Goal: Task Accomplishment & Management: Use online tool/utility

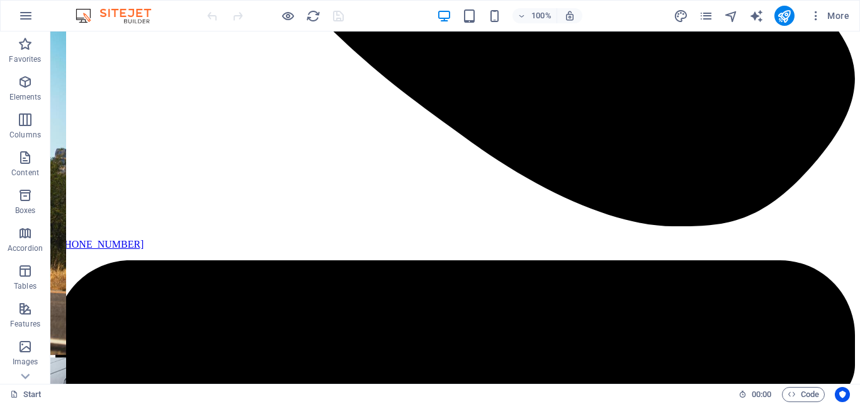
scroll to position [967, 0]
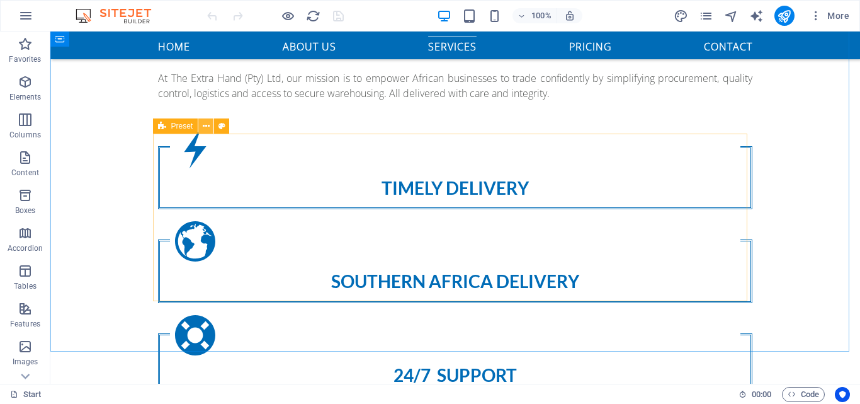
click at [201, 127] on button at bounding box center [205, 125] width 15 height 15
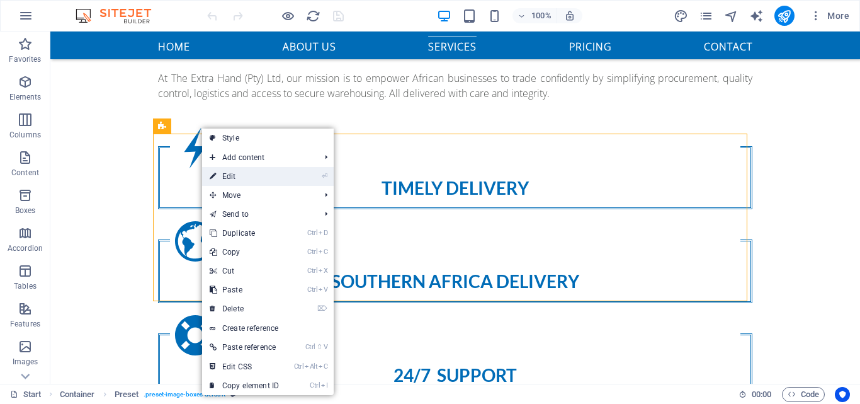
click at [221, 180] on link "⏎ Edit" at bounding box center [244, 176] width 84 height 19
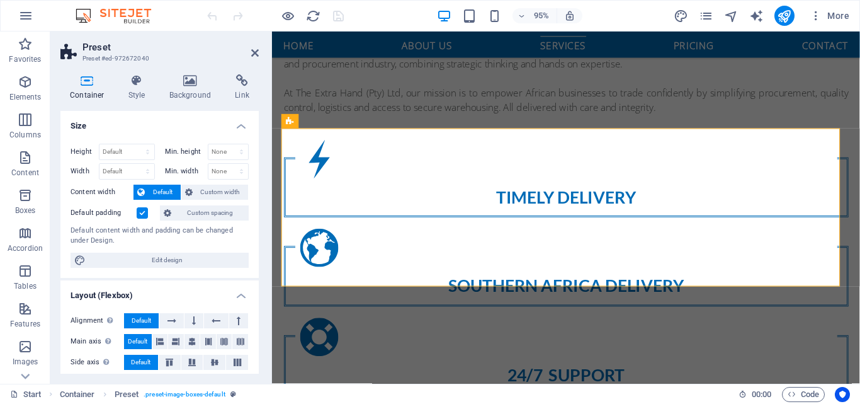
scroll to position [985, 0]
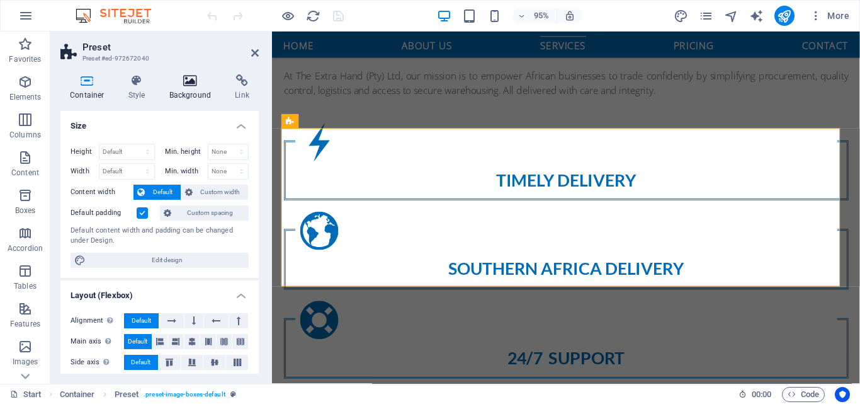
click at [183, 81] on icon at bounding box center [190, 80] width 61 height 13
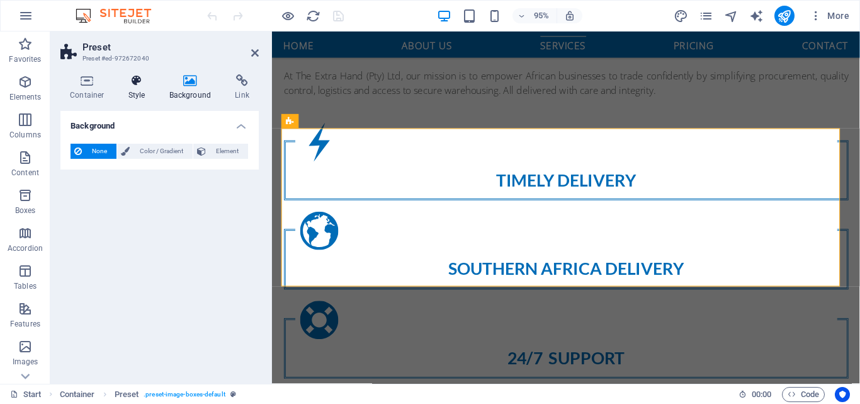
click at [139, 83] on icon at bounding box center [137, 80] width 36 height 13
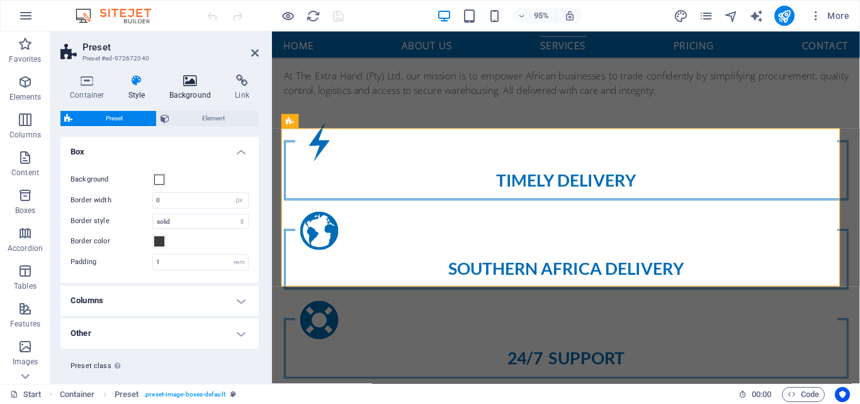
click at [185, 83] on icon at bounding box center [190, 80] width 61 height 13
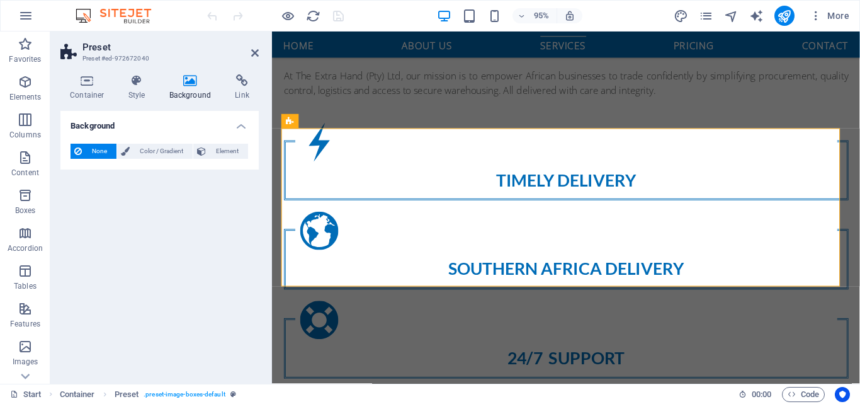
click at [248, 57] on header "Preset Preset #ed-972672040" at bounding box center [159, 47] width 198 height 33
click at [253, 54] on icon at bounding box center [255, 53] width 8 height 10
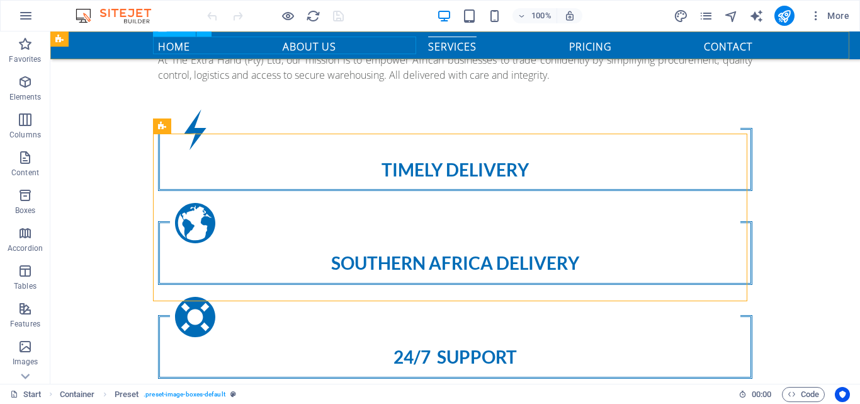
scroll to position [967, 0]
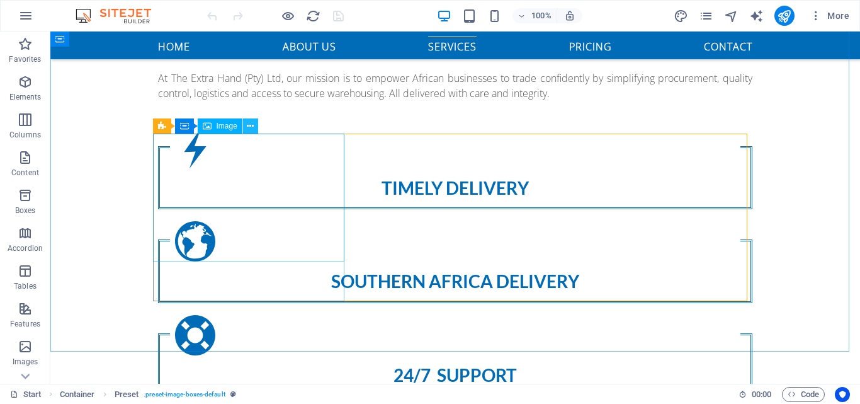
click at [248, 126] on icon at bounding box center [250, 126] width 7 height 13
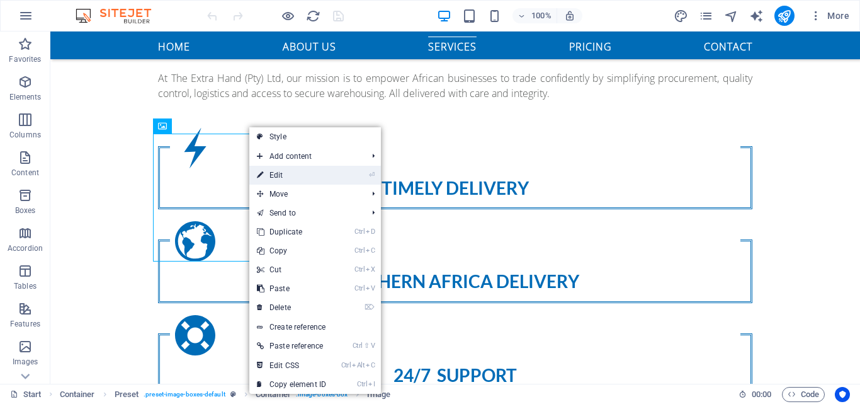
click at [264, 176] on link "⏎ Edit" at bounding box center [291, 175] width 84 height 19
select select "%"
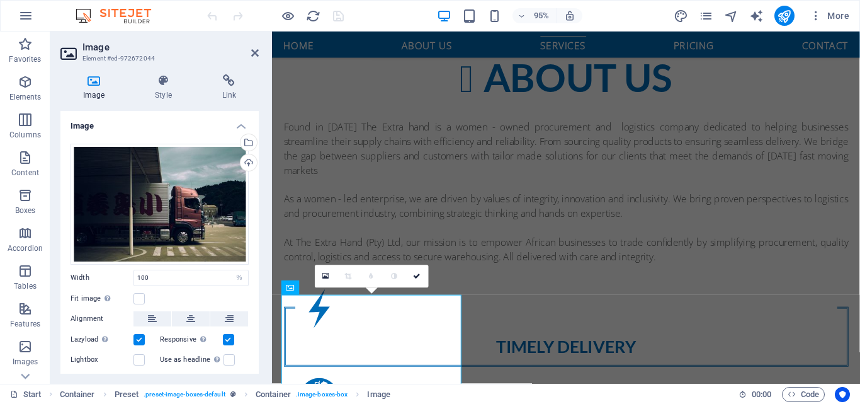
scroll to position [811, 0]
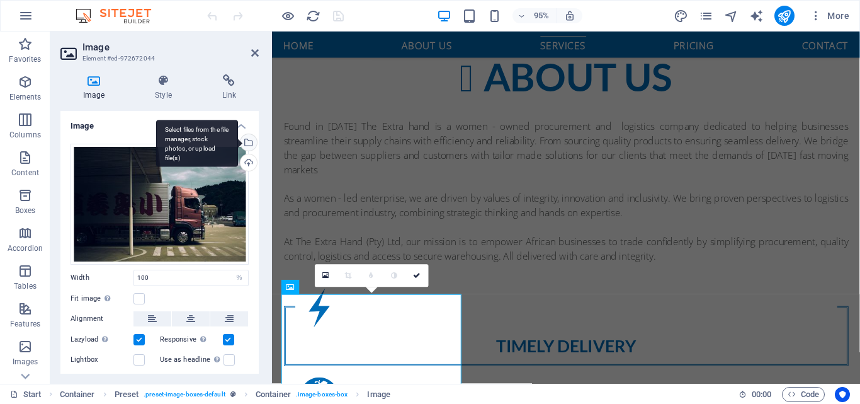
click at [246, 140] on div "Select files from the file manager, stock photos, or upload file(s)" at bounding box center [247, 143] width 19 height 19
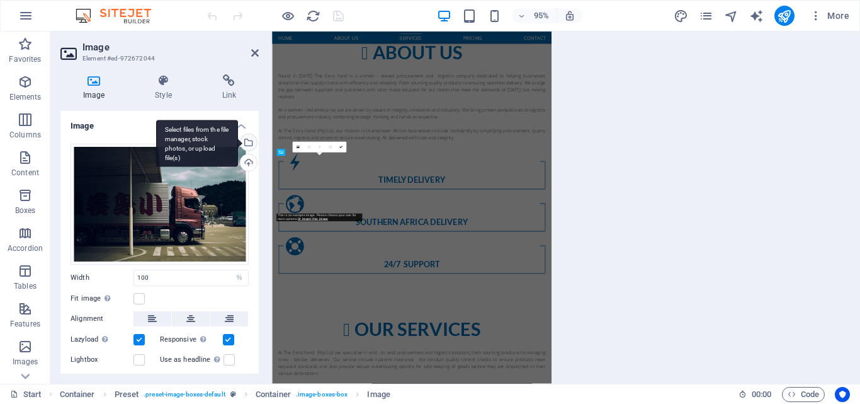
scroll to position [1223, 0]
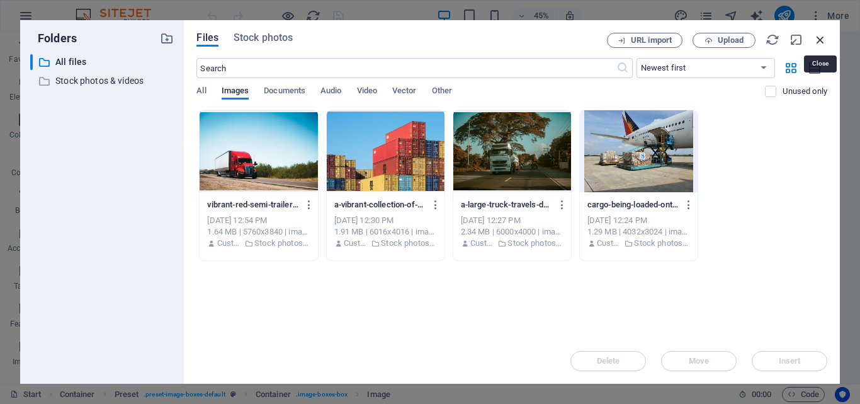
click at [820, 40] on icon "button" at bounding box center [821, 40] width 14 height 14
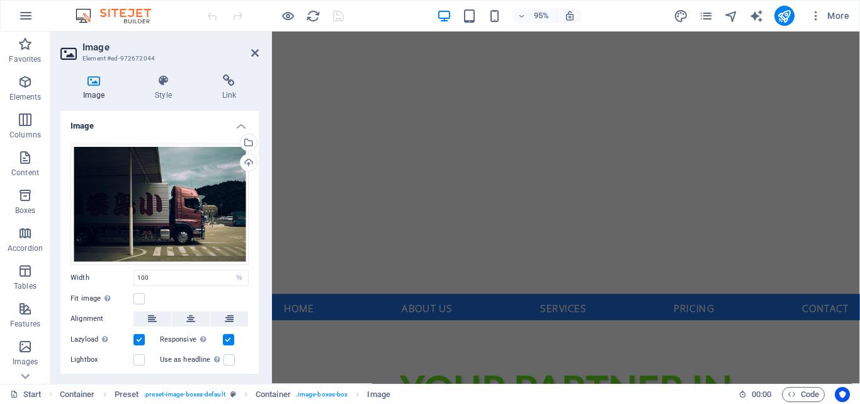
scroll to position [0, 0]
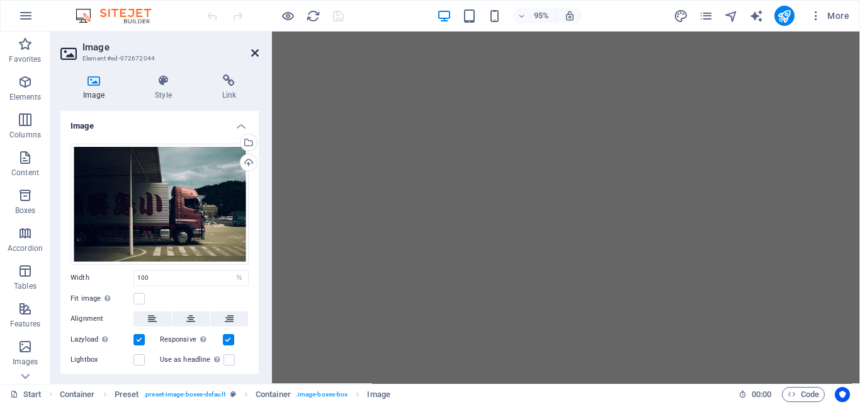
click at [253, 49] on icon at bounding box center [255, 53] width 8 height 10
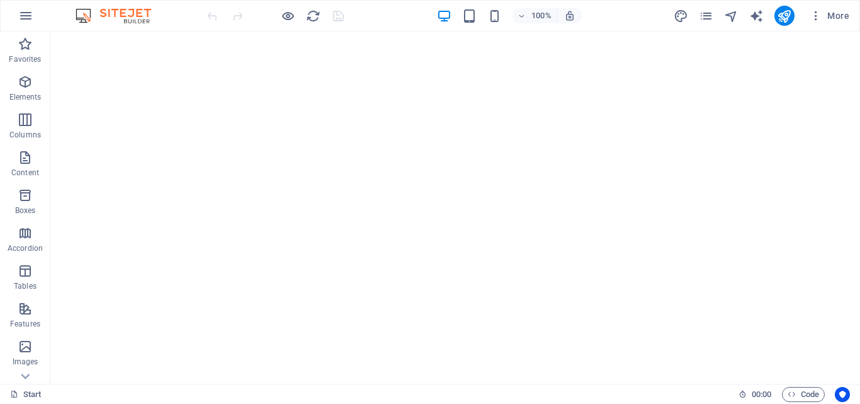
drag, startPoint x: 857, startPoint y: 251, endPoint x: 910, endPoint y: 57, distance: 201.1
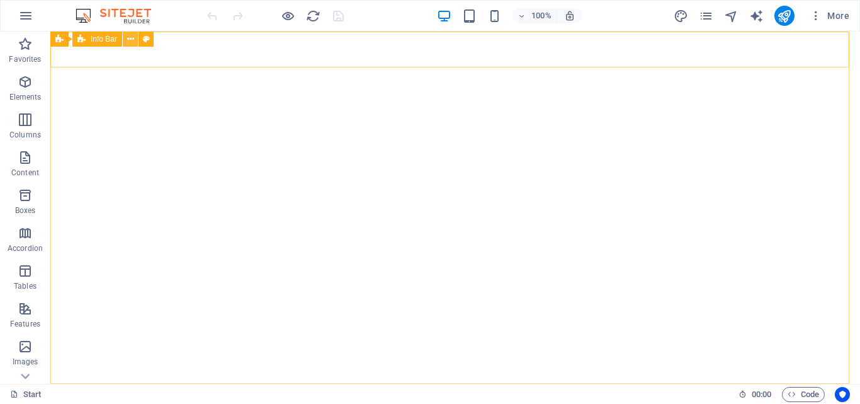
click at [133, 39] on icon at bounding box center [130, 39] width 7 height 13
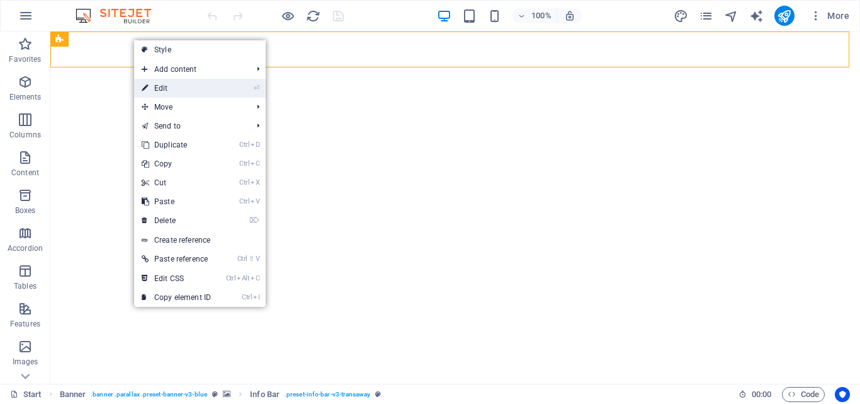
click at [157, 83] on link "⏎ Edit" at bounding box center [176, 88] width 84 height 19
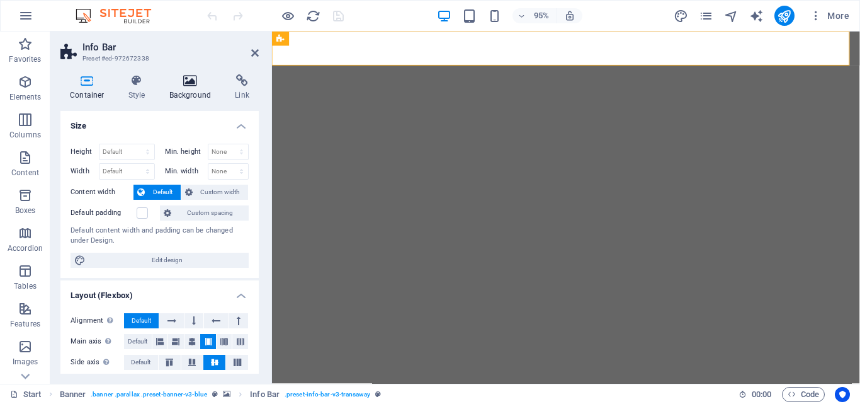
click at [194, 93] on h4 "Background" at bounding box center [193, 87] width 66 height 26
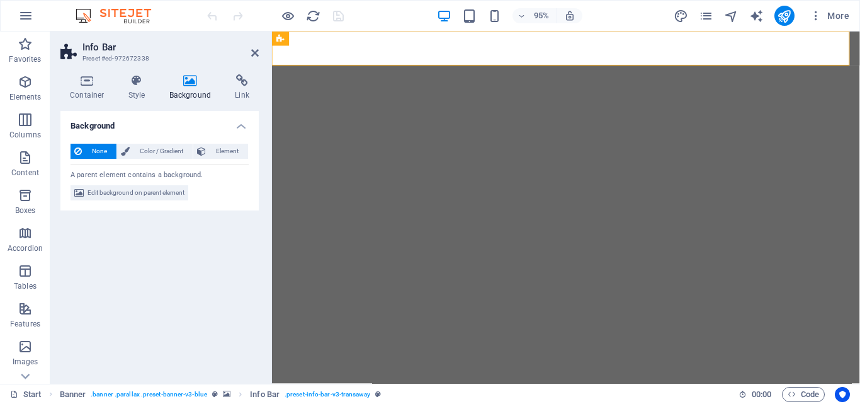
click at [191, 83] on icon at bounding box center [190, 80] width 61 height 13
click at [135, 84] on icon at bounding box center [137, 80] width 36 height 13
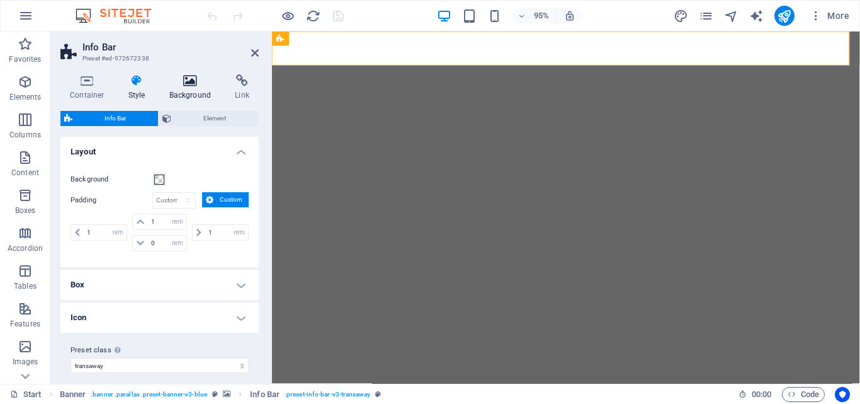
click at [203, 86] on icon at bounding box center [190, 80] width 61 height 13
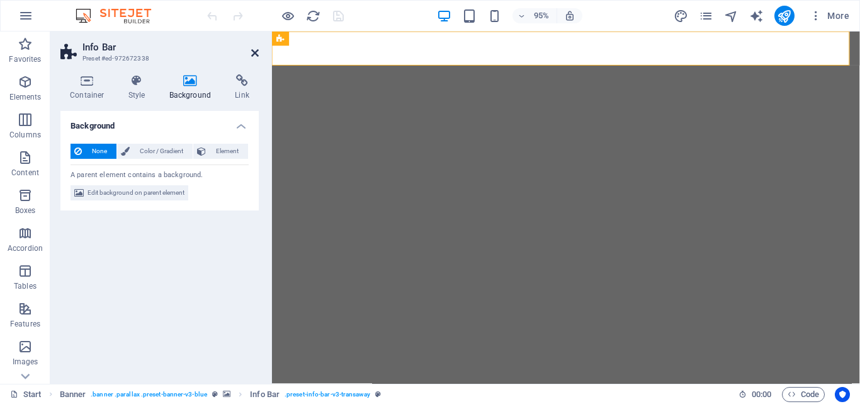
click at [253, 57] on icon at bounding box center [255, 53] width 8 height 10
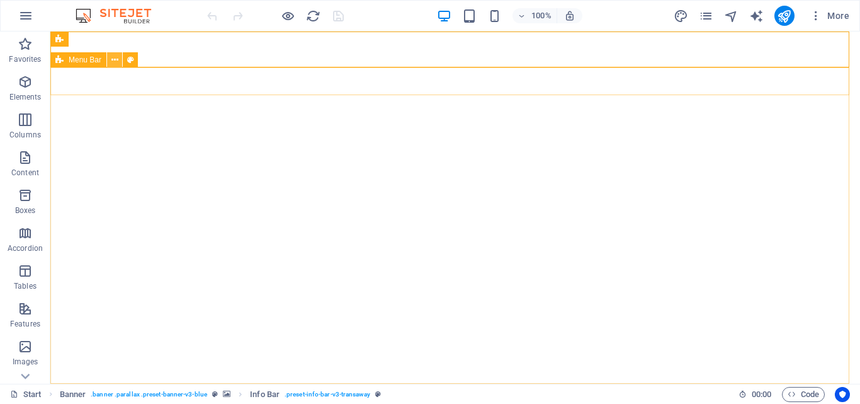
click at [115, 60] on icon at bounding box center [114, 60] width 7 height 13
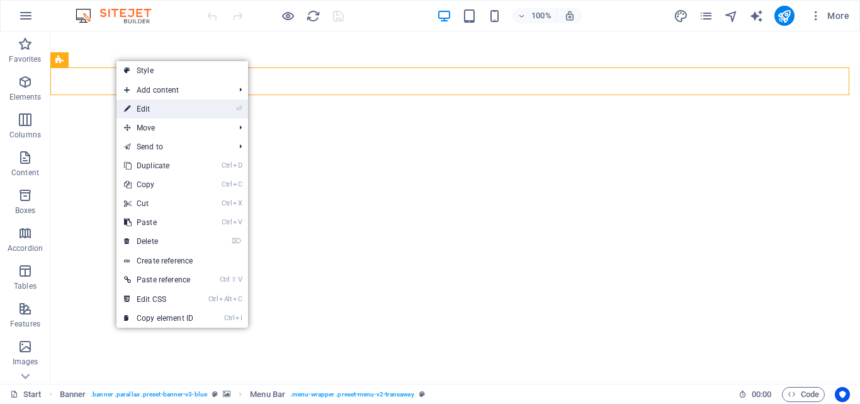
click at [127, 109] on icon at bounding box center [127, 109] width 6 height 19
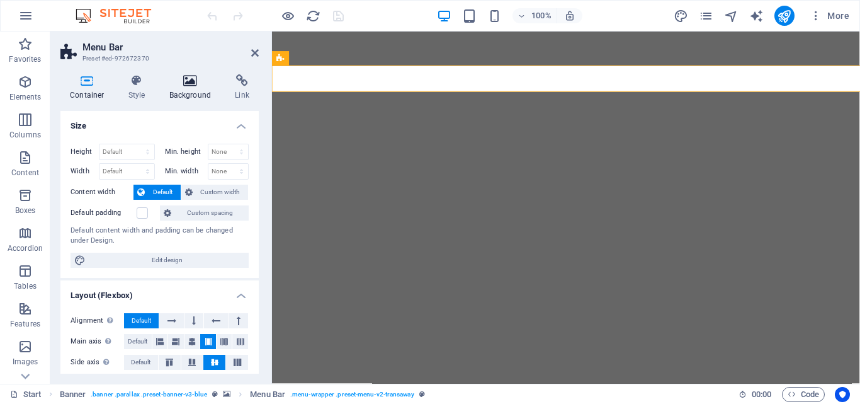
click at [188, 79] on icon at bounding box center [190, 80] width 61 height 13
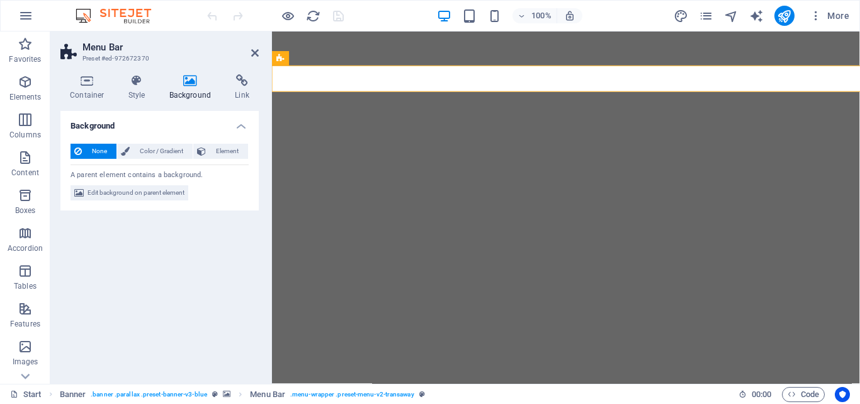
click at [188, 79] on icon at bounding box center [190, 80] width 61 height 13
click at [251, 56] on icon at bounding box center [255, 53] width 8 height 10
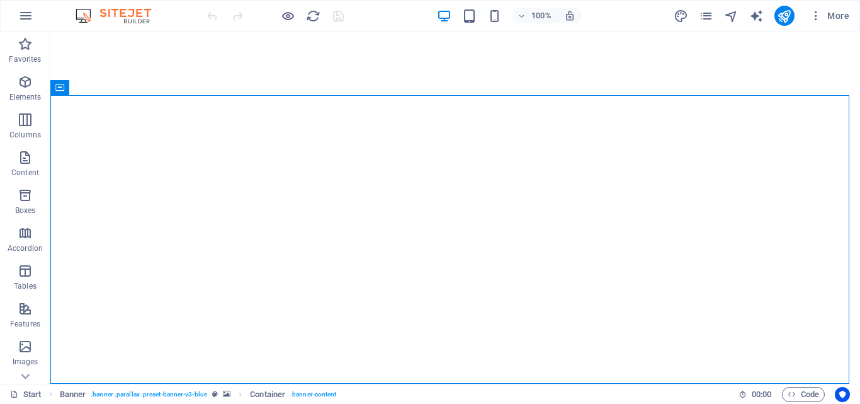
drag, startPoint x: 856, startPoint y: 77, endPoint x: 900, endPoint y: 42, distance: 56.9
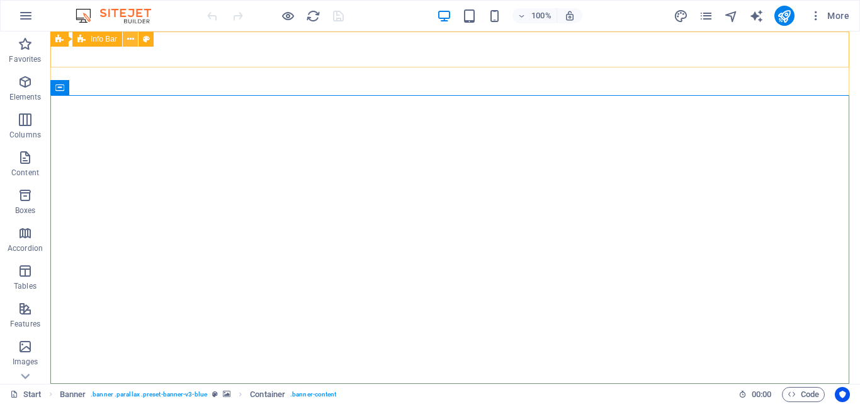
click at [129, 39] on icon at bounding box center [130, 39] width 7 height 13
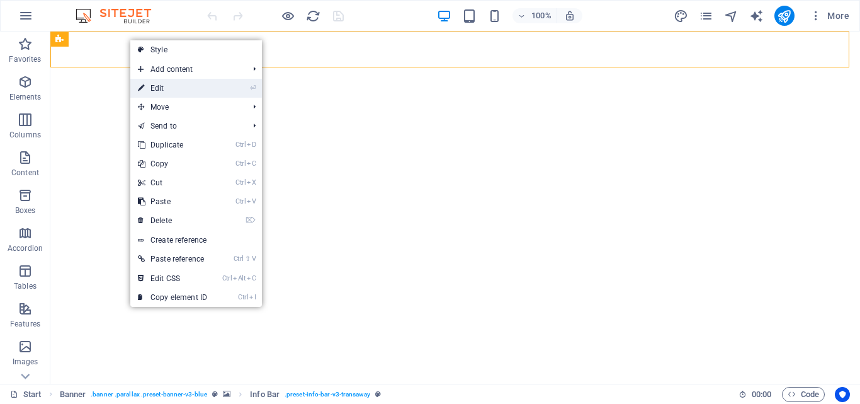
click at [154, 85] on link "⏎ Edit" at bounding box center [172, 88] width 84 height 19
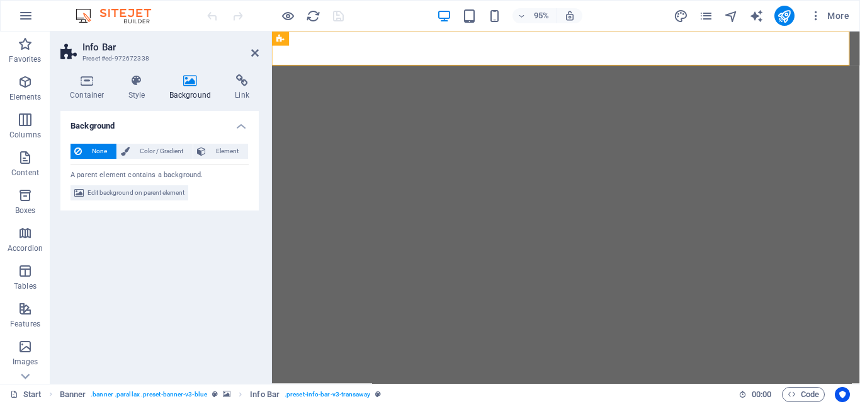
click at [183, 81] on icon at bounding box center [190, 80] width 61 height 13
click at [253, 55] on icon at bounding box center [255, 53] width 8 height 10
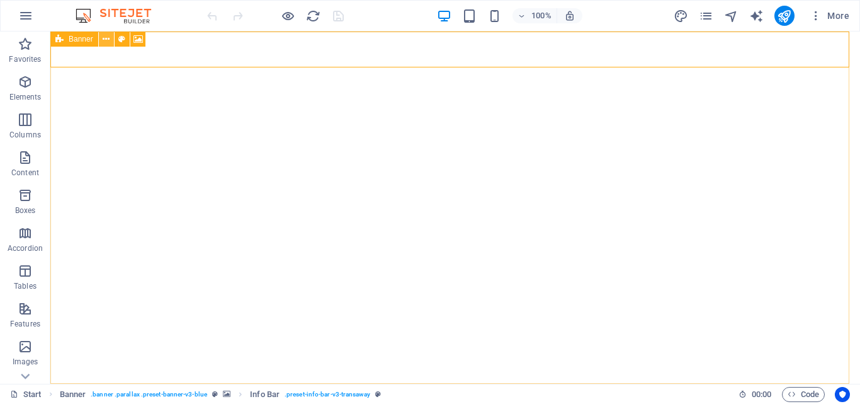
click at [107, 40] on icon at bounding box center [106, 39] width 7 height 13
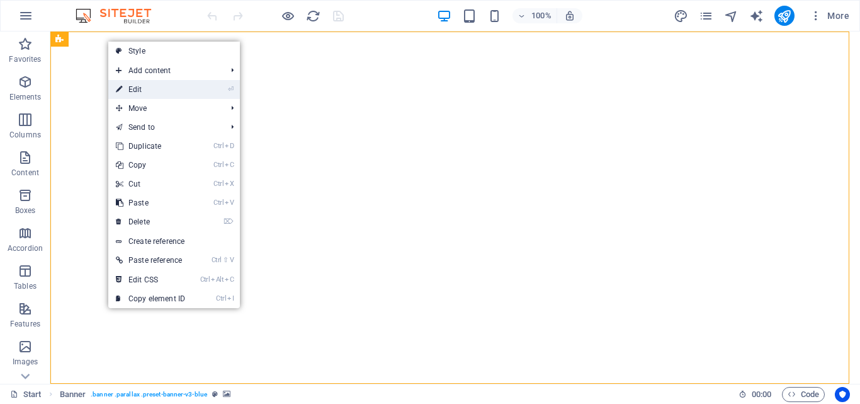
click at [120, 91] on icon at bounding box center [119, 89] width 6 height 19
select select "ms"
select select "s"
select select "ondemand"
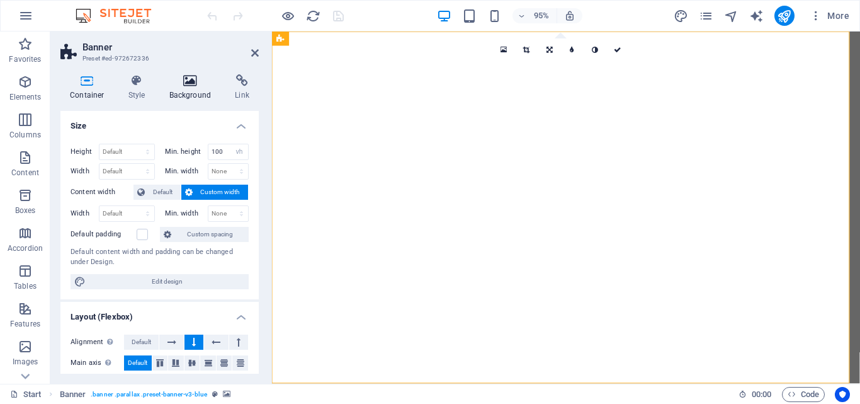
click at [194, 84] on icon at bounding box center [190, 80] width 61 height 13
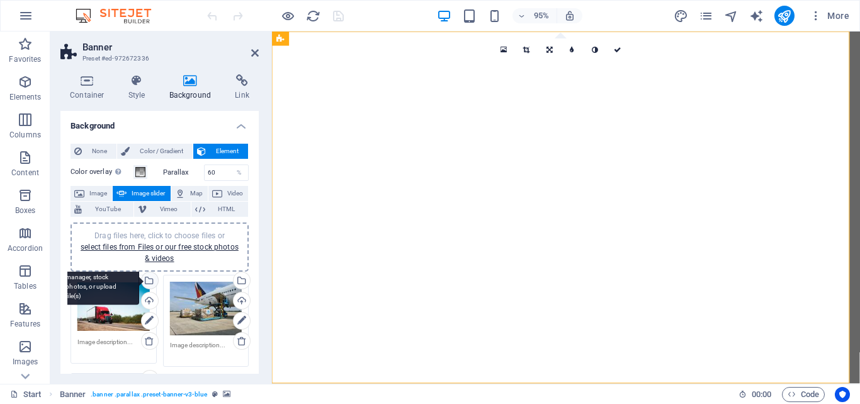
click at [147, 280] on div "Select files from the file manager, stock photos, or upload file(s)" at bounding box center [148, 281] width 19 height 19
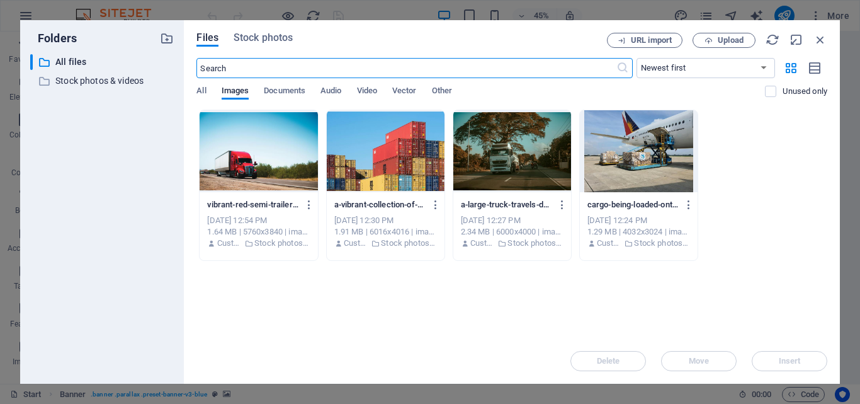
click at [264, 59] on input "text" at bounding box center [406, 68] width 419 height 20
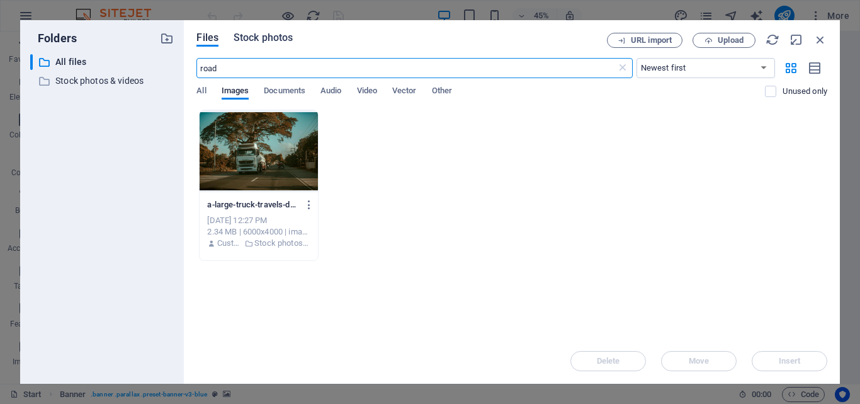
type input "road"
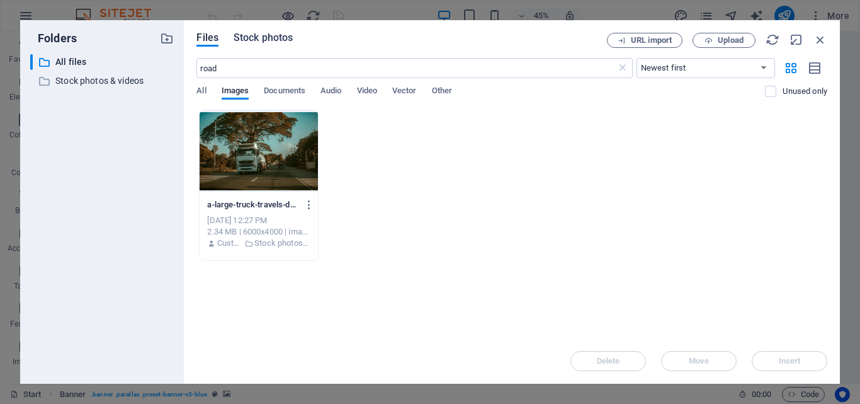
click at [249, 40] on span "Stock photos" at bounding box center [263, 37] width 59 height 15
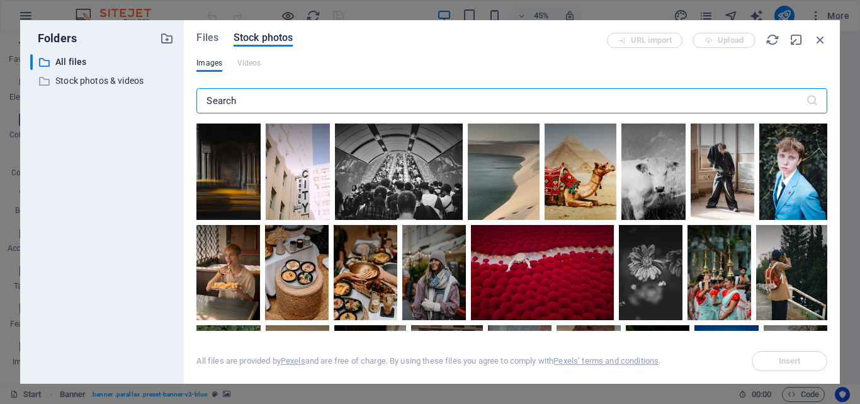
click at [256, 114] on div "​" at bounding box center [512, 103] width 631 height 40
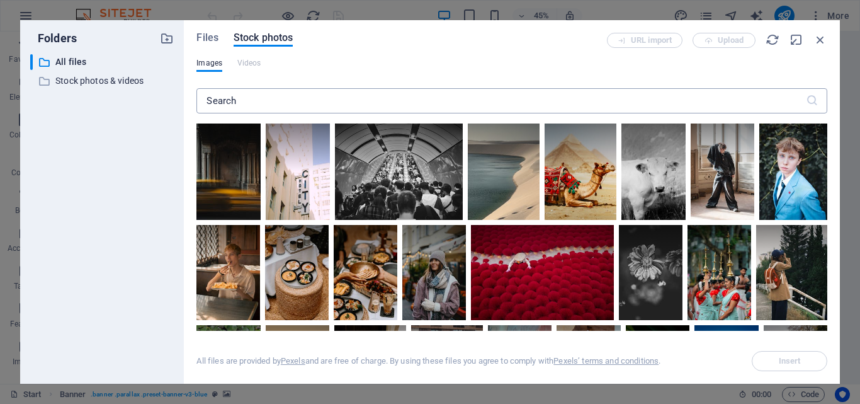
click at [256, 108] on input "text" at bounding box center [501, 100] width 609 height 25
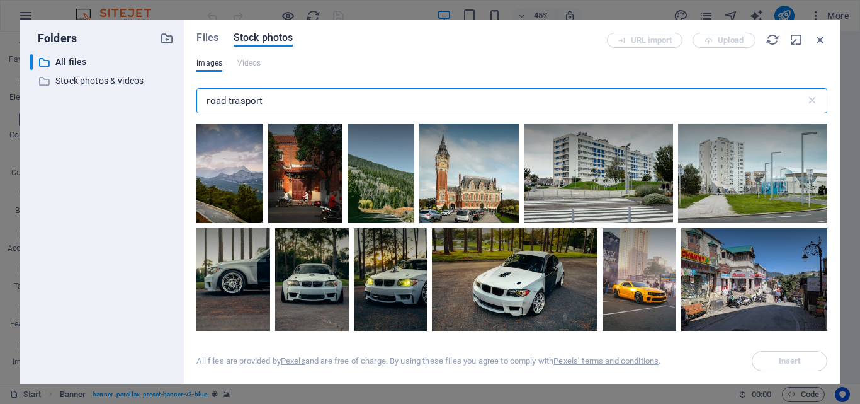
drag, startPoint x: 275, startPoint y: 103, endPoint x: 227, endPoint y: 107, distance: 47.4
click at [227, 107] on input "road trasport" at bounding box center [501, 100] width 609 height 25
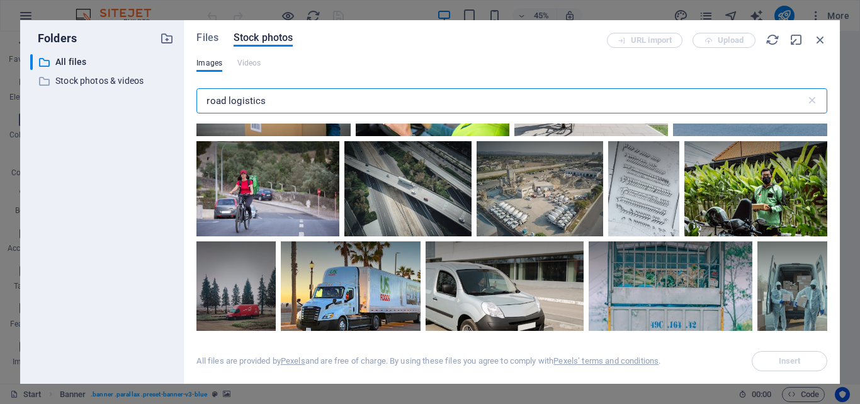
scroll to position [1655, 0]
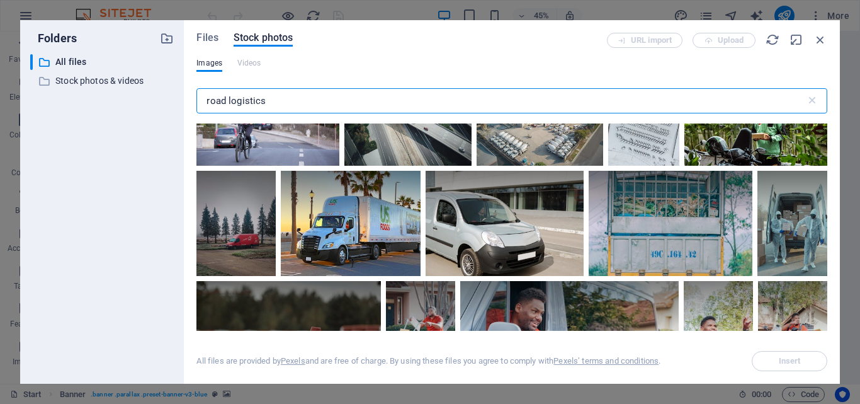
type input "road logistics"
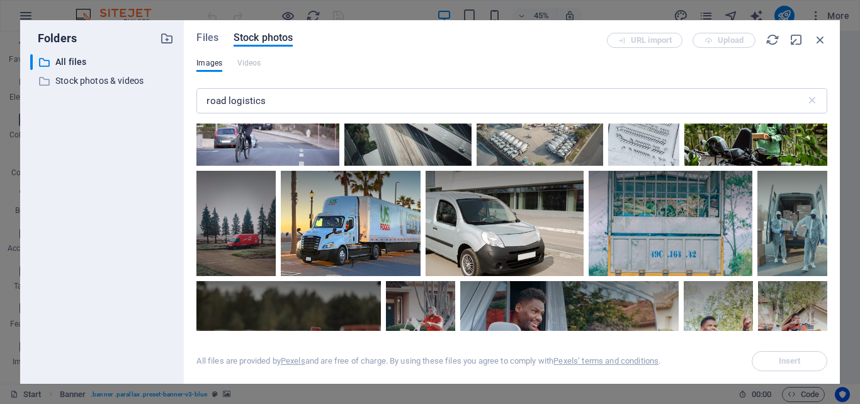
drag, startPoint x: 833, startPoint y: 151, endPoint x: 833, endPoint y: 188, distance: 37.2
click at [833, 188] on div "Files Stock photos URL import Upload Images Videos road logistics ​ All files a…" at bounding box center [512, 201] width 656 height 363
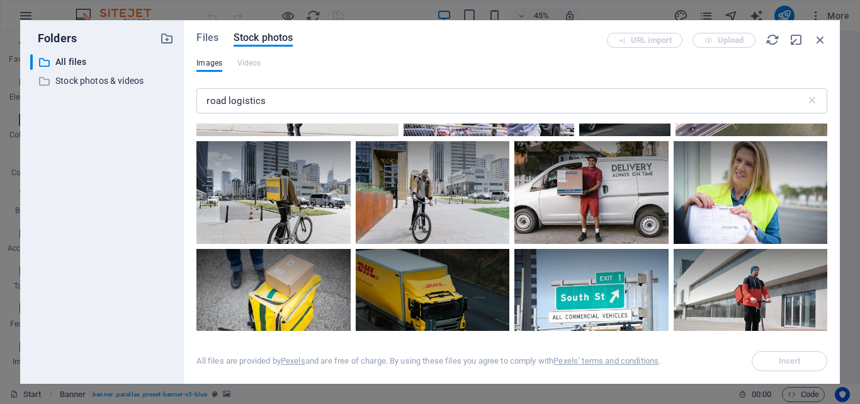
scroll to position [2224, 0]
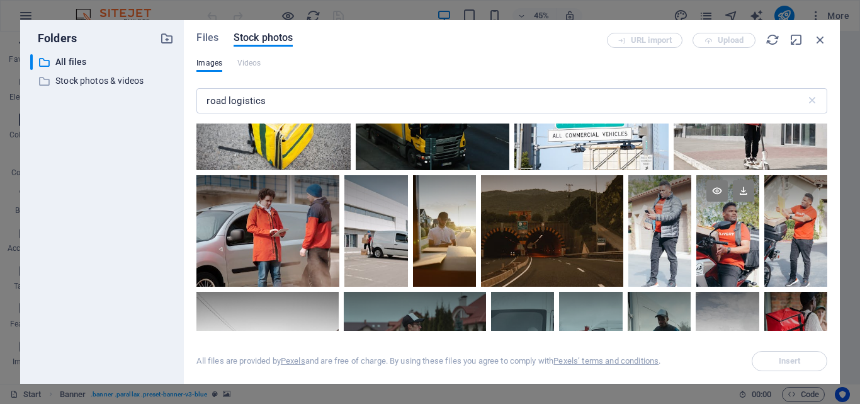
drag, startPoint x: 828, startPoint y: 203, endPoint x: 824, endPoint y: 217, distance: 13.8
click at [824, 217] on div "Files Stock photos URL import Upload Images Videos road logistics ​ All files a…" at bounding box center [512, 201] width 656 height 363
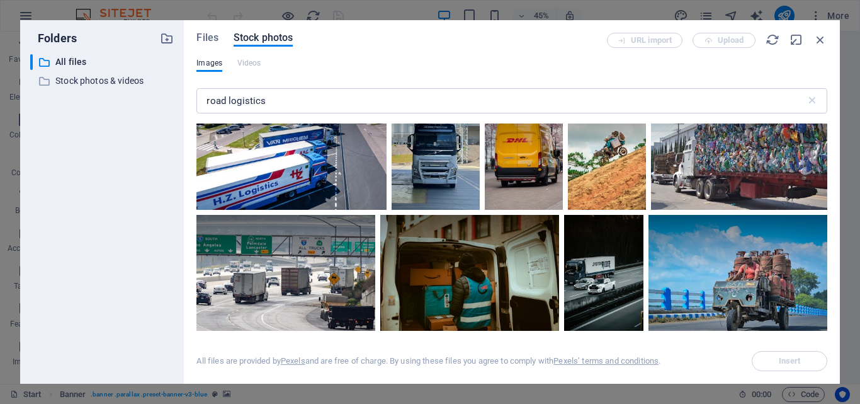
scroll to position [5903, 0]
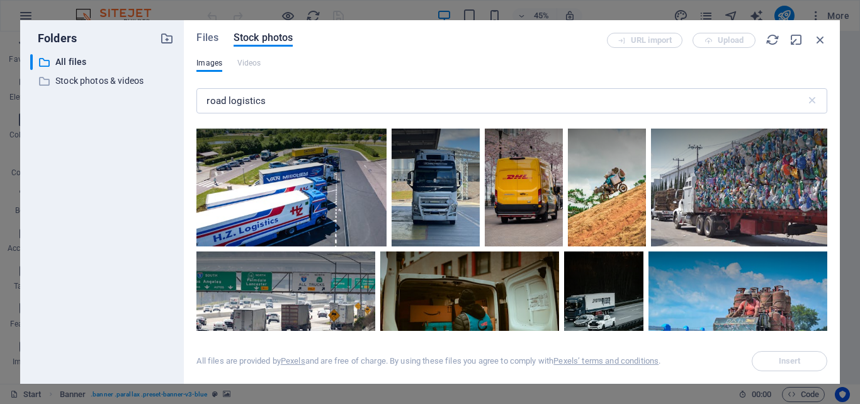
drag, startPoint x: 824, startPoint y: 230, endPoint x: 831, endPoint y: 181, distance: 49.6
click at [826, 238] on div "Exceeded number of results. Please narrow your search." at bounding box center [512, 226] width 631 height 207
click at [828, 253] on div "Files Stock photos URL import Upload Images Videos road logistics ​ Exceeded nu…" at bounding box center [512, 201] width 656 height 363
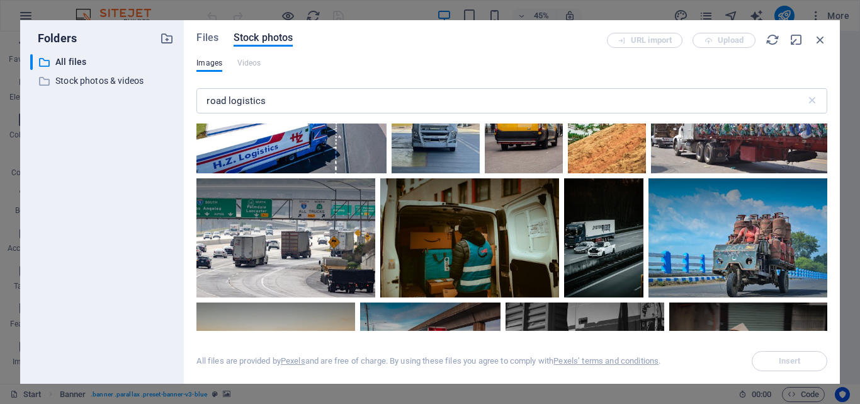
scroll to position [5940, 0]
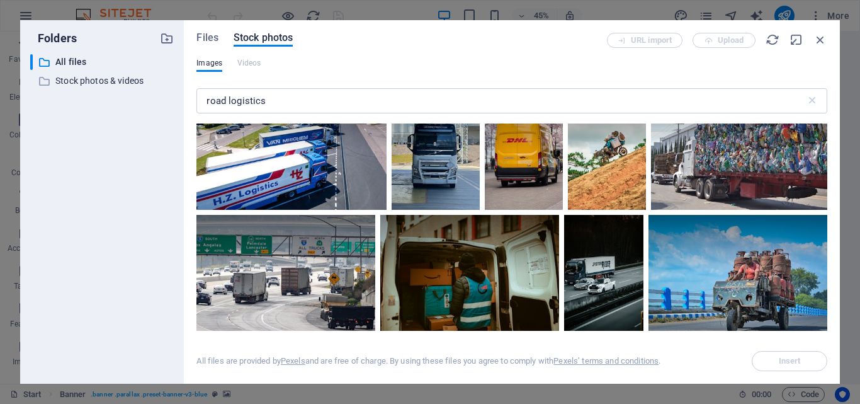
click at [480, 151] on div at bounding box center [436, 121] width 88 height 59
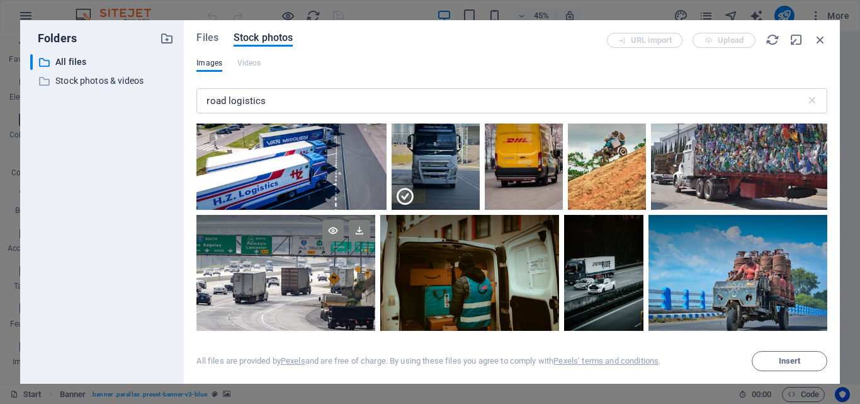
click at [375, 287] on div at bounding box center [286, 274] width 179 height 119
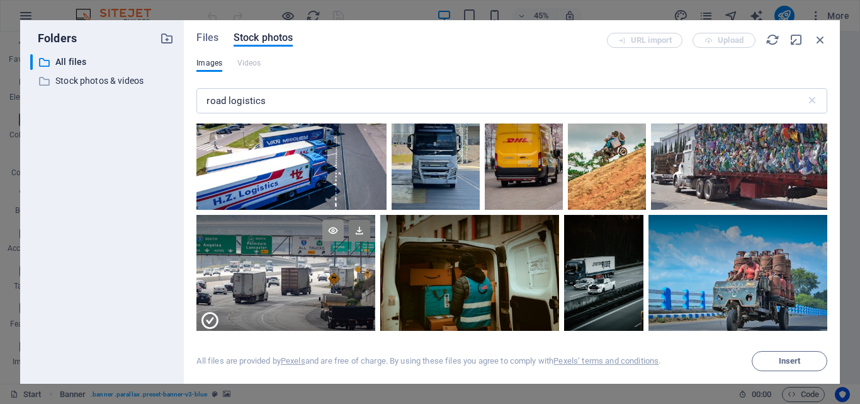
click at [344, 227] on icon at bounding box center [332, 230] width 21 height 21
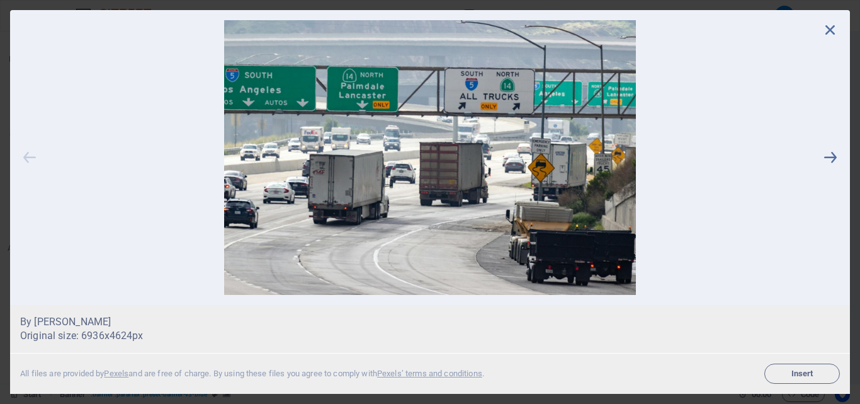
click at [27, 153] on icon at bounding box center [29, 157] width 19 height 275
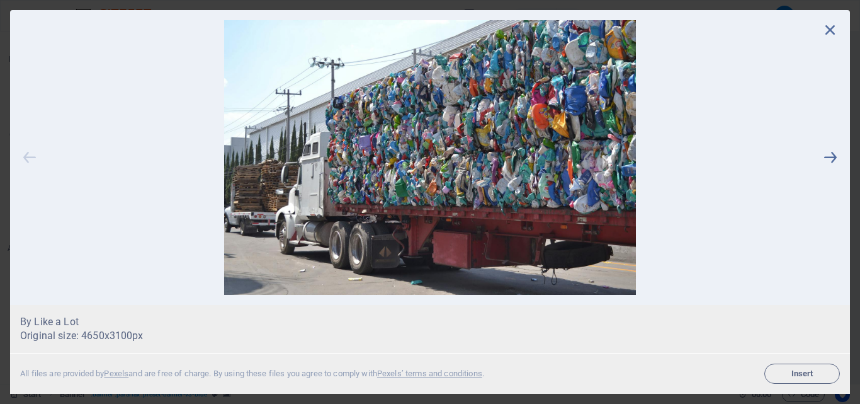
click at [27, 153] on icon at bounding box center [29, 157] width 19 height 275
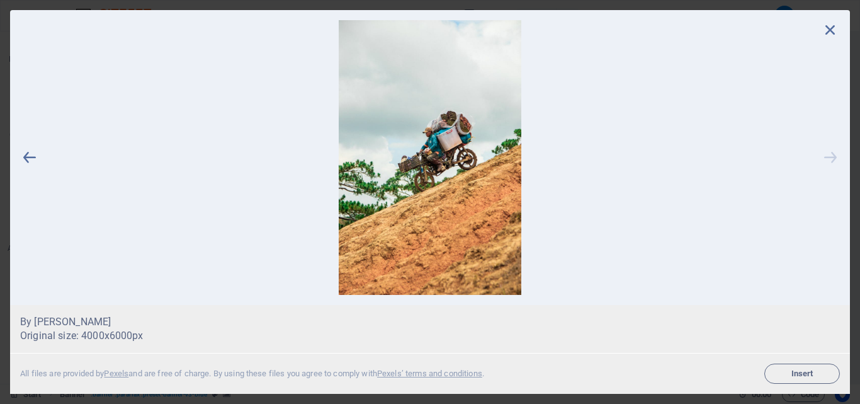
click at [831, 156] on icon at bounding box center [830, 157] width 19 height 275
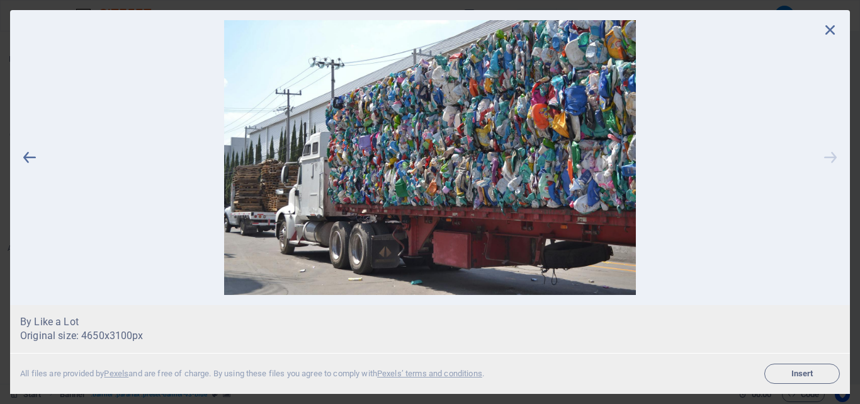
click at [831, 156] on icon at bounding box center [830, 157] width 19 height 275
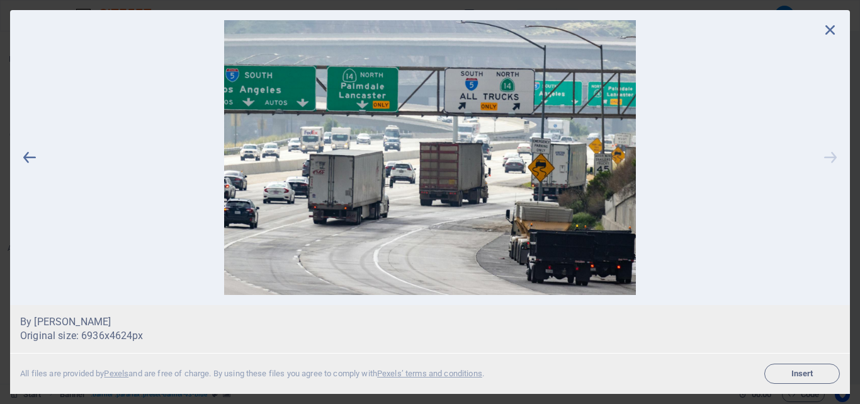
click at [831, 156] on icon at bounding box center [830, 157] width 19 height 275
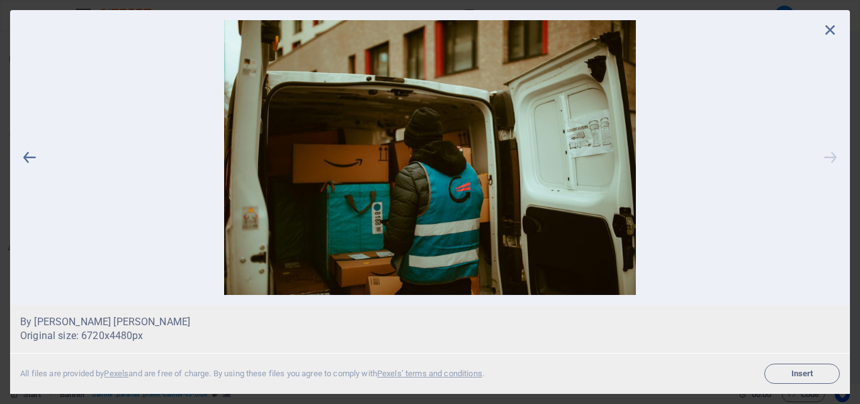
click at [831, 156] on icon at bounding box center [830, 157] width 19 height 275
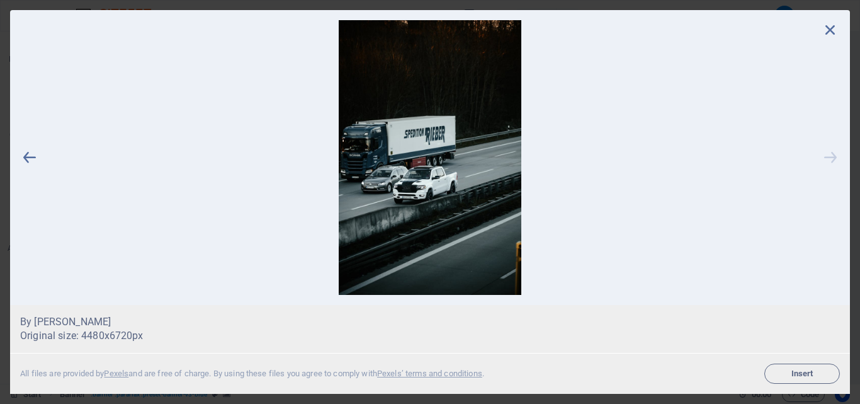
click at [831, 156] on icon at bounding box center [830, 157] width 19 height 275
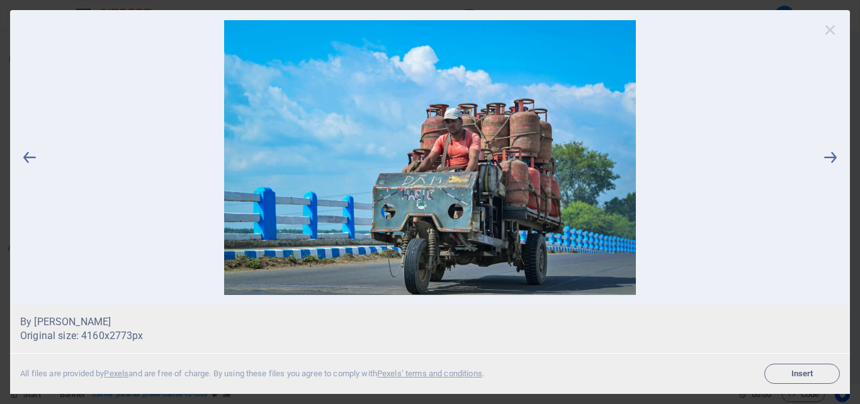
click at [830, 31] on icon at bounding box center [830, 29] width 19 height 19
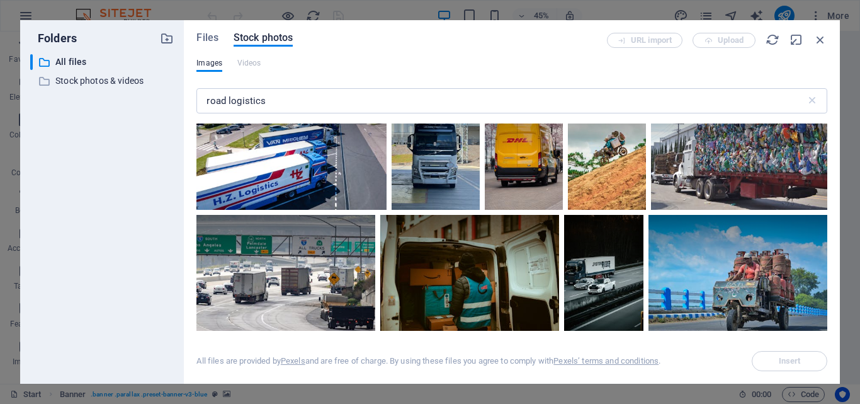
click at [480, 157] on div at bounding box center [436, 150] width 88 height 117
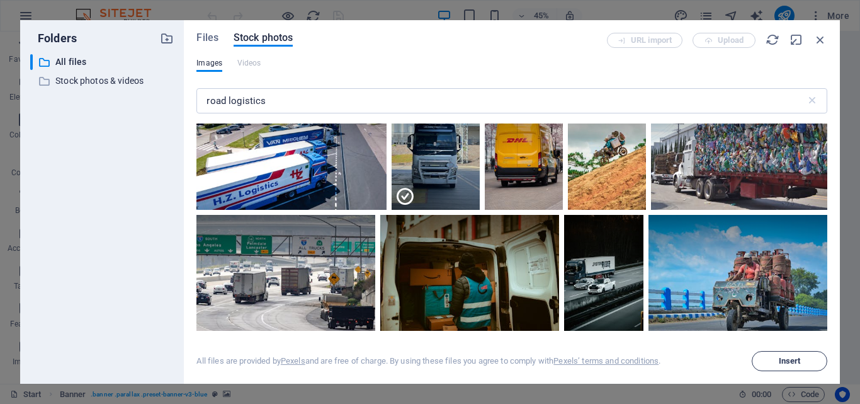
click at [780, 359] on span "Insert" at bounding box center [790, 361] width 22 height 8
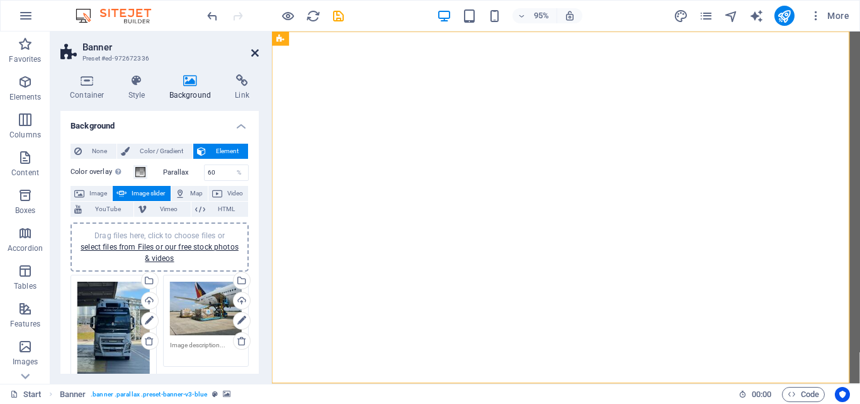
click at [256, 51] on icon at bounding box center [255, 53] width 8 height 10
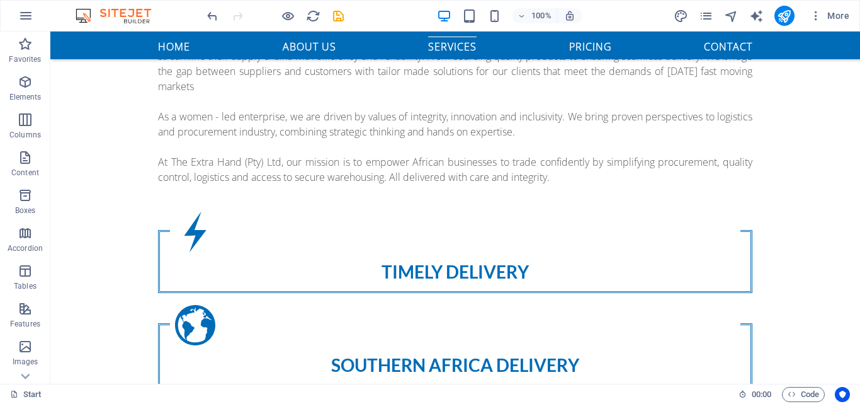
scroll to position [1002, 0]
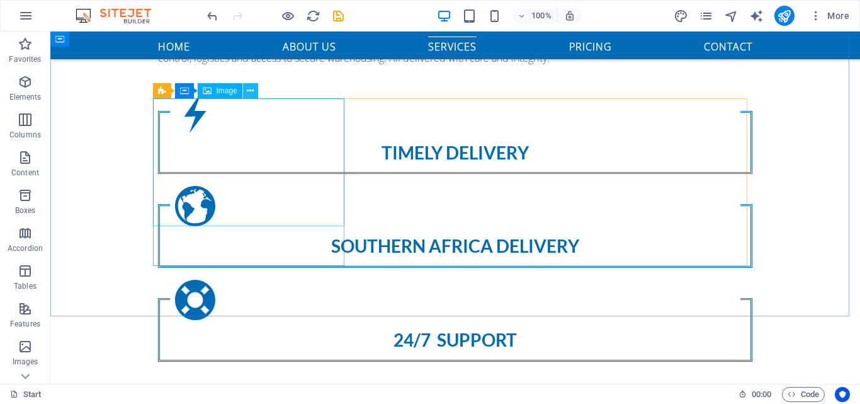
click at [253, 91] on icon at bounding box center [250, 90] width 7 height 13
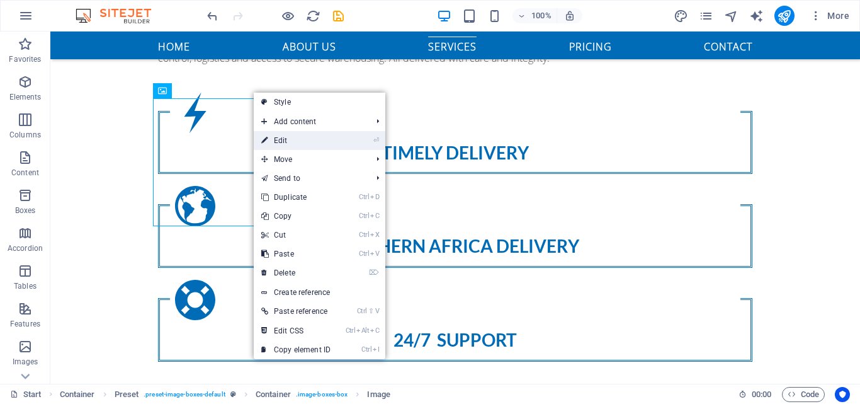
click at [270, 139] on link "⏎ Edit" at bounding box center [296, 140] width 84 height 19
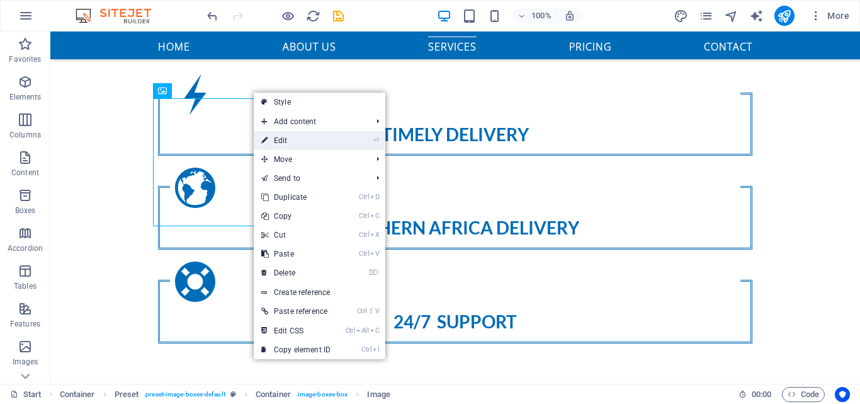
select select "%"
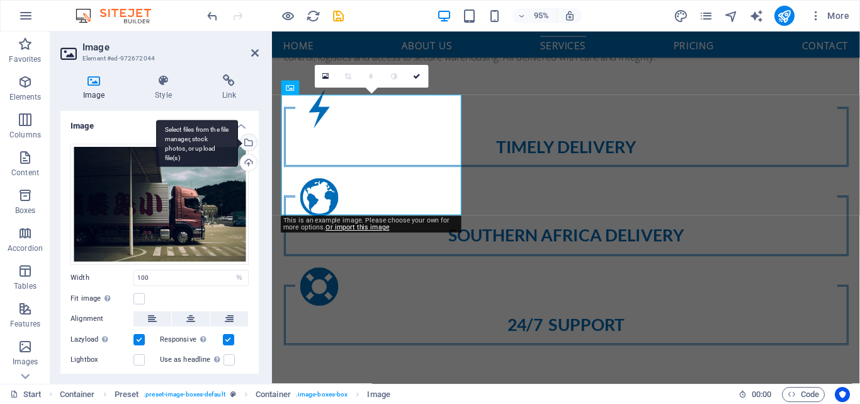
click at [238, 139] on div "Select files from the file manager, stock photos, or upload file(s)" at bounding box center [197, 143] width 82 height 47
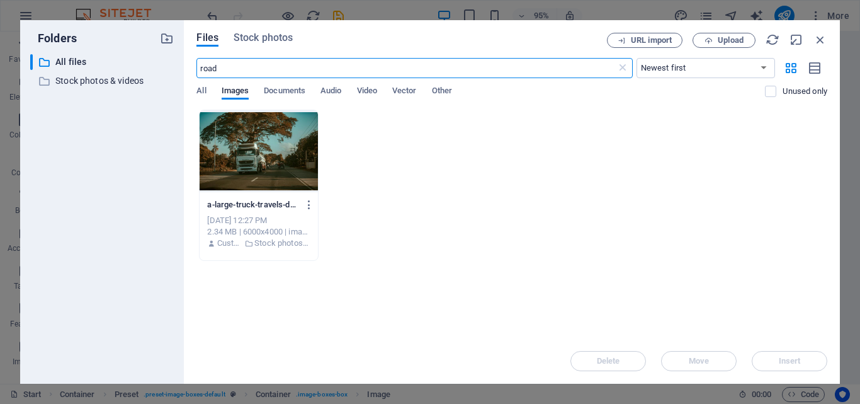
scroll to position [1432, 0]
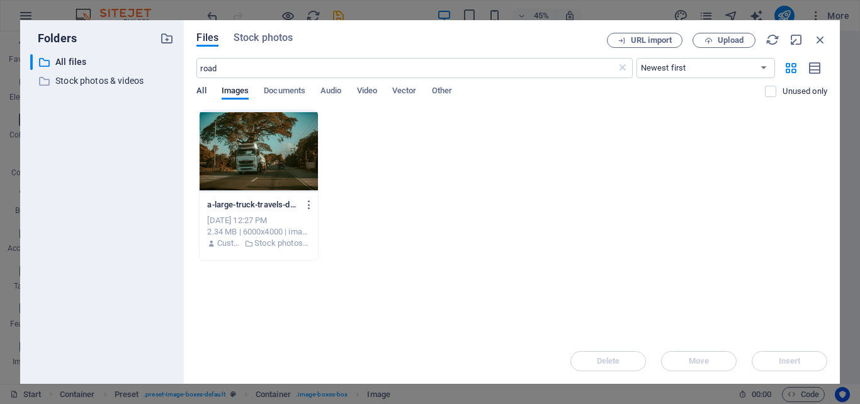
click at [202, 93] on span "All" at bounding box center [201, 92] width 9 height 18
click at [234, 90] on span "Images" at bounding box center [236, 92] width 28 height 18
click at [202, 93] on span "All" at bounding box center [201, 92] width 9 height 18
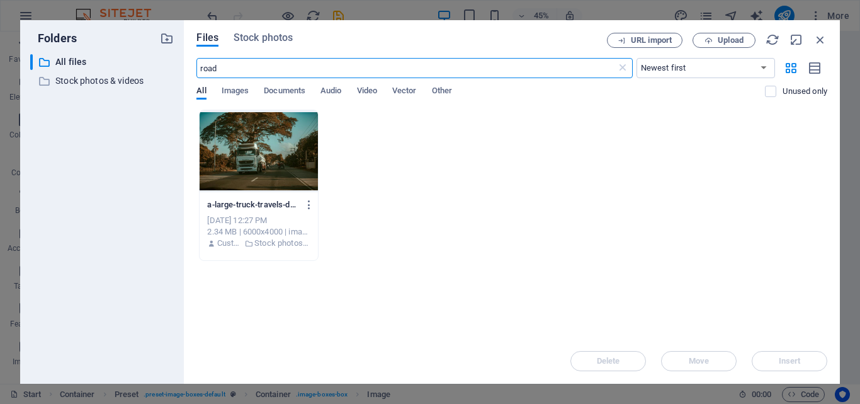
click at [236, 69] on input "road" at bounding box center [406, 68] width 419 height 20
type input "r"
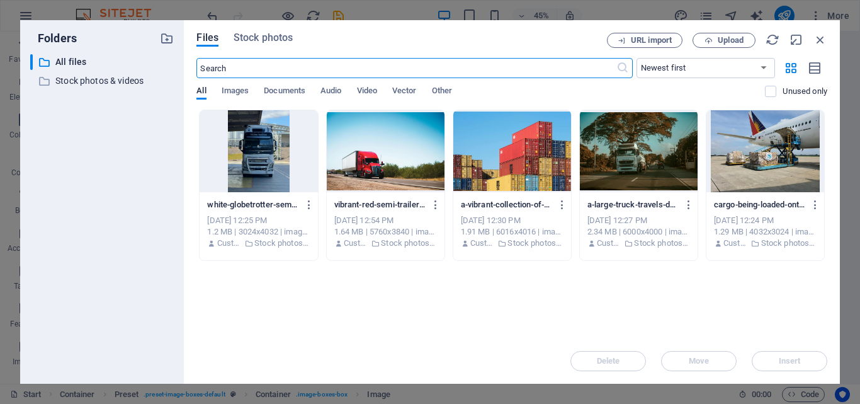
click at [280, 156] on div at bounding box center [259, 151] width 118 height 82
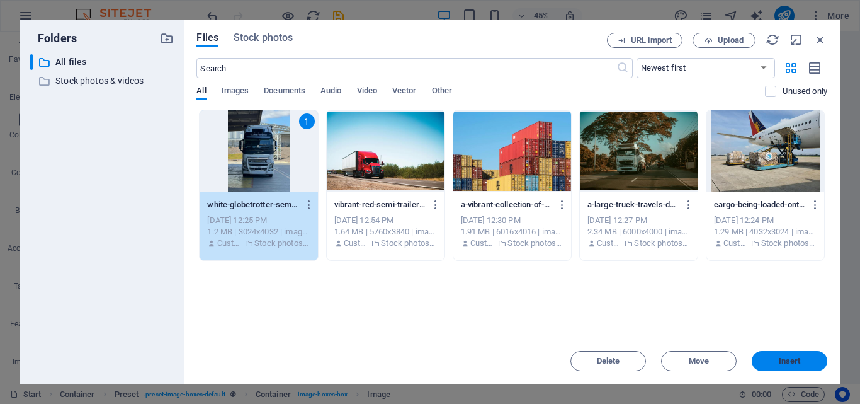
click at [785, 361] on span "Insert" at bounding box center [790, 361] width 22 height 8
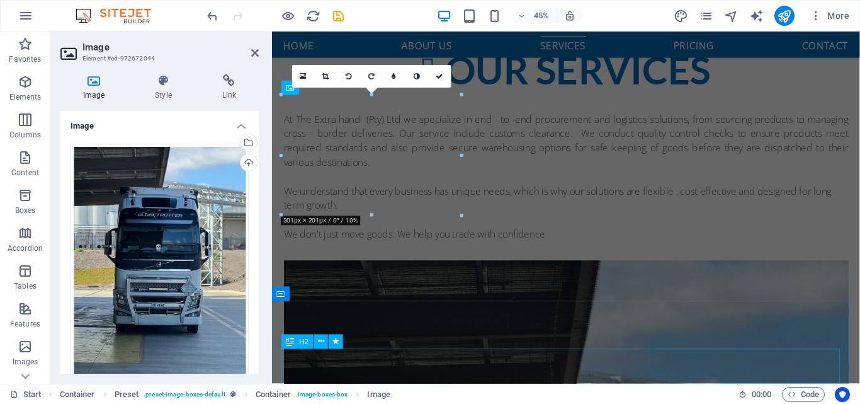
scroll to position [1020, 0]
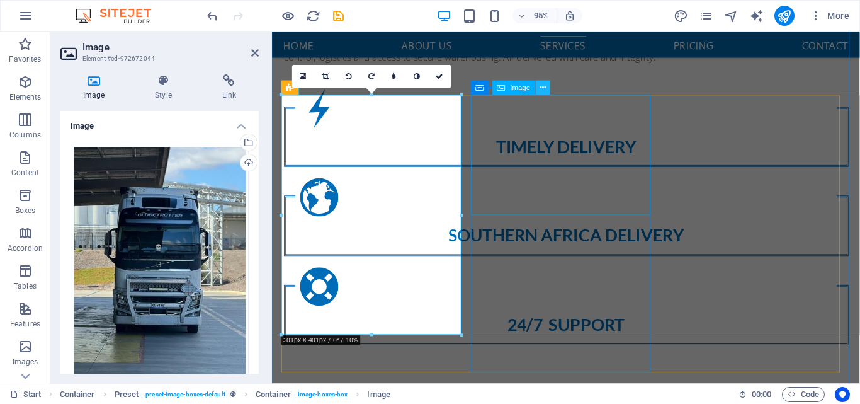
click at [544, 88] on icon at bounding box center [543, 88] width 6 height 13
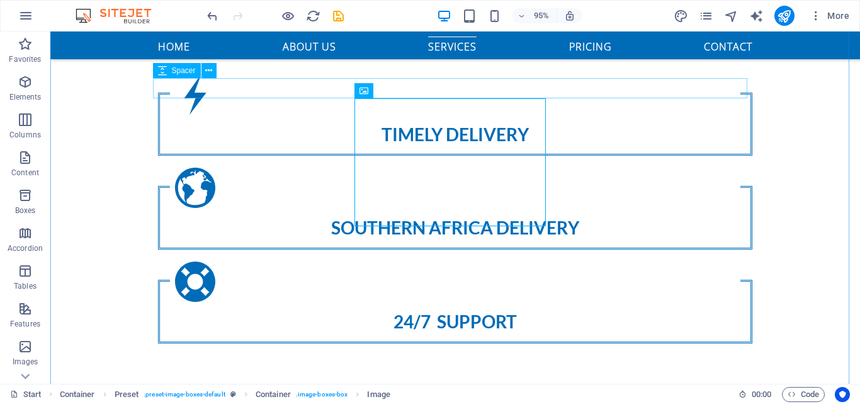
scroll to position [1002, 0]
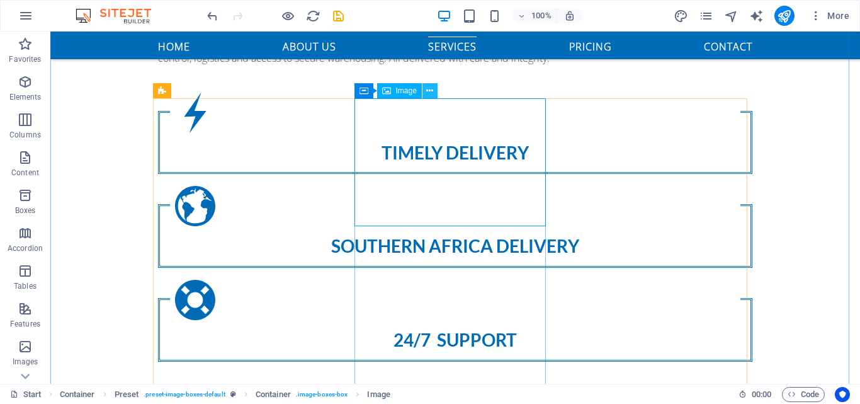
click at [427, 88] on icon at bounding box center [429, 90] width 7 height 13
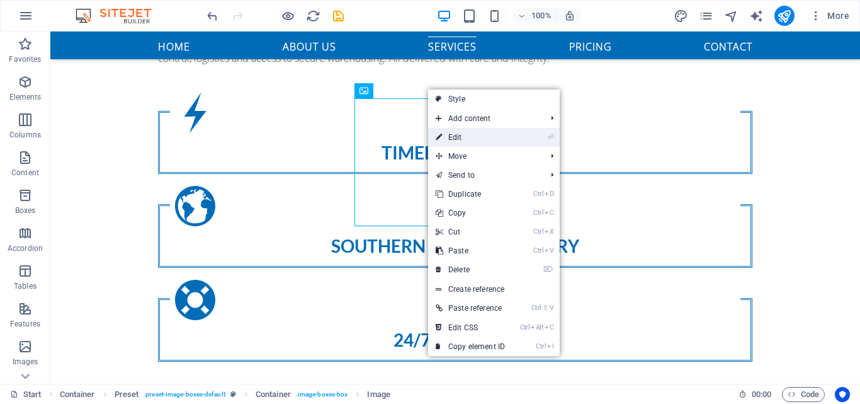
click at [442, 138] on icon at bounding box center [439, 137] width 6 height 19
select select "%"
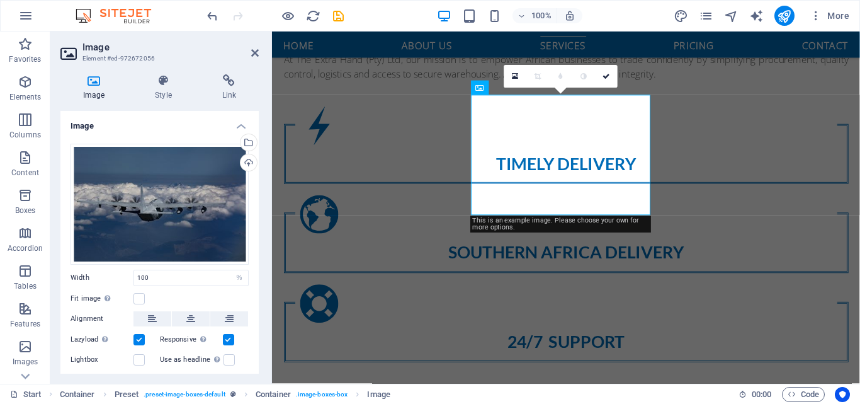
scroll to position [1020, 0]
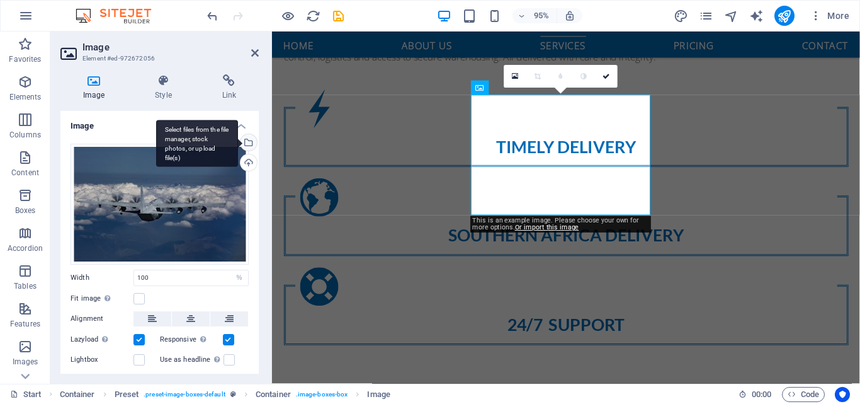
click at [247, 144] on div "Select files from the file manager, stock photos, or upload file(s)" at bounding box center [247, 143] width 19 height 19
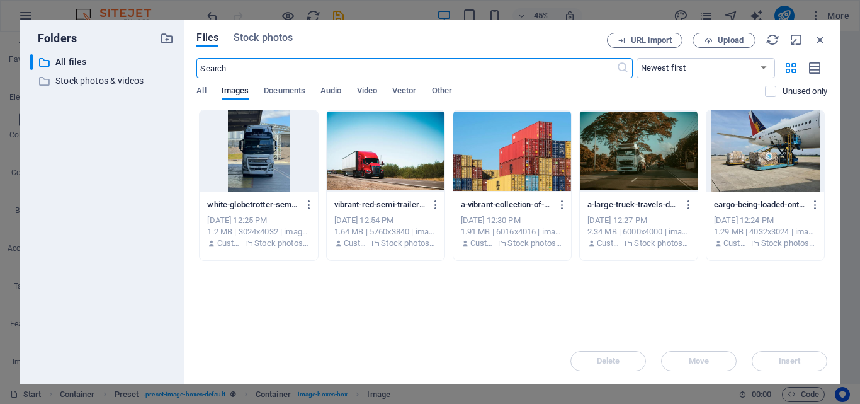
scroll to position [1432, 0]
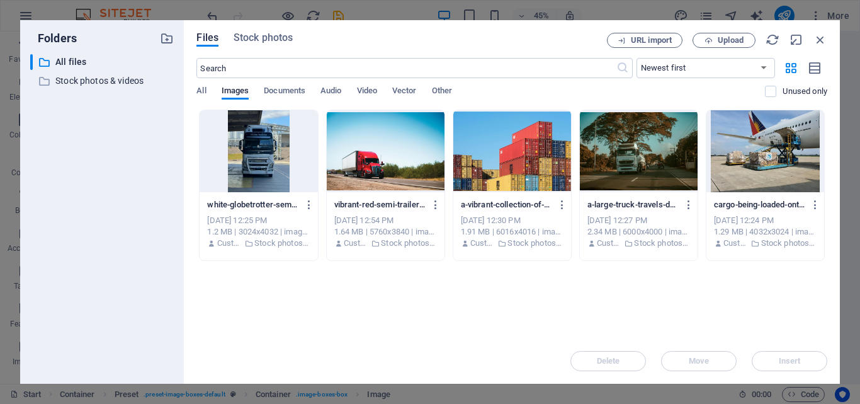
click at [751, 146] on div at bounding box center [766, 151] width 118 height 82
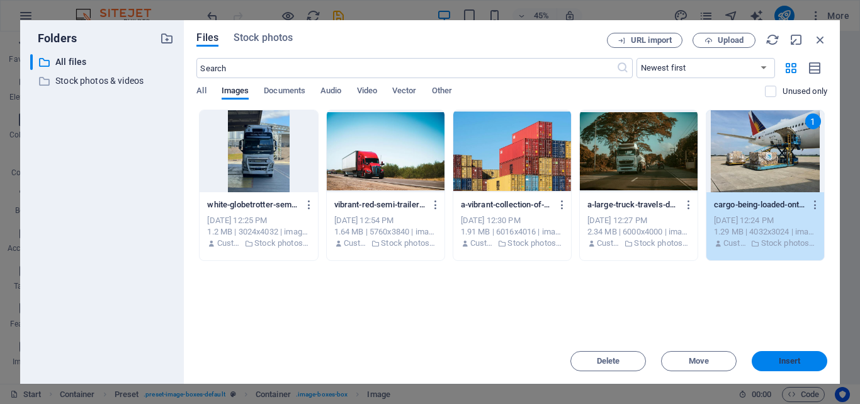
click at [779, 360] on span "Insert" at bounding box center [790, 361] width 22 height 8
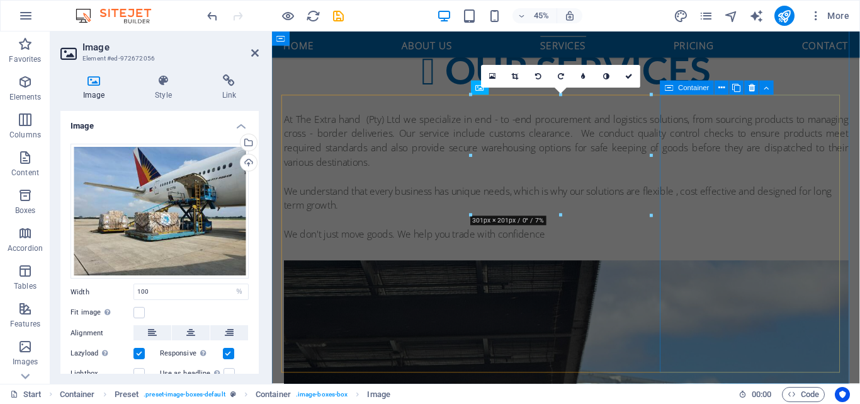
scroll to position [1020, 0]
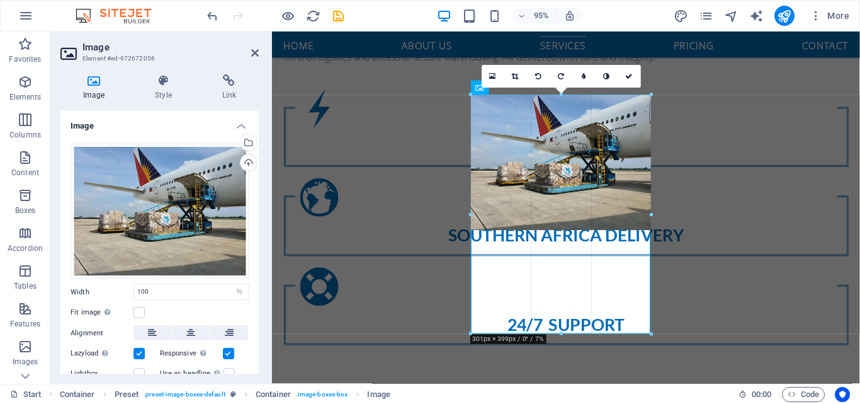
drag, startPoint x: 650, startPoint y: 229, endPoint x: 634, endPoint y: 338, distance: 110.2
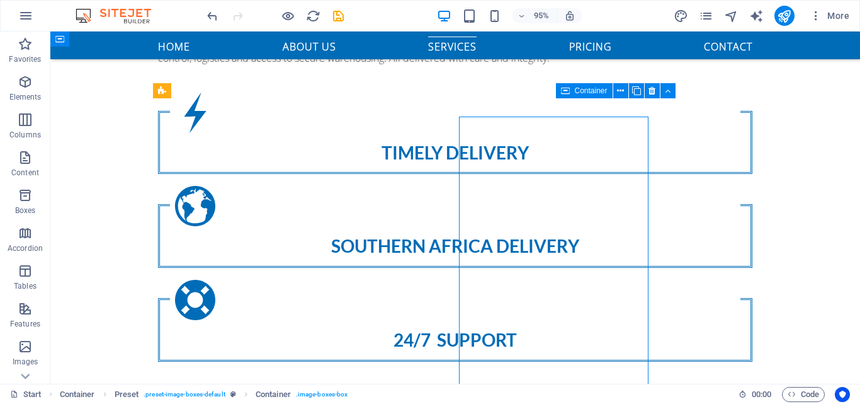
scroll to position [1002, 0]
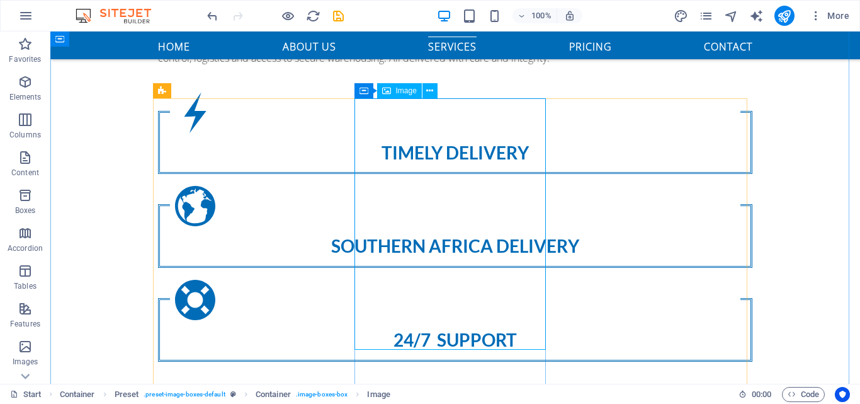
click at [430, 86] on icon at bounding box center [429, 90] width 7 height 13
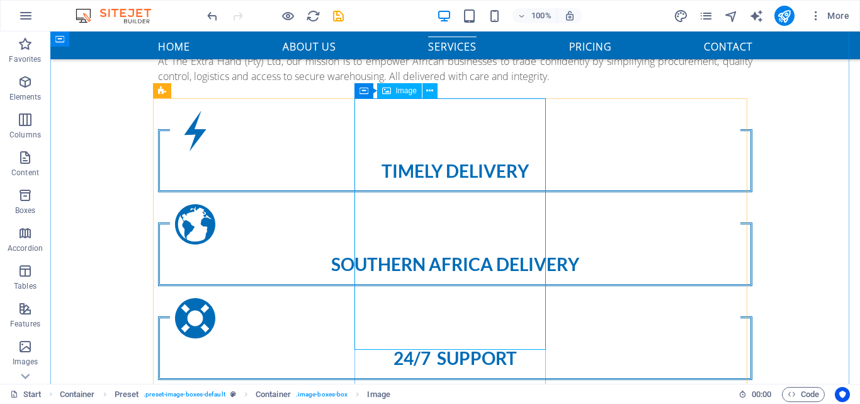
select select "%"
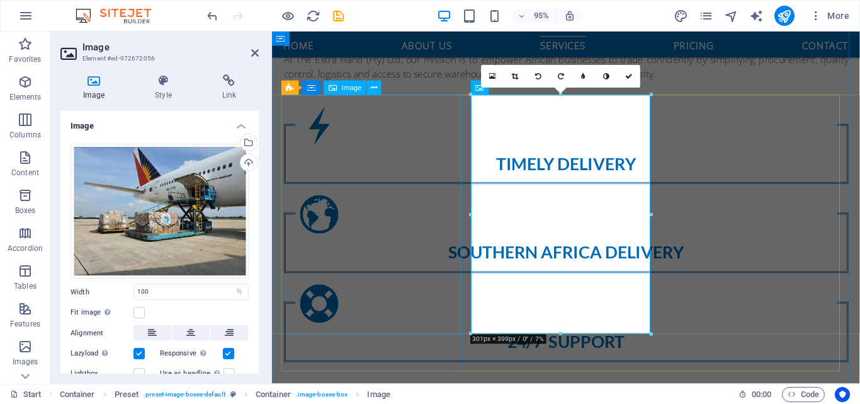
scroll to position [1020, 0]
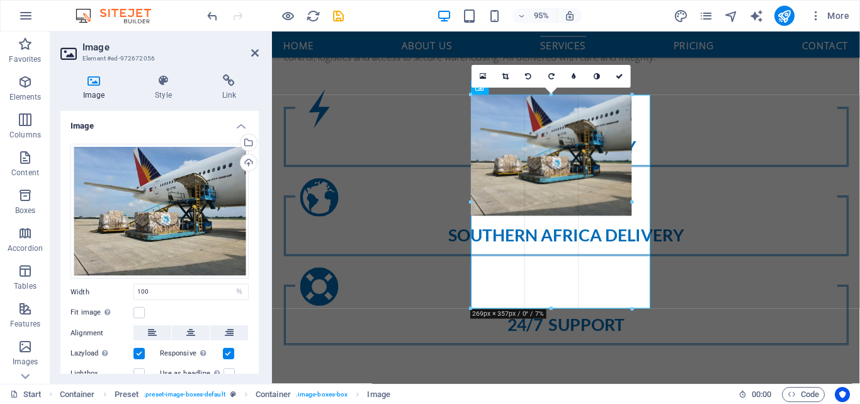
drag, startPoint x: 472, startPoint y: 333, endPoint x: 495, endPoint y: 260, distance: 76.7
type input "269"
select select "px"
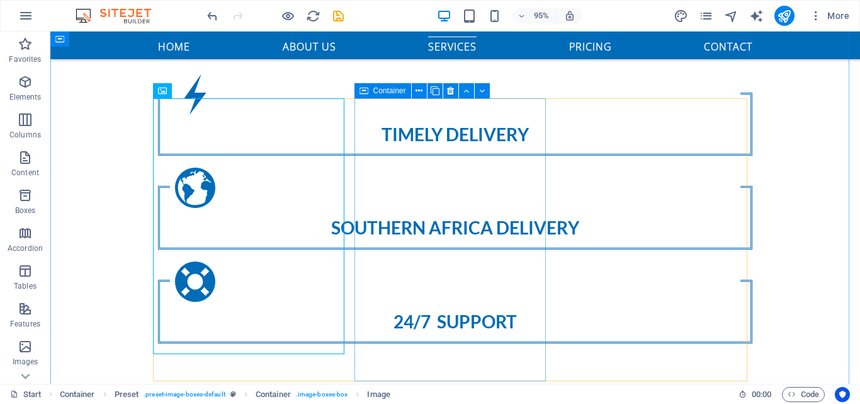
scroll to position [1002, 0]
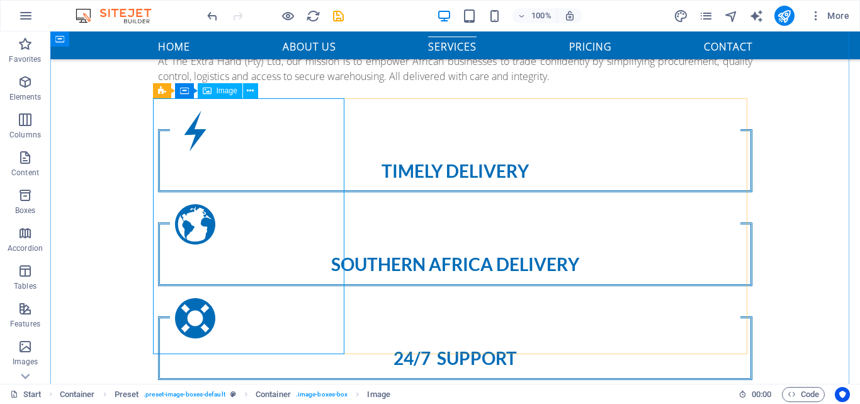
select select "%"
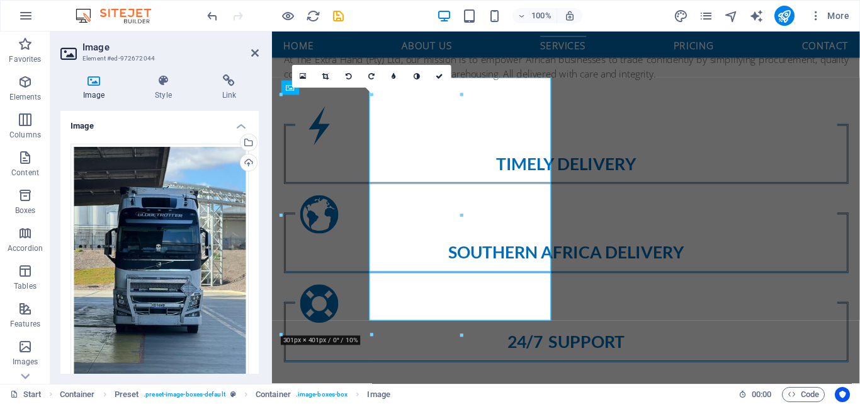
scroll to position [1020, 0]
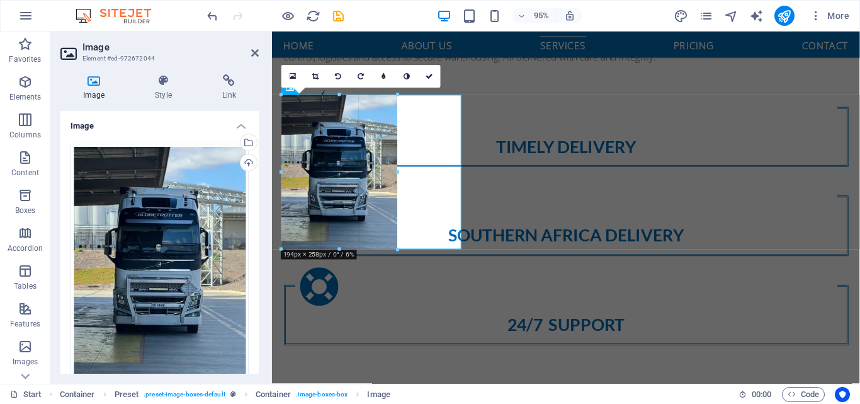
drag, startPoint x: 282, startPoint y: 334, endPoint x: 346, endPoint y: 285, distance: 80.9
type input "194"
select select "px"
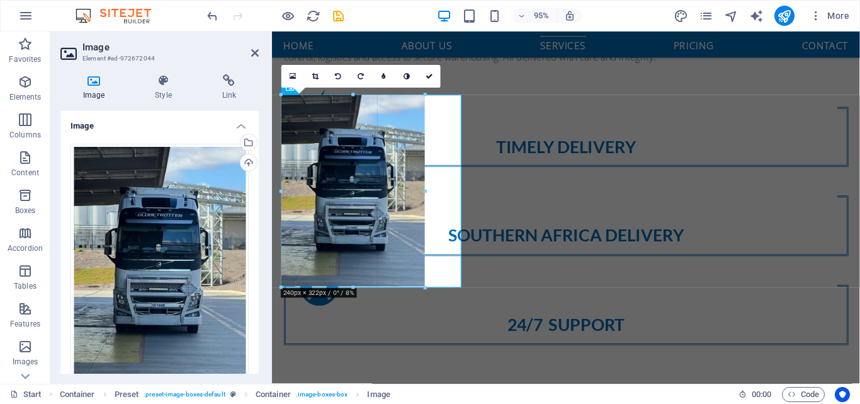
drag, startPoint x: 397, startPoint y: 249, endPoint x: 429, endPoint y: 205, distance: 54.6
type input "240"
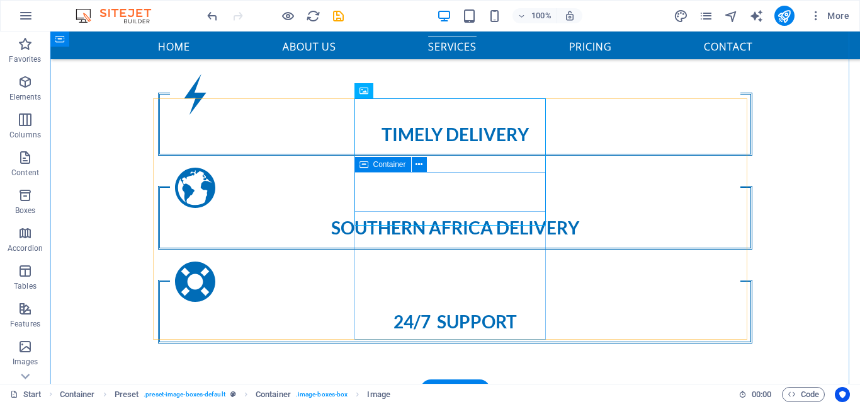
scroll to position [1002, 0]
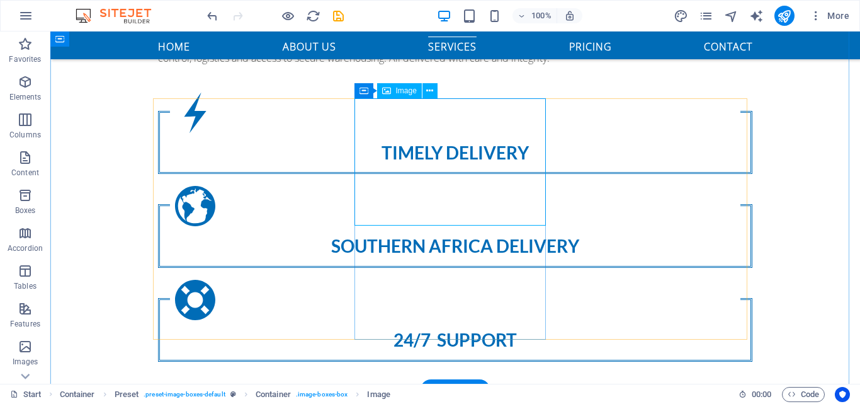
select select "px"
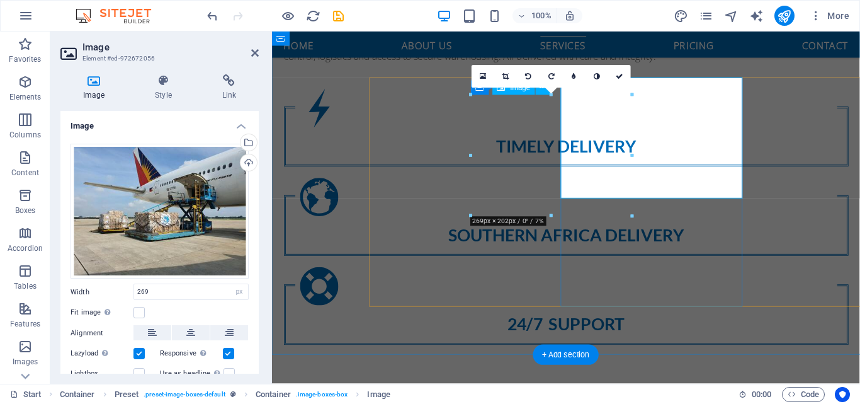
scroll to position [1020, 0]
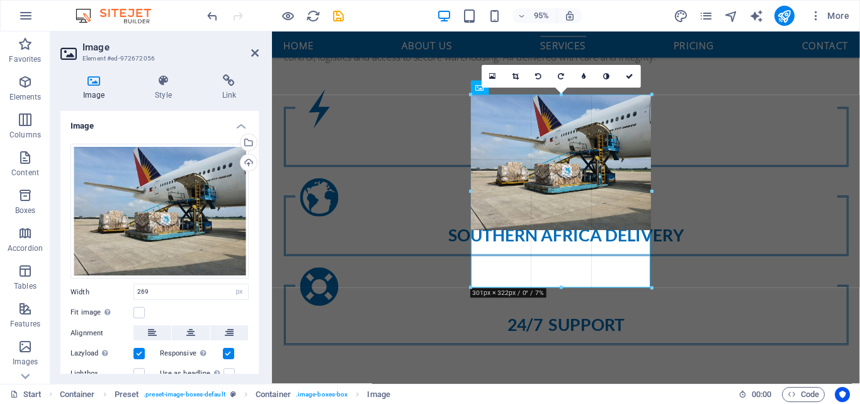
drag, startPoint x: 472, startPoint y: 215, endPoint x: 462, endPoint y: 288, distance: 74.4
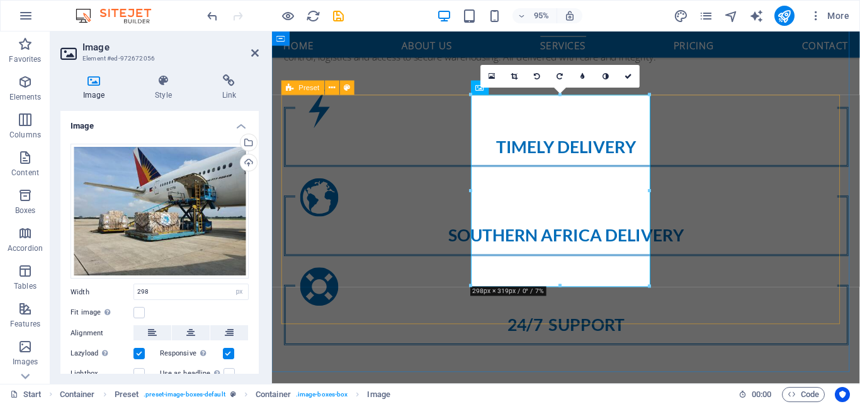
type input "298"
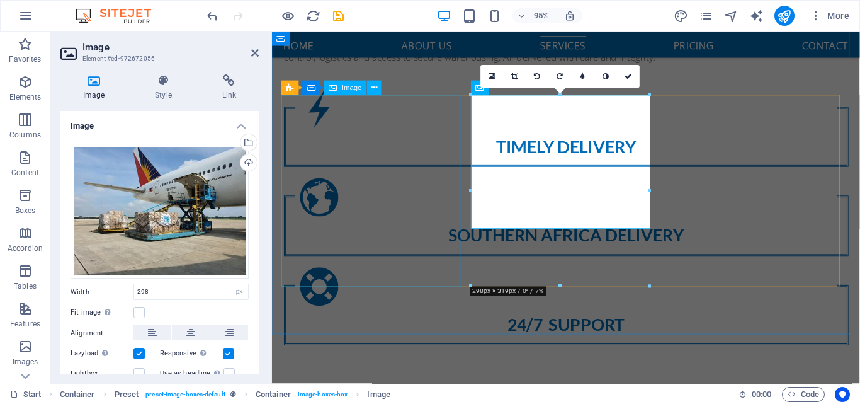
select select "px"
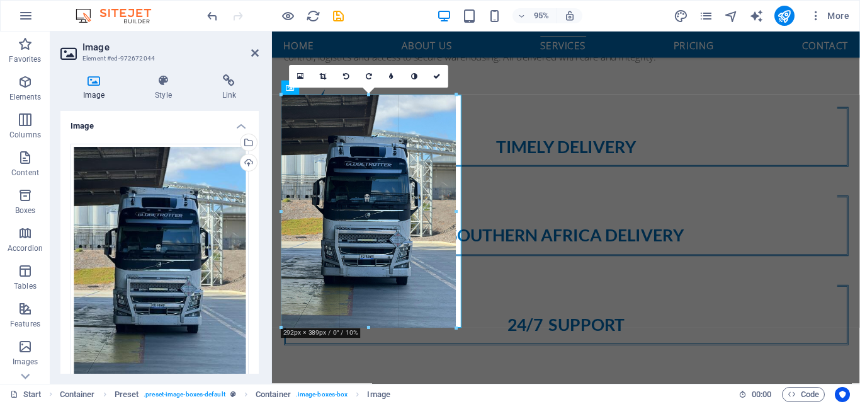
drag, startPoint x: 424, startPoint y: 193, endPoint x: 459, endPoint y: 188, distance: 35.0
type input "292"
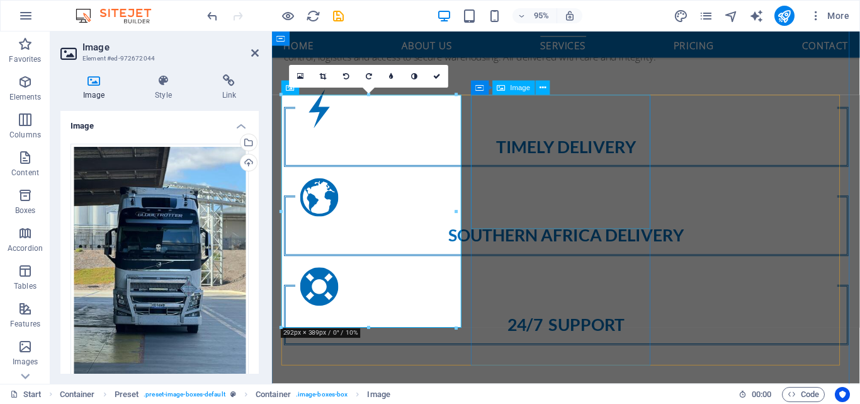
select select "px"
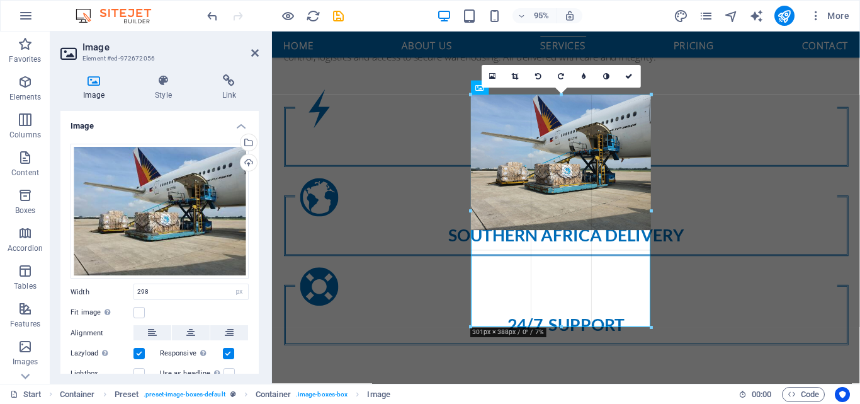
drag, startPoint x: 561, startPoint y: 230, endPoint x: 560, endPoint y: 333, distance: 102.7
type input "300"
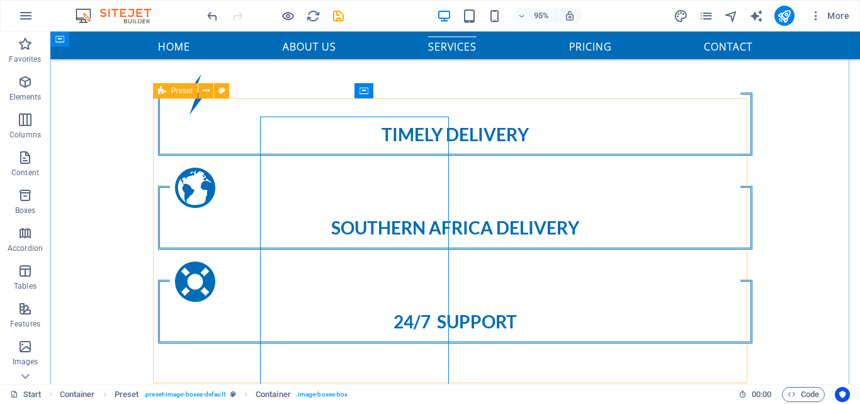
scroll to position [1002, 0]
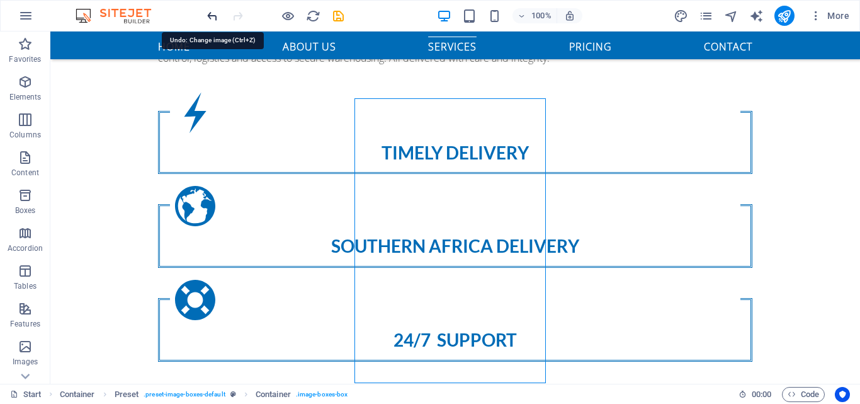
click at [210, 19] on icon "undo" at bounding box center [212, 16] width 14 height 14
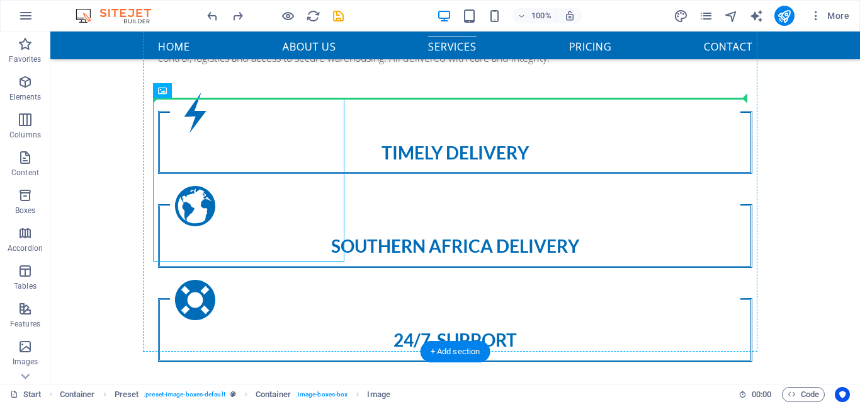
drag, startPoint x: 273, startPoint y: 126, endPoint x: 285, endPoint y: 102, distance: 27.0
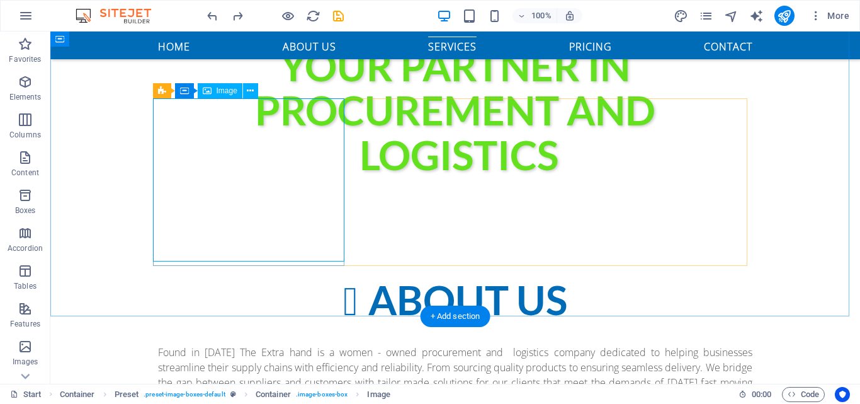
select select "px"
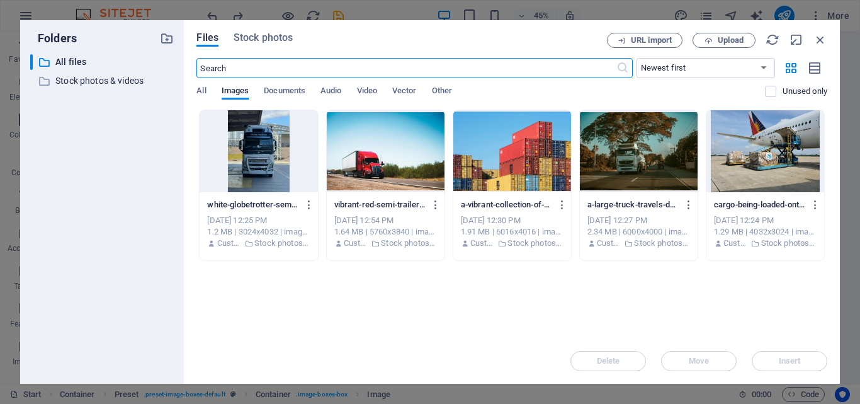
scroll to position [1432, 0]
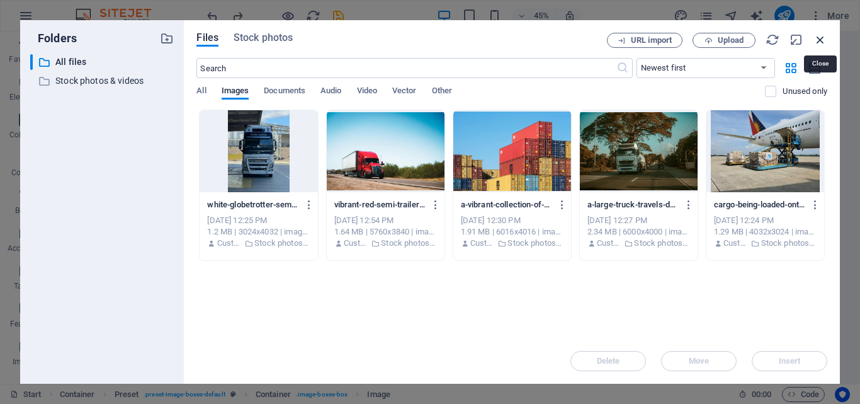
click at [821, 42] on icon "button" at bounding box center [821, 40] width 14 height 14
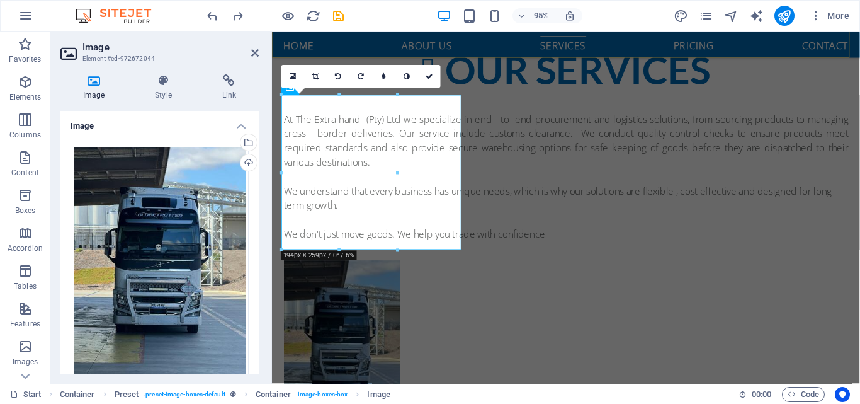
scroll to position [1020, 0]
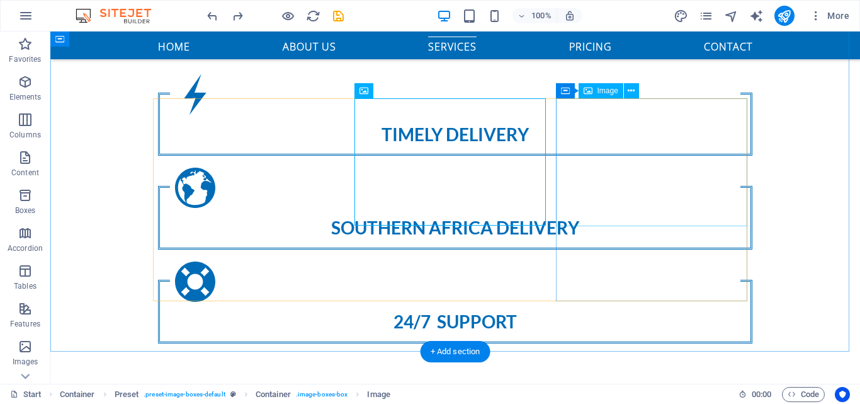
scroll to position [1002, 0]
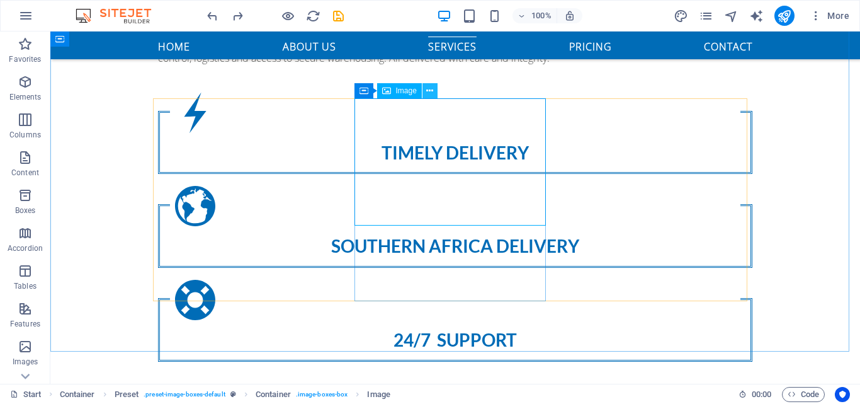
click at [433, 92] on icon at bounding box center [429, 90] width 7 height 13
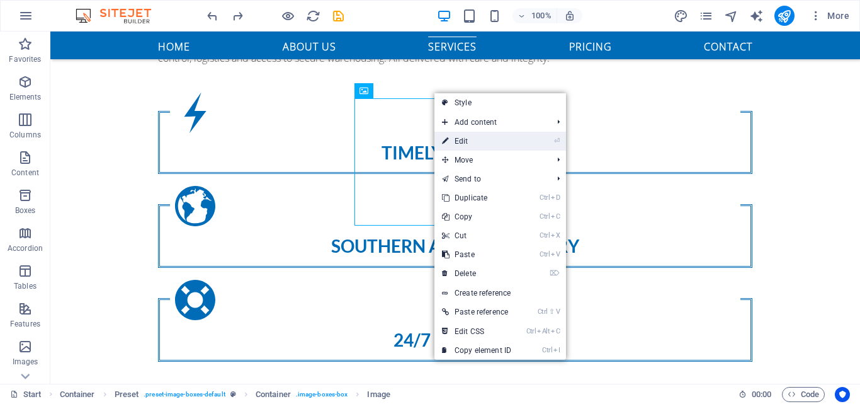
click at [453, 145] on link "⏎ Edit" at bounding box center [477, 141] width 84 height 19
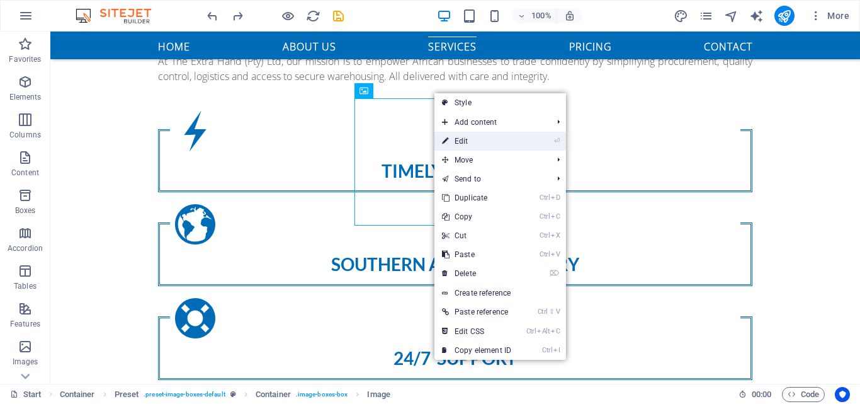
select select "px"
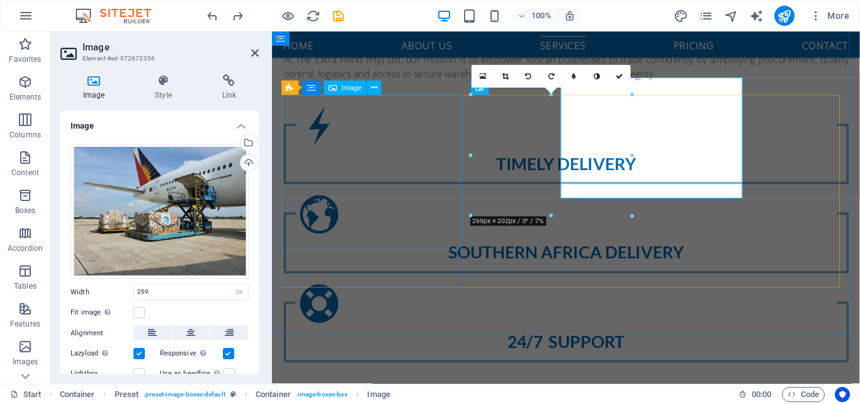
scroll to position [1020, 0]
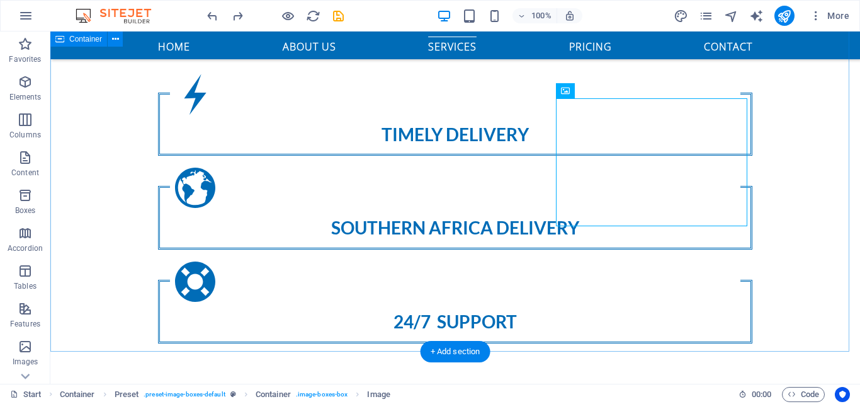
scroll to position [1002, 0]
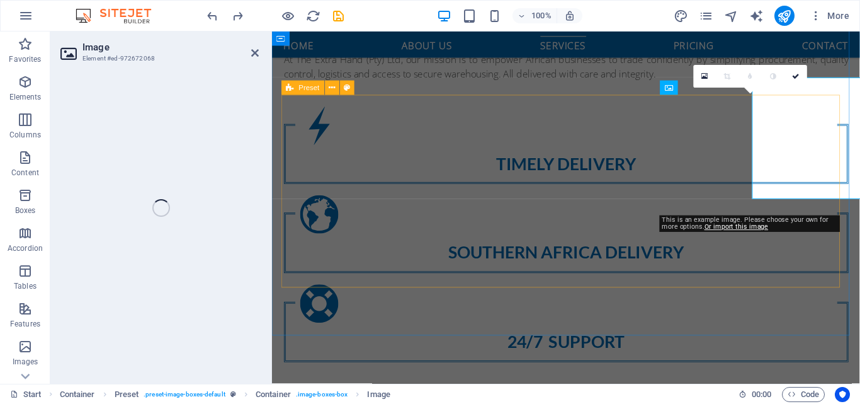
scroll to position [1020, 0]
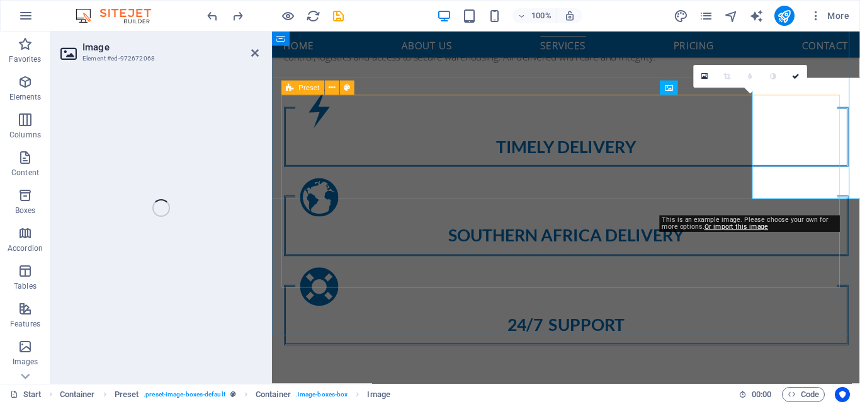
select select "%"
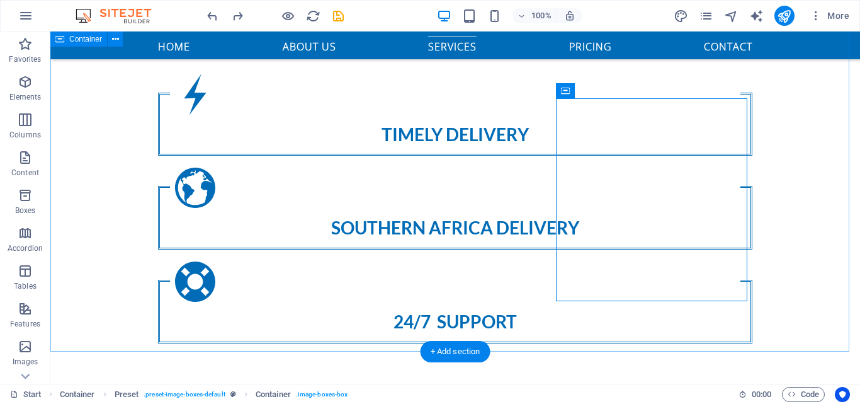
scroll to position [1002, 0]
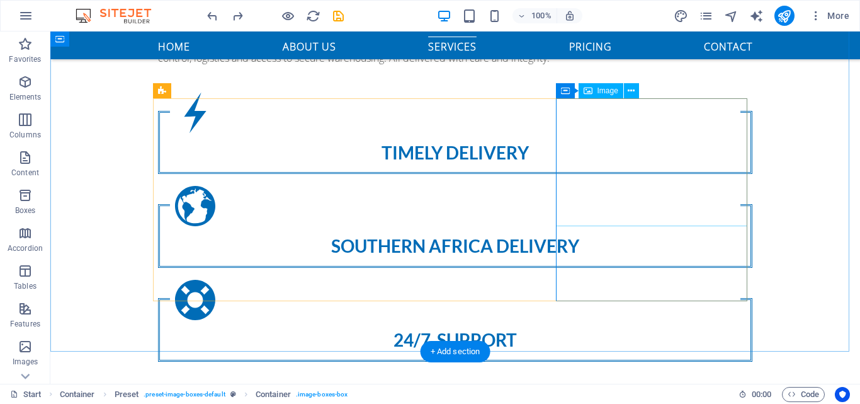
click at [629, 91] on icon at bounding box center [631, 90] width 7 height 13
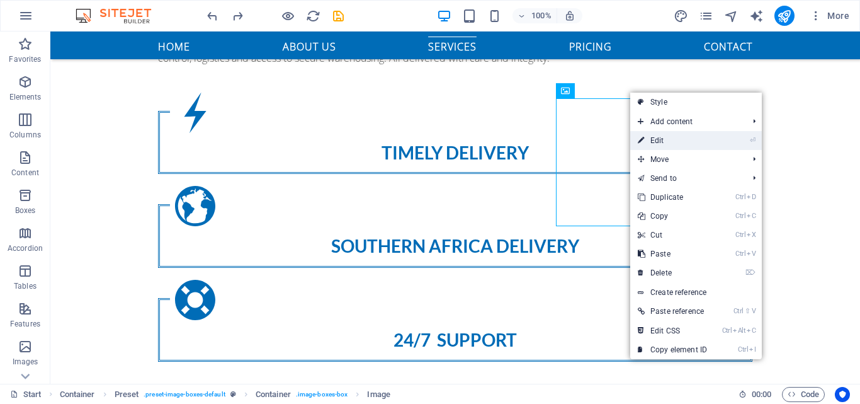
click at [644, 137] on icon at bounding box center [641, 140] width 6 height 19
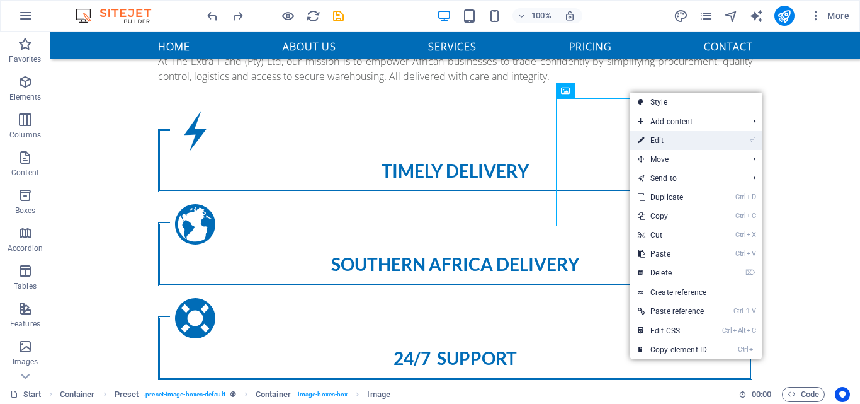
select select "%"
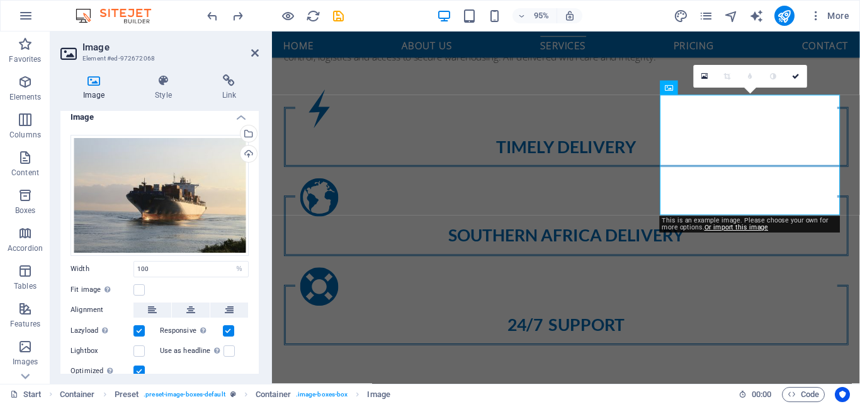
scroll to position [0, 0]
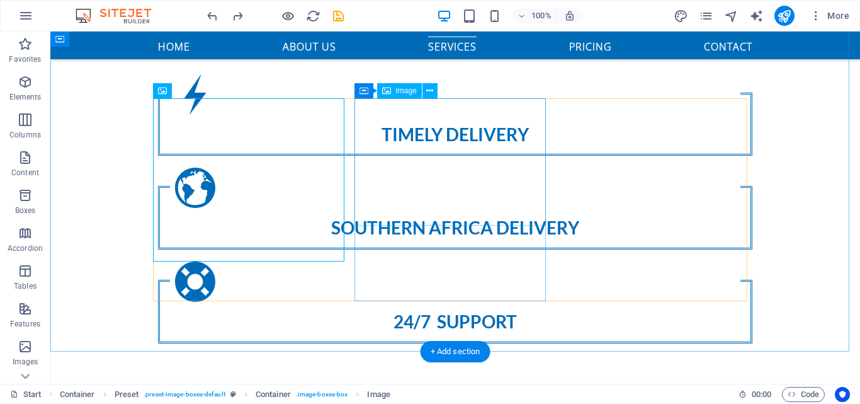
scroll to position [1002, 0]
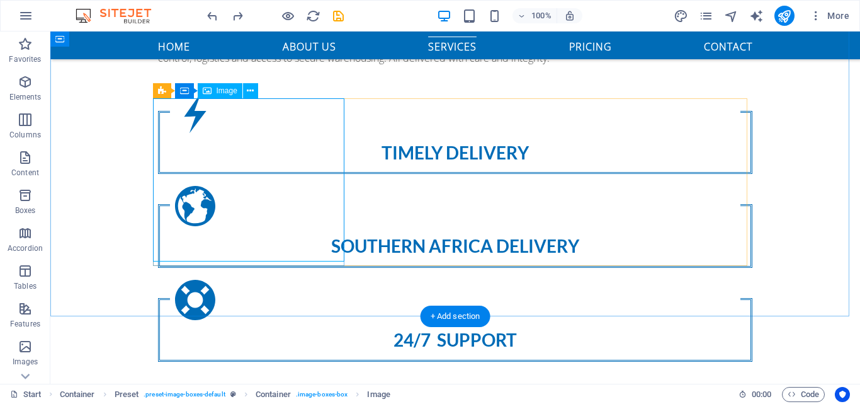
click at [249, 90] on icon at bounding box center [250, 90] width 7 height 13
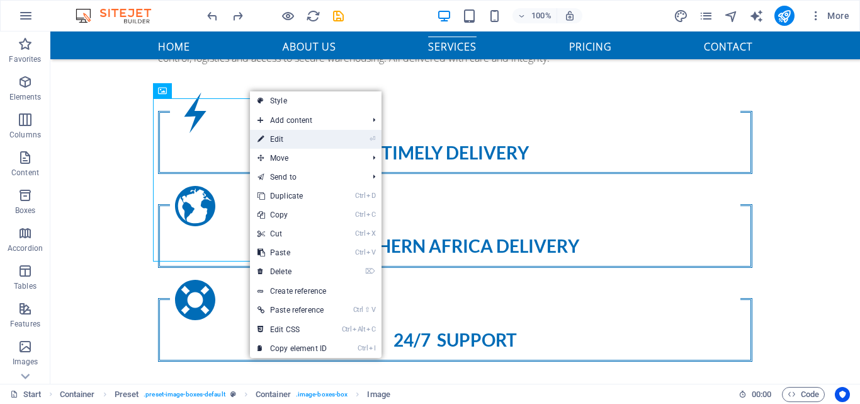
click at [264, 142] on icon at bounding box center [261, 139] width 6 height 19
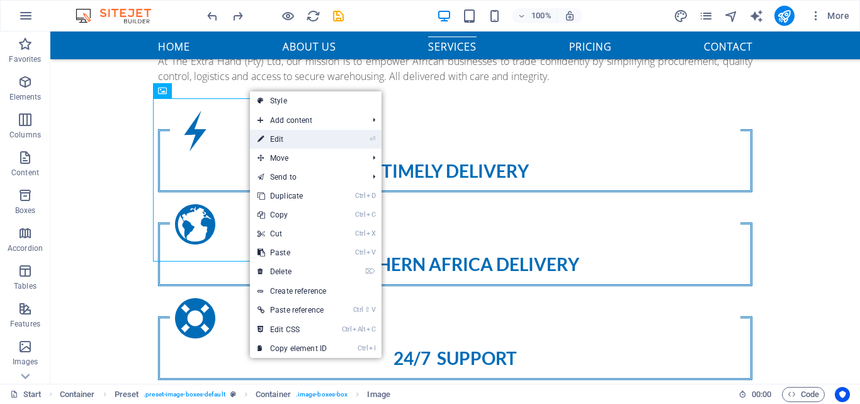
select select "px"
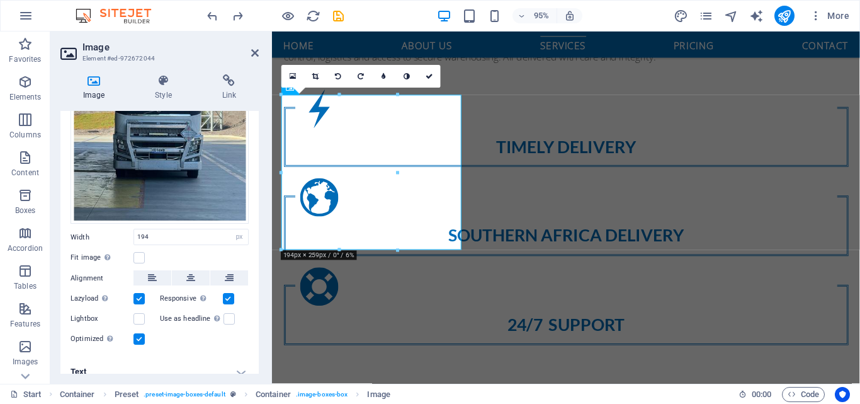
scroll to position [165, 0]
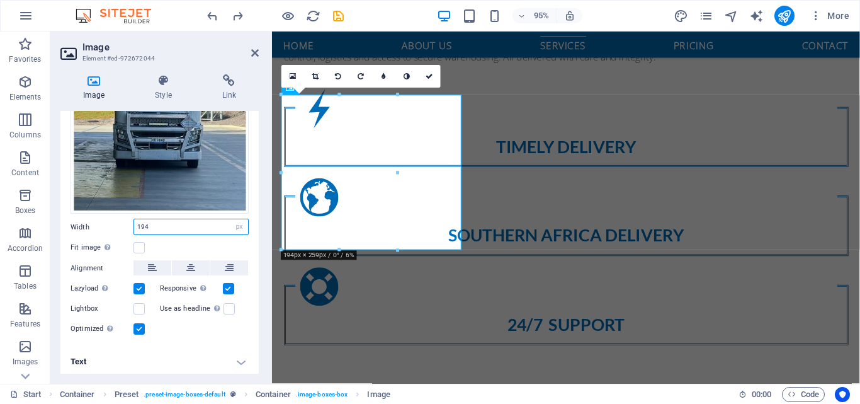
drag, startPoint x: 167, startPoint y: 222, endPoint x: 120, endPoint y: 225, distance: 47.3
click at [120, 225] on div "Width 194 Default auto px rem % em vh vw" at bounding box center [160, 227] width 178 height 16
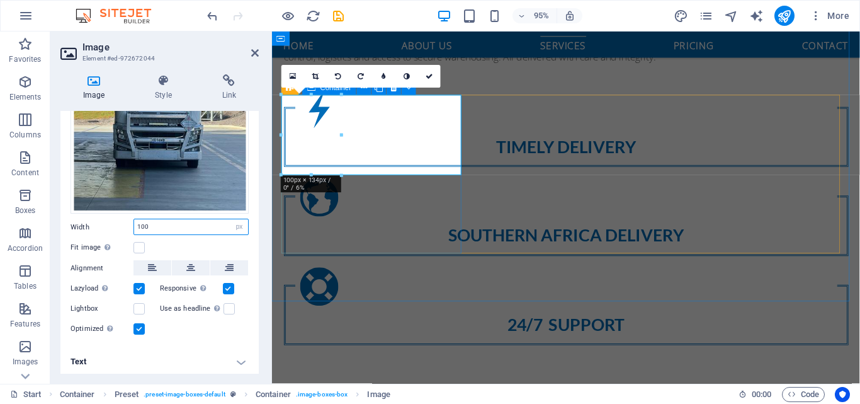
drag, startPoint x: 613, startPoint y: 208, endPoint x: 418, endPoint y: 223, distance: 196.5
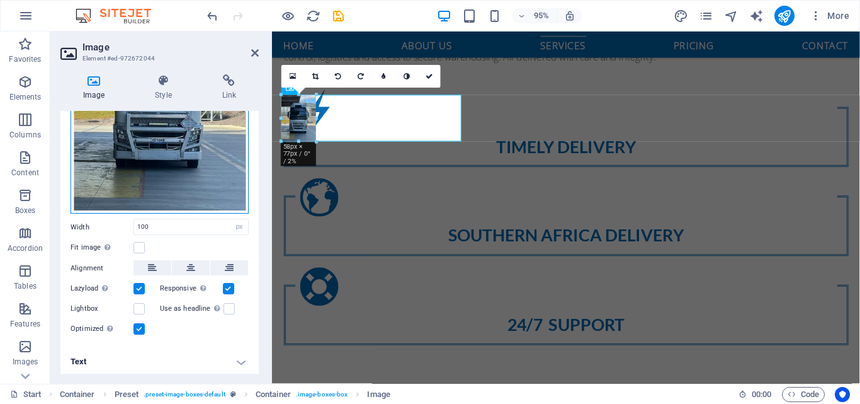
click at [191, 141] on div "Drag files here, click to choose files or select files from Files or our free s…" at bounding box center [160, 97] width 178 height 236
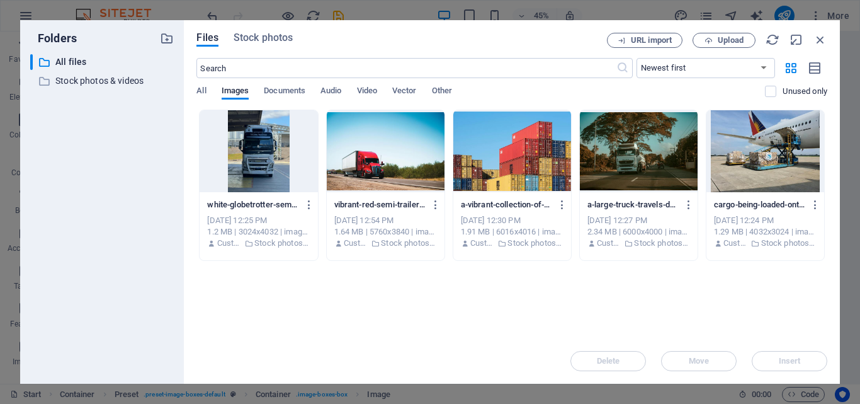
scroll to position [1432, 0]
click at [271, 152] on div at bounding box center [259, 151] width 118 height 82
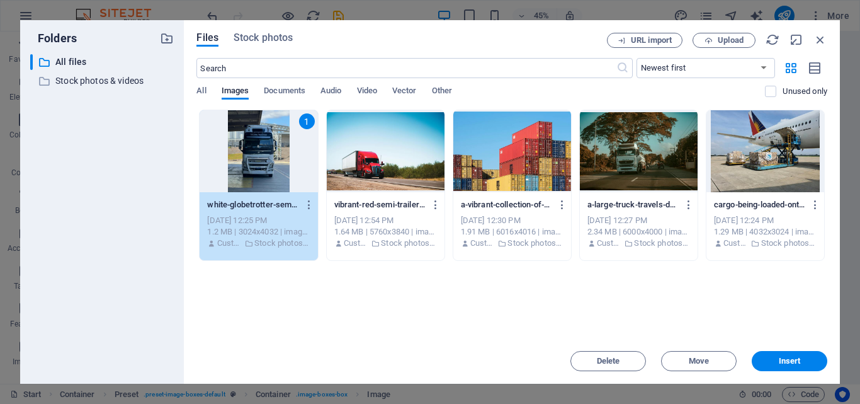
click at [271, 152] on div "1" at bounding box center [259, 151] width 118 height 82
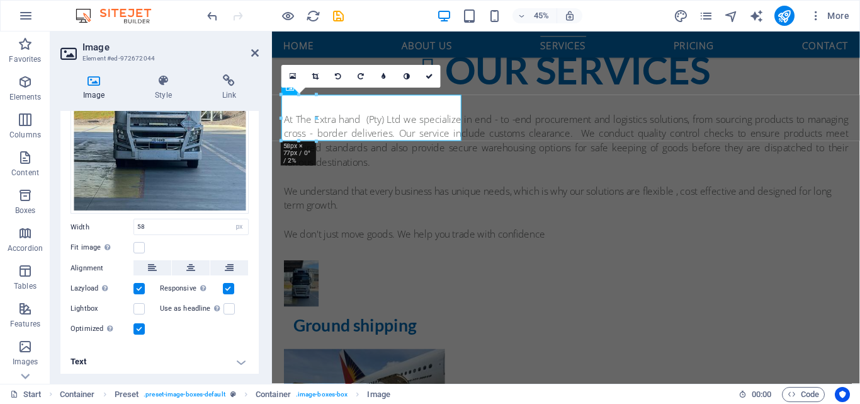
scroll to position [1020, 0]
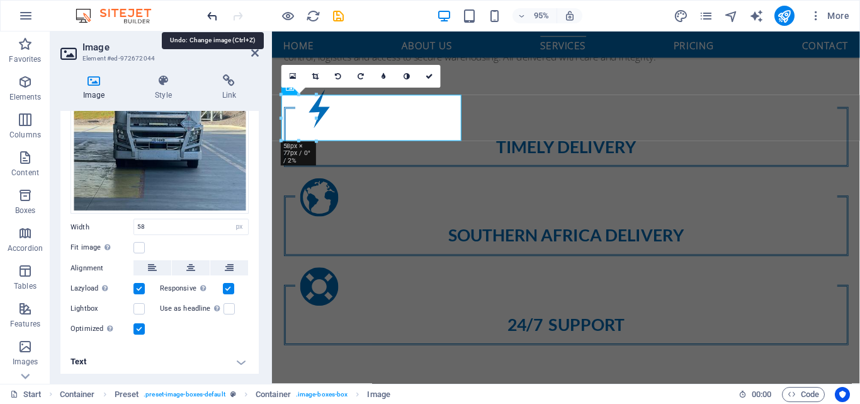
click at [211, 17] on icon "undo" at bounding box center [212, 16] width 14 height 14
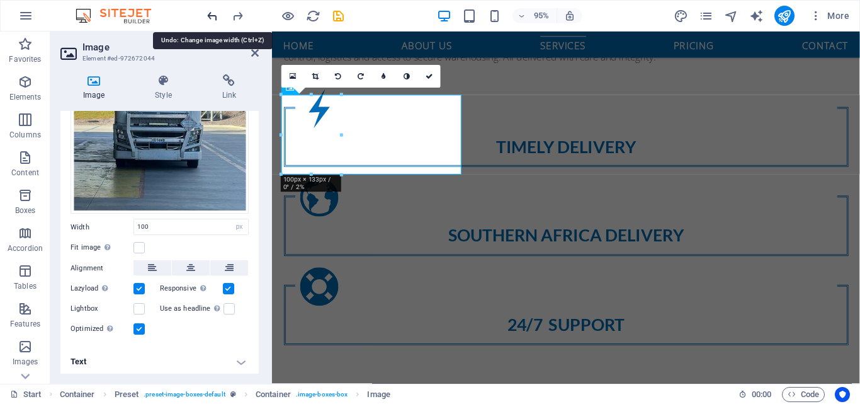
click at [211, 17] on icon "undo" at bounding box center [212, 16] width 14 height 14
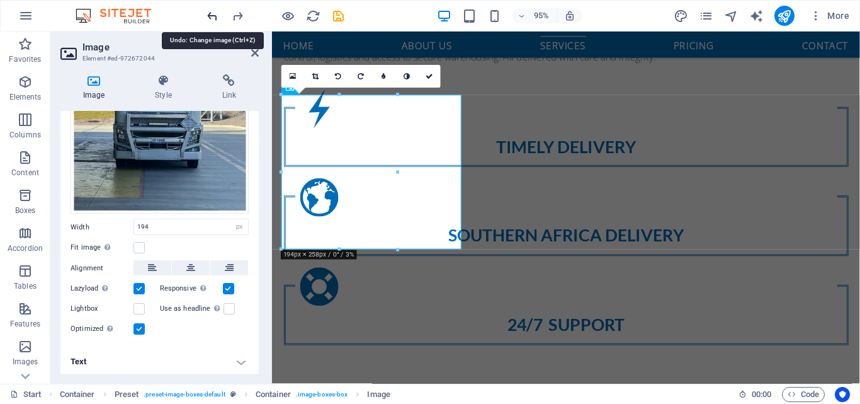
click at [211, 17] on icon "undo" at bounding box center [212, 16] width 14 height 14
type input "100"
select select "%"
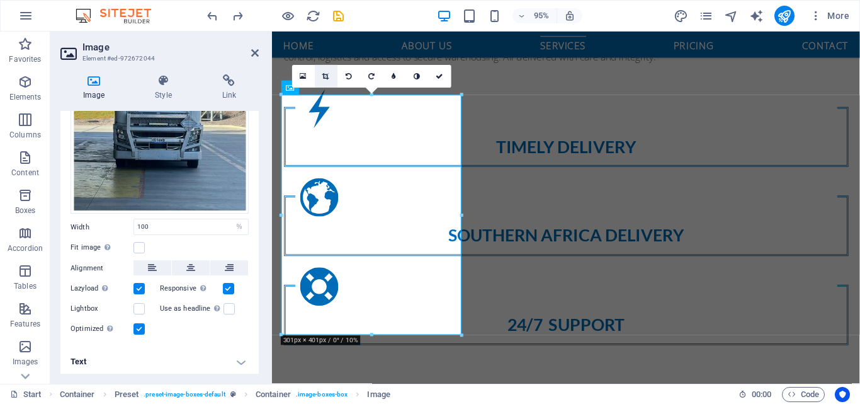
click at [329, 79] on icon at bounding box center [326, 76] width 7 height 7
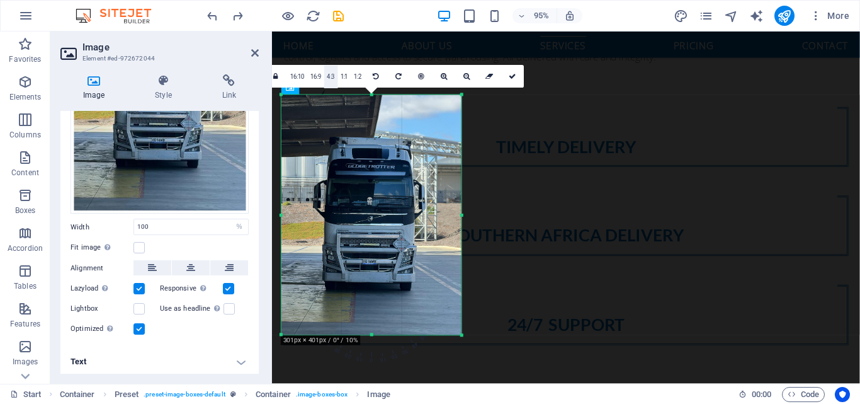
click at [328, 78] on link "4:3" at bounding box center [330, 77] width 13 height 23
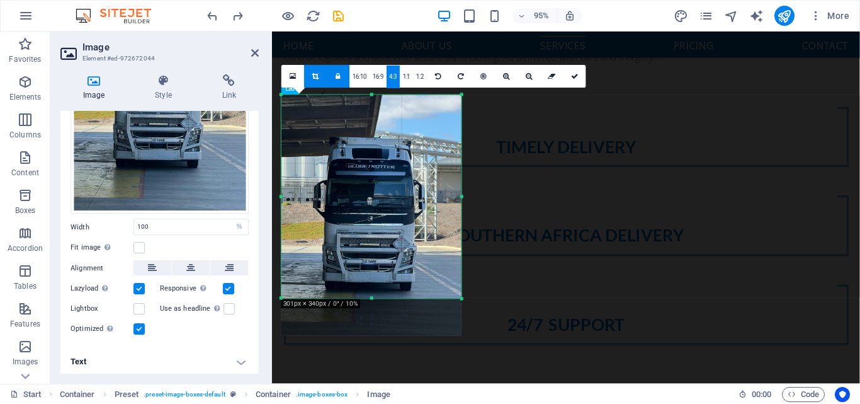
drag, startPoint x: 371, startPoint y: 229, endPoint x: 374, endPoint y: 300, distance: 71.9
click at [374, 300] on div at bounding box center [372, 299] width 180 height 4
drag, startPoint x: 371, startPoint y: 94, endPoint x: 371, endPoint y: 108, distance: 14.5
click at [371, 111] on div "180 170 160 150 140 130 120 110 100 90 80 70 60 50 40 30 20 10 0 -10 -20 -30 -4…" at bounding box center [372, 196] width 180 height 203
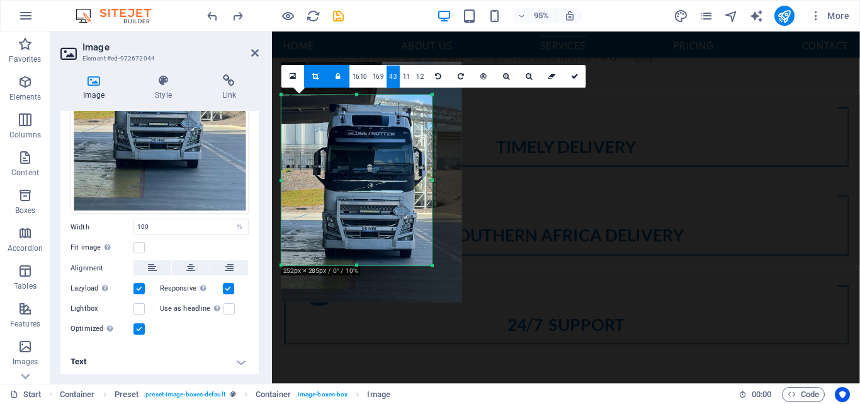
drag, startPoint x: 366, startPoint y: 94, endPoint x: 369, endPoint y: 149, distance: 54.3
click at [367, 110] on div "180 170 160 150 140 130 120 110 100 90 80 70 60 50 40 30 20 10 0 -10 -20 -30 -4…" at bounding box center [357, 180] width 151 height 171
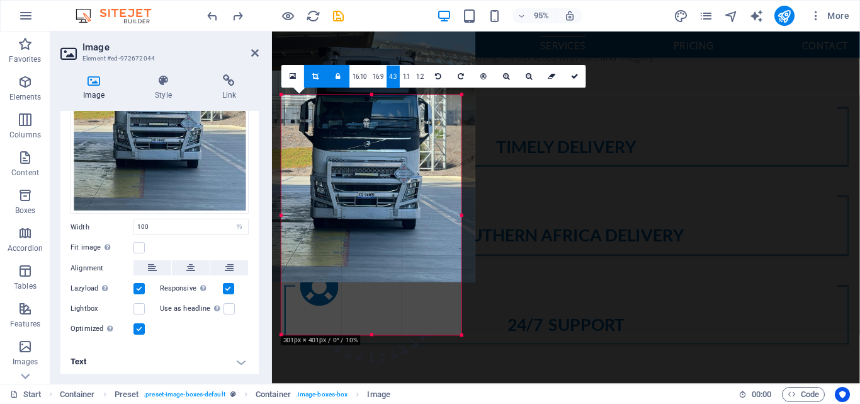
drag, startPoint x: 363, startPoint y: 182, endPoint x: 342, endPoint y: 117, distance: 68.1
click at [342, 117] on div at bounding box center [369, 139] width 214 height 285
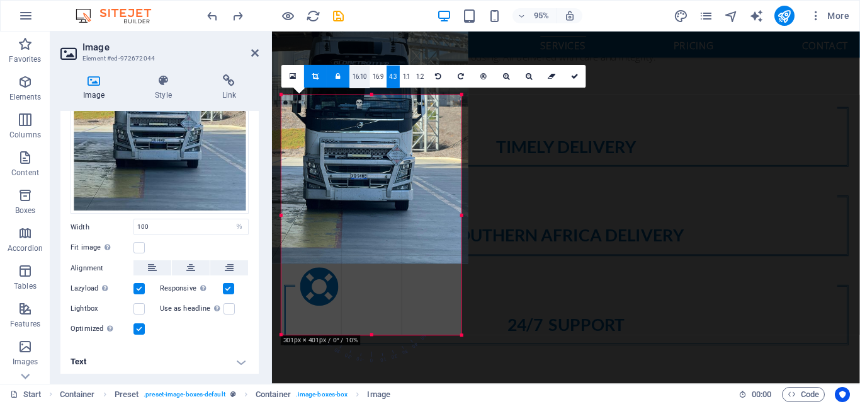
drag, startPoint x: 364, startPoint y: 160, endPoint x: 355, endPoint y: 82, distance: 78.6
click at [355, 95] on div "180 170 160 150 140 130 120 110 100 90 80 70 60 50 40 30 20 10 0 -10 -20 -30 -4…" at bounding box center [372, 215] width 180 height 240
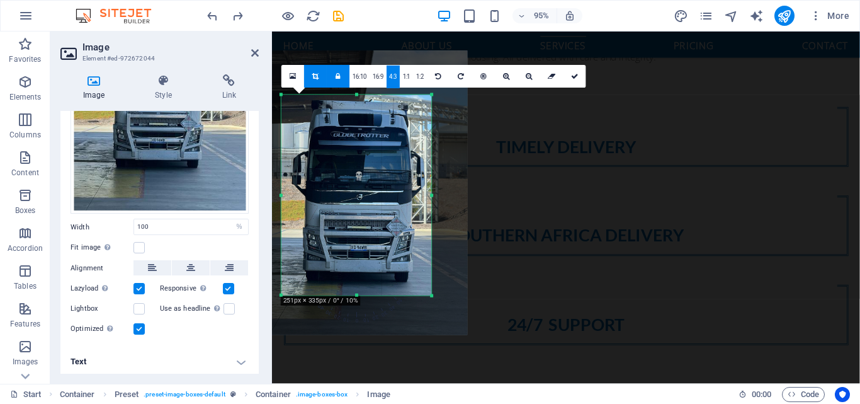
drag, startPoint x: 370, startPoint y: 334, endPoint x: 375, endPoint y: 295, distance: 39.3
click at [375, 295] on div "180 170 160 150 140 130 120 110 100 90 80 70 60 50 40 30 20 10 0 -10 -20 -30 -4…" at bounding box center [357, 195] width 151 height 200
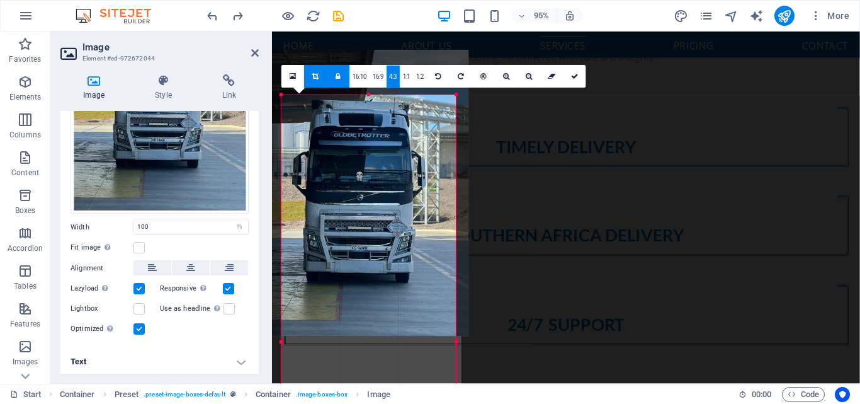
drag, startPoint x: 432, startPoint y: 198, endPoint x: 455, endPoint y: 188, distance: 25.4
click at [455, 188] on div at bounding box center [457, 342] width 4 height 494
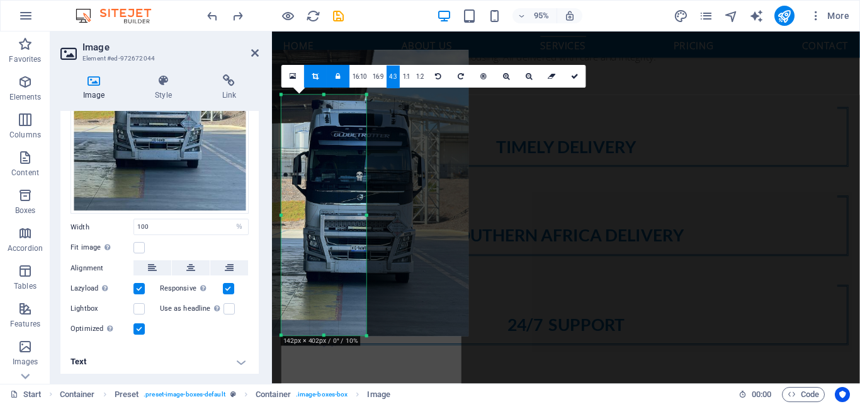
click at [455, 188] on div at bounding box center [361, 193] width 214 height 286
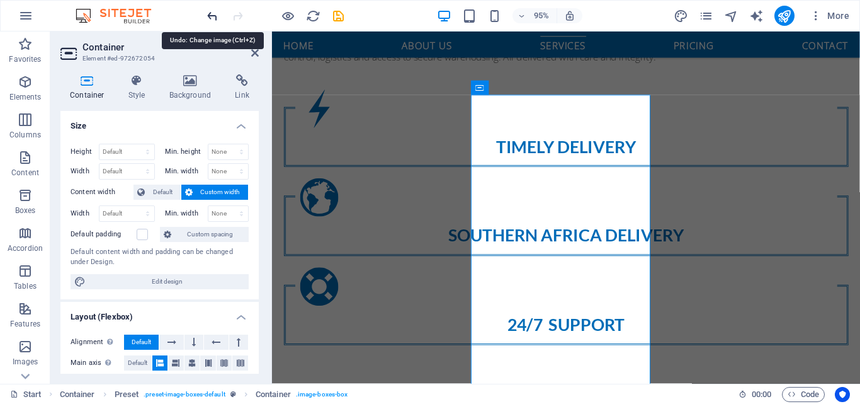
click at [208, 17] on icon "undo" at bounding box center [212, 16] width 14 height 14
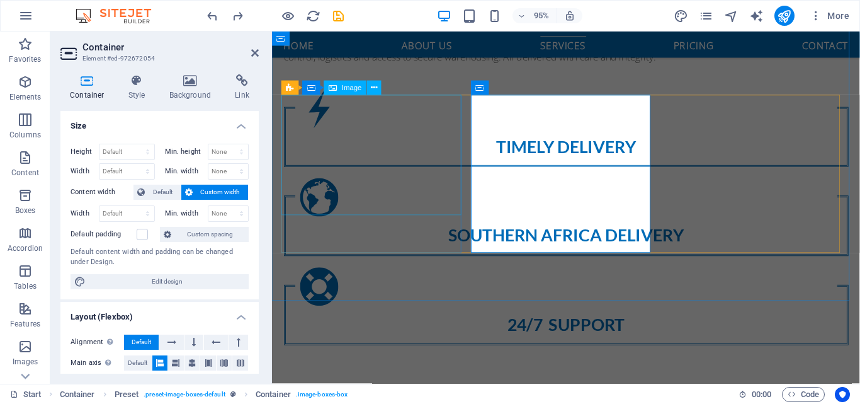
select select "%"
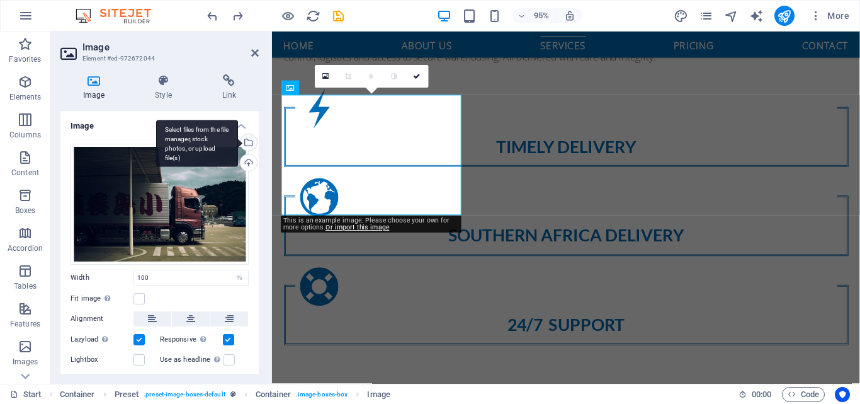
click at [238, 142] on div "Select files from the file manager, stock photos, or upload file(s)" at bounding box center [197, 143] width 82 height 47
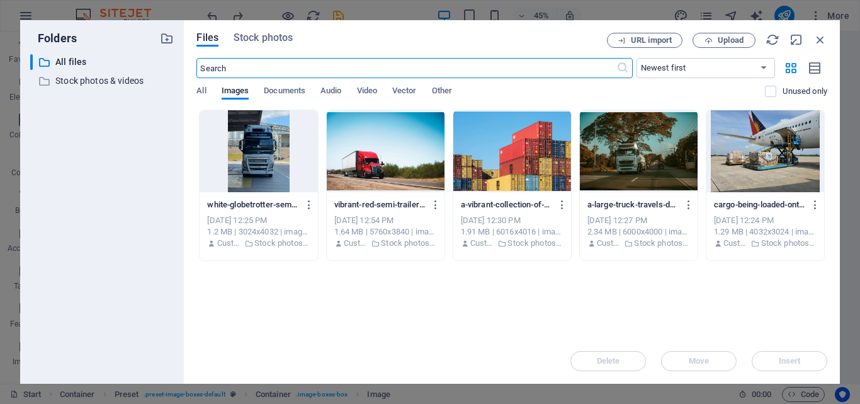
scroll to position [1432, 0]
click at [272, 38] on span "Stock photos" at bounding box center [263, 37] width 59 height 15
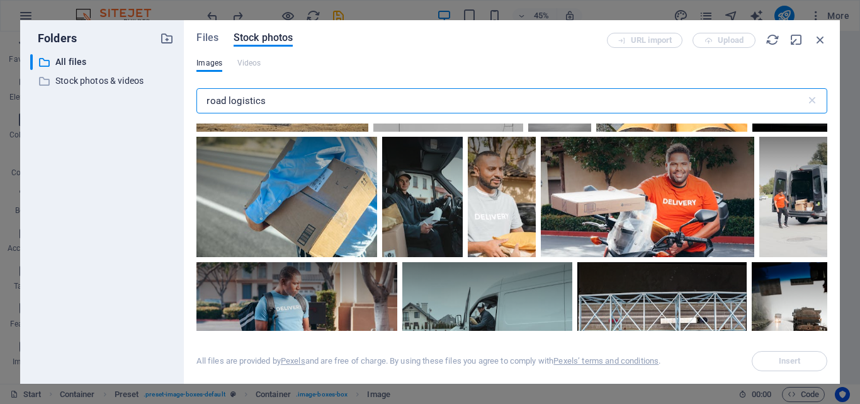
scroll to position [1311, 0]
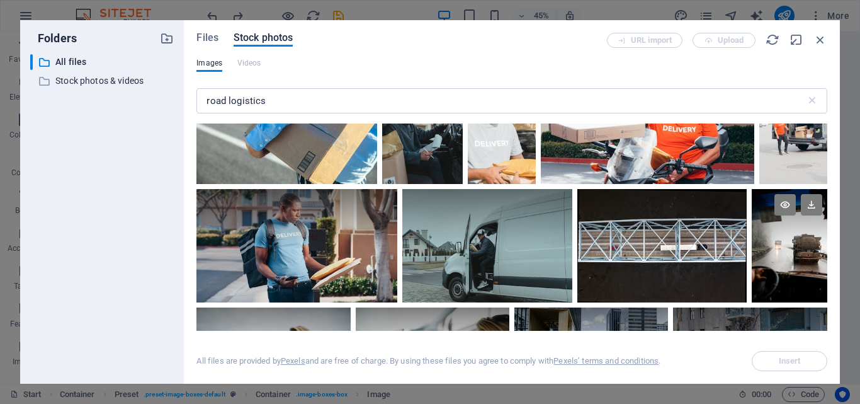
drag, startPoint x: 828, startPoint y: 175, endPoint x: 821, endPoint y: 245, distance: 70.2
click at [821, 245] on div "Files Stock photos URL import Upload Images Videos road logistics ​ All files a…" at bounding box center [512, 201] width 656 height 363
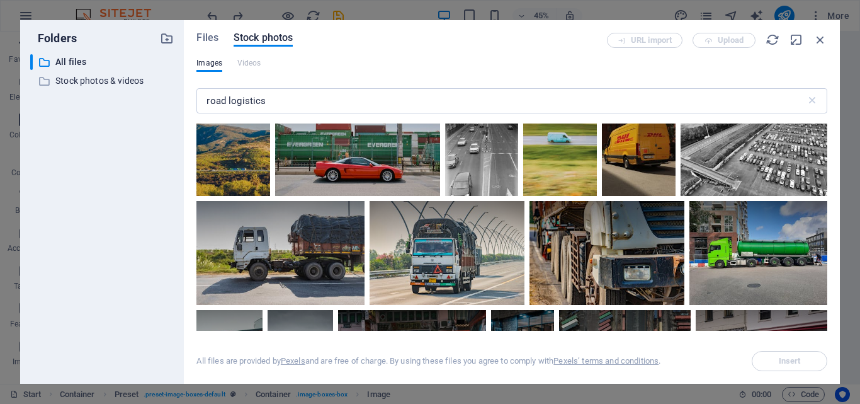
scroll to position [10677, 0]
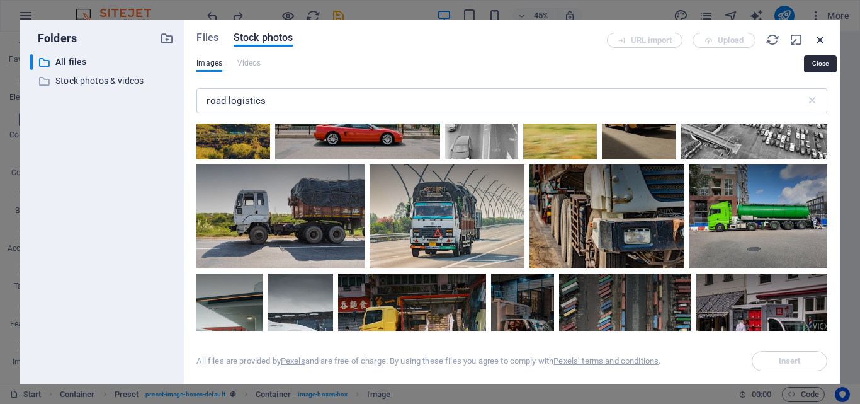
click at [819, 37] on icon "button" at bounding box center [821, 40] width 14 height 14
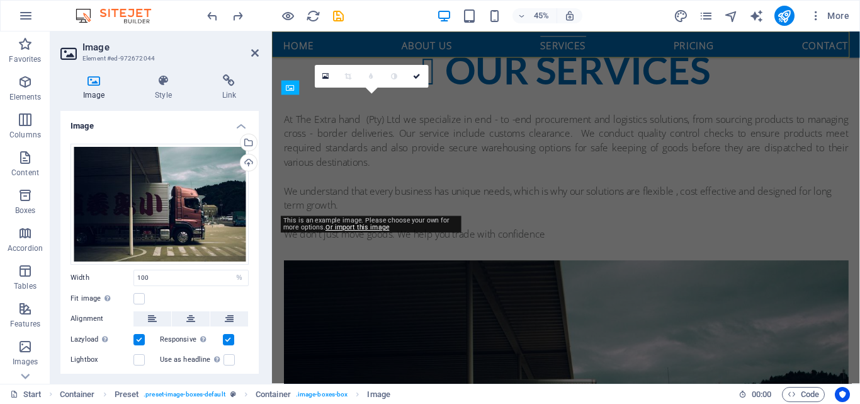
scroll to position [1020, 0]
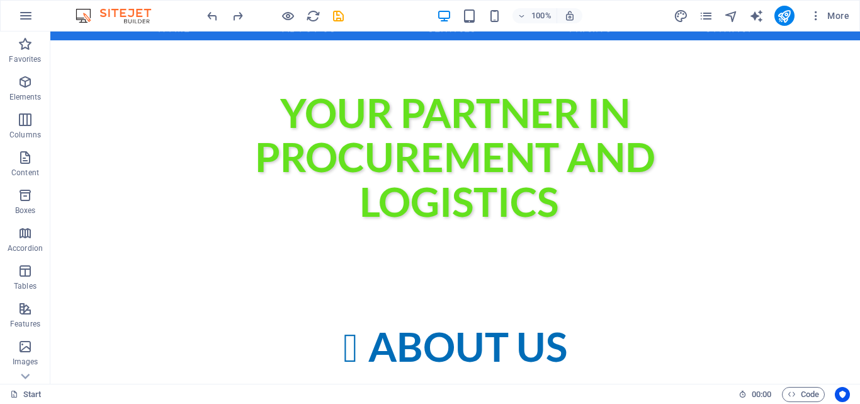
scroll to position [0, 0]
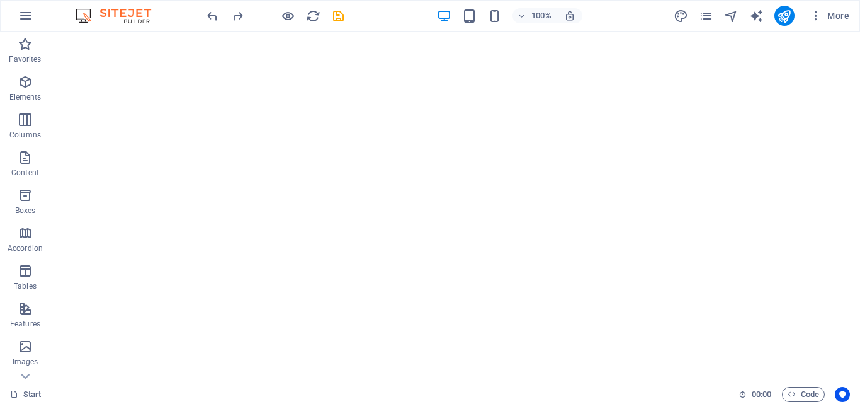
drag, startPoint x: 852, startPoint y: 84, endPoint x: 910, endPoint y: 60, distance: 62.9
click at [111, 59] on icon at bounding box center [114, 60] width 7 height 13
drag, startPoint x: 855, startPoint y: 54, endPoint x: 910, endPoint y: 51, distance: 55.5
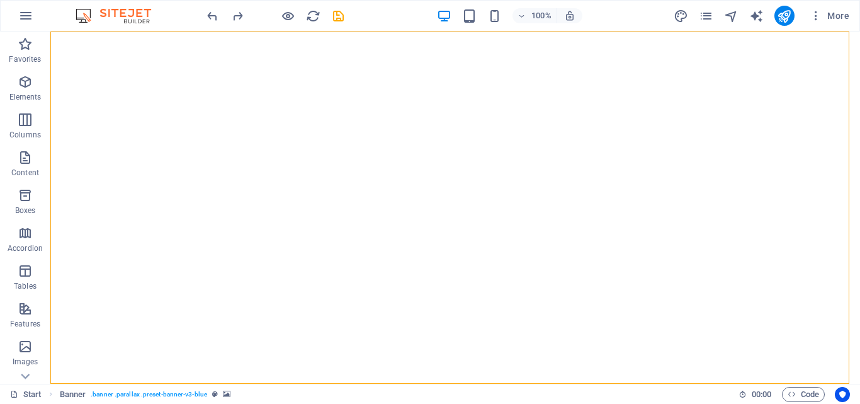
drag, startPoint x: 848, startPoint y: 77, endPoint x: 853, endPoint y: 94, distance: 17.1
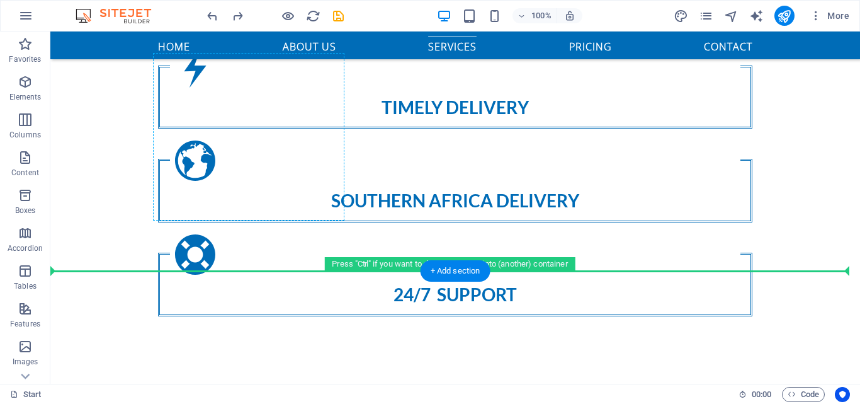
scroll to position [1046, 0]
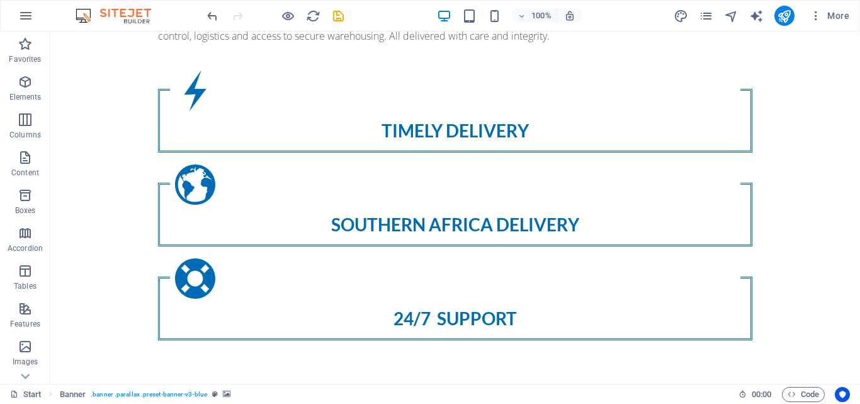
scroll to position [0, 0]
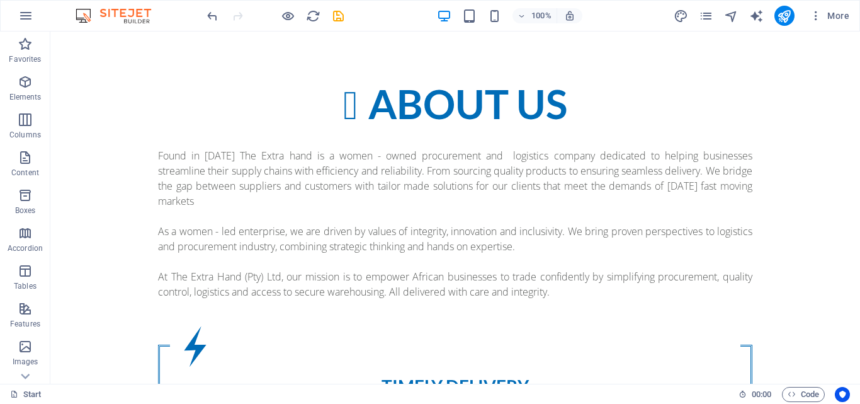
drag, startPoint x: 858, startPoint y: 209, endPoint x: 901, endPoint y: 59, distance: 156.1
click at [209, 18] on icon "undo" at bounding box center [212, 16] width 14 height 14
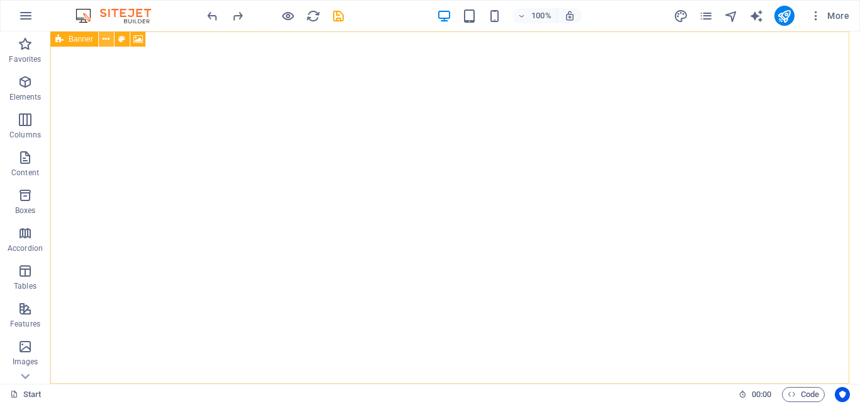
click at [109, 38] on icon at bounding box center [106, 39] width 7 height 13
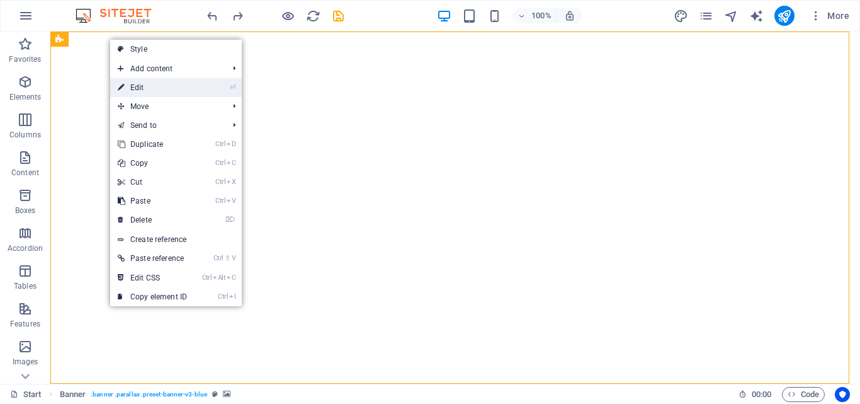
click at [126, 81] on link "⏎ Edit" at bounding box center [152, 87] width 84 height 19
select select "ms"
select select "s"
select select "ondemand"
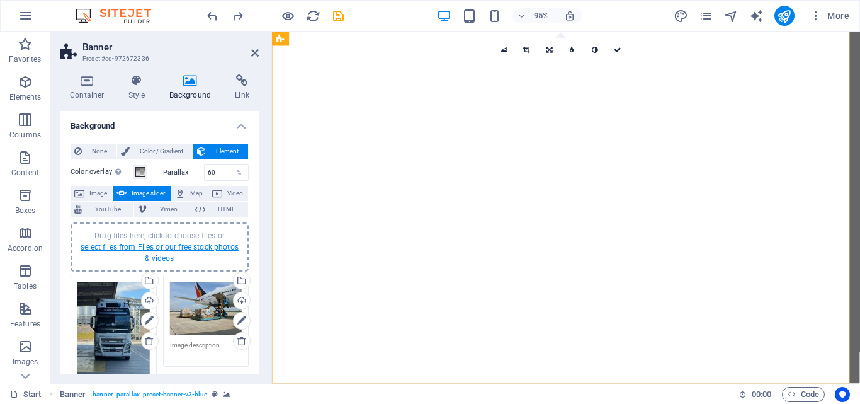
click at [161, 254] on link "select files from Files or our free stock photos & videos" at bounding box center [160, 252] width 158 height 20
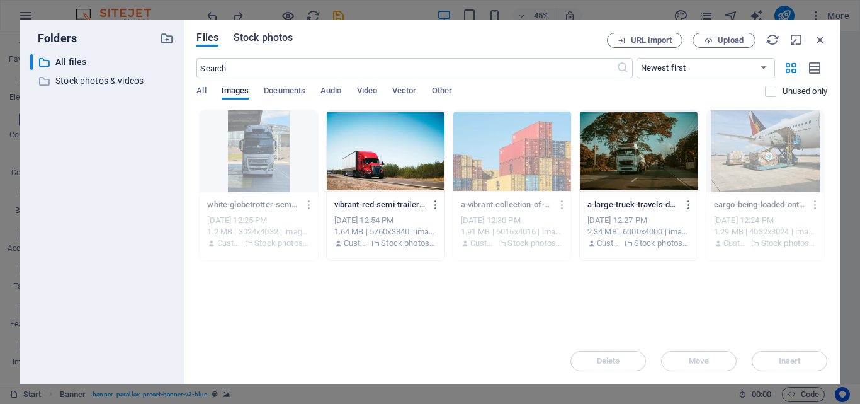
click at [256, 37] on span "Stock photos" at bounding box center [263, 37] width 59 height 15
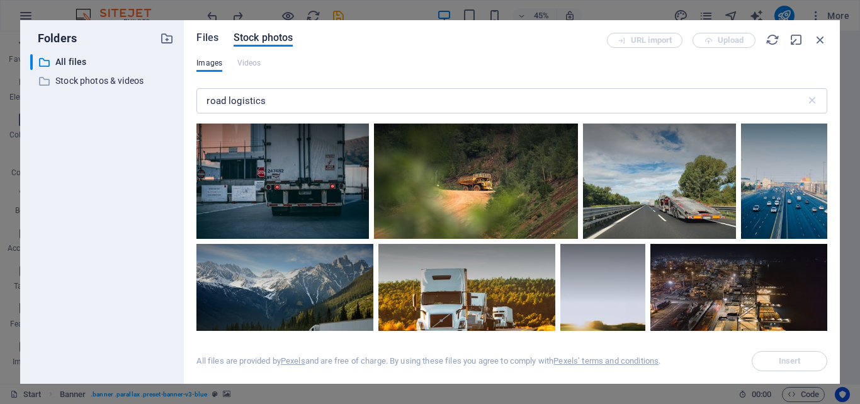
click at [206, 38] on span "Files" at bounding box center [208, 37] width 22 height 15
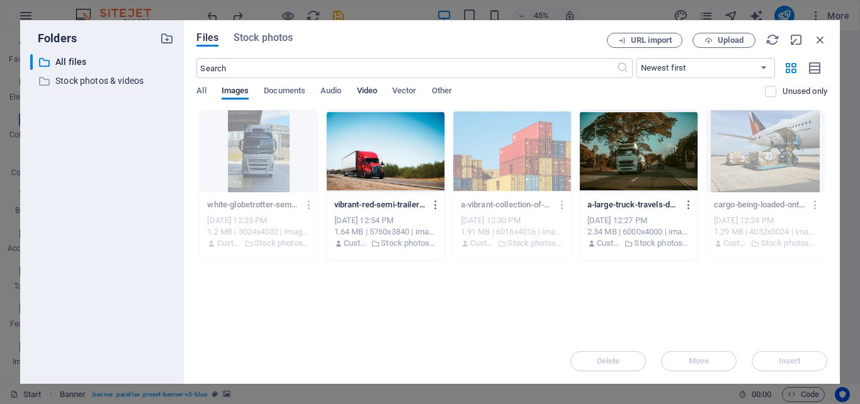
click at [366, 90] on span "Video" at bounding box center [367, 92] width 20 height 18
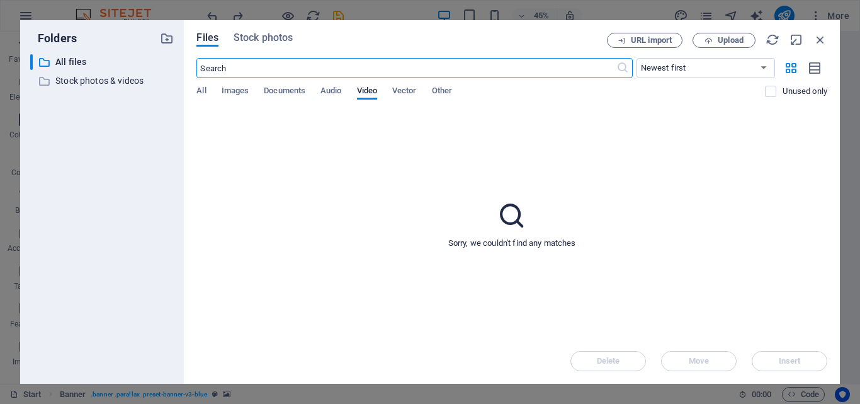
click at [337, 71] on input "text" at bounding box center [406, 68] width 419 height 20
type input "truck"
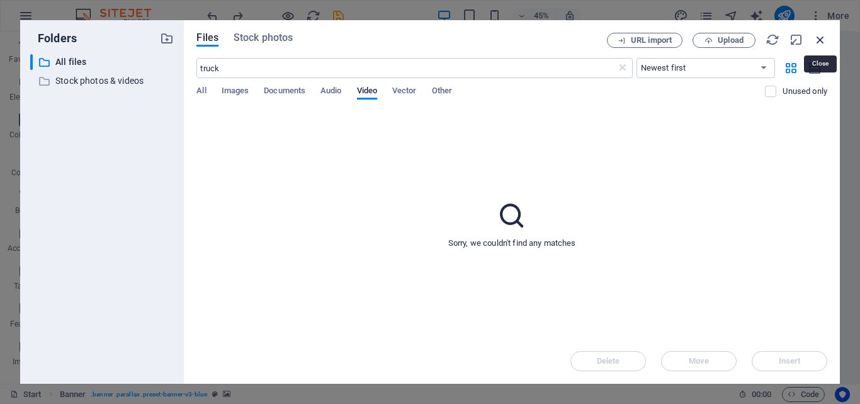
click at [819, 36] on icon "button" at bounding box center [821, 40] width 14 height 14
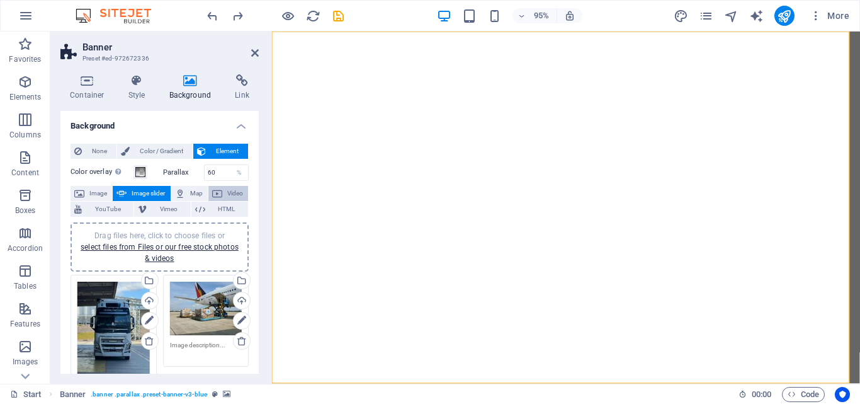
click at [226, 191] on span "Video" at bounding box center [235, 193] width 18 height 15
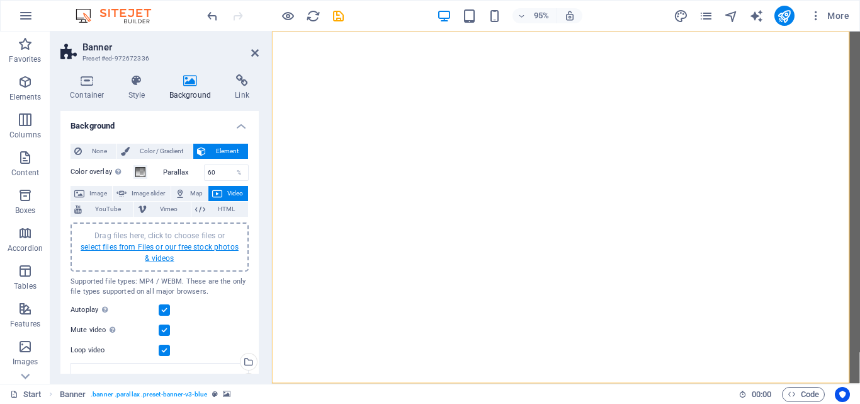
click at [177, 246] on link "select files from Files or our free stock photos & videos" at bounding box center [160, 252] width 158 height 20
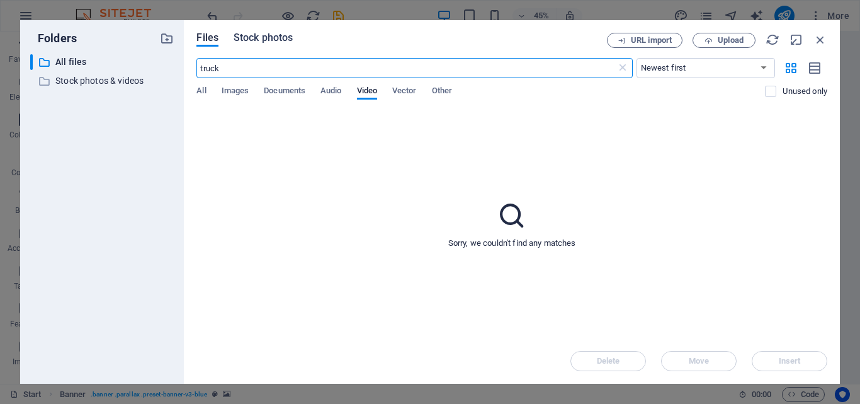
click at [255, 42] on span "Stock photos" at bounding box center [263, 37] width 59 height 15
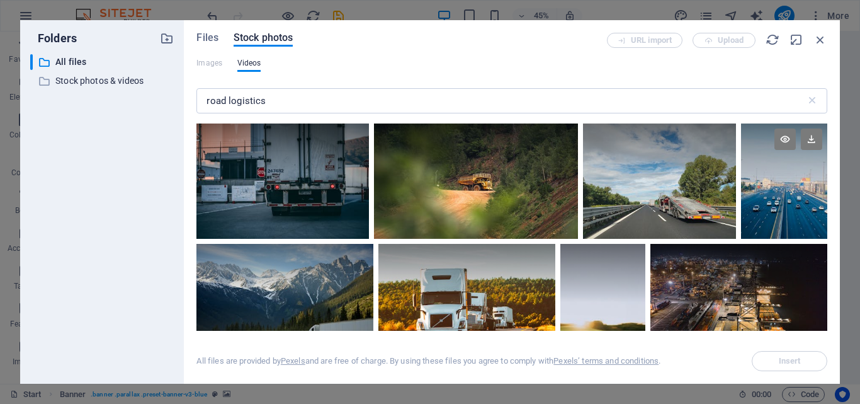
drag, startPoint x: 824, startPoint y: 130, endPoint x: 824, endPoint y: 148, distance: 18.3
click at [824, 148] on div at bounding box center [784, 151] width 86 height 57
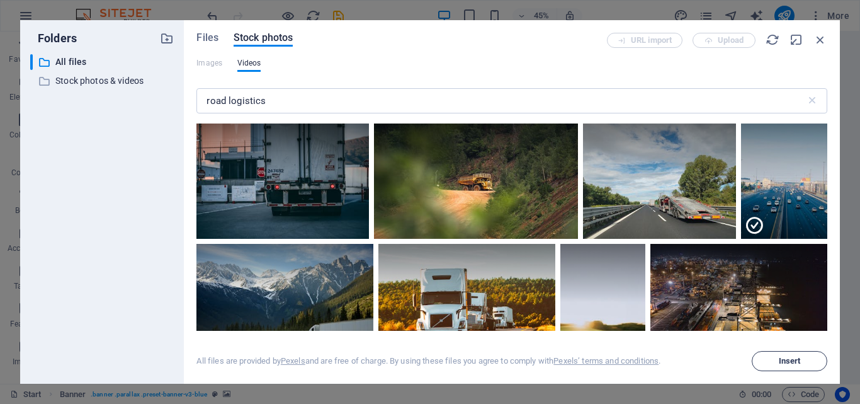
click at [777, 364] on span "Insert" at bounding box center [790, 361] width 64 height 8
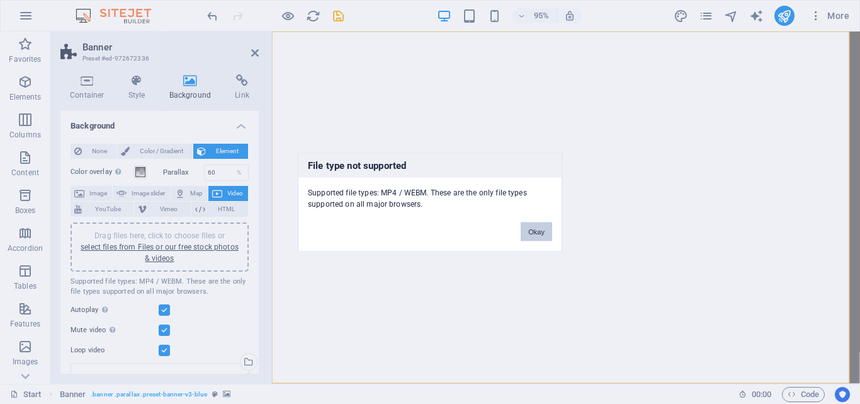
click at [535, 231] on button "Okay" at bounding box center [536, 231] width 31 height 19
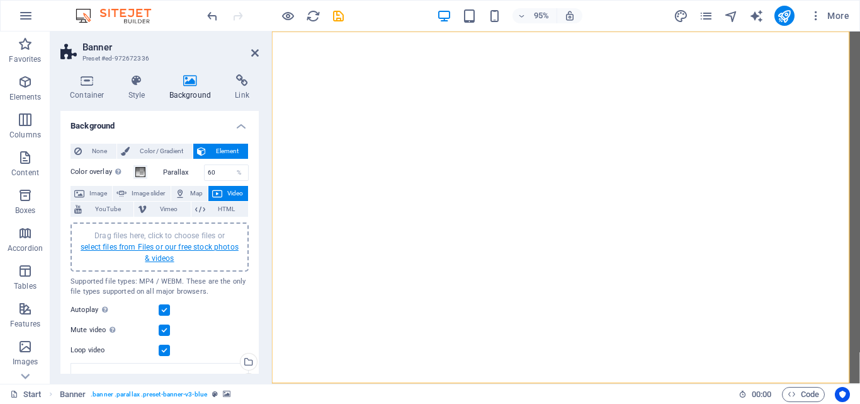
click at [161, 251] on link "select files from Files or our free stock photos & videos" at bounding box center [160, 252] width 158 height 20
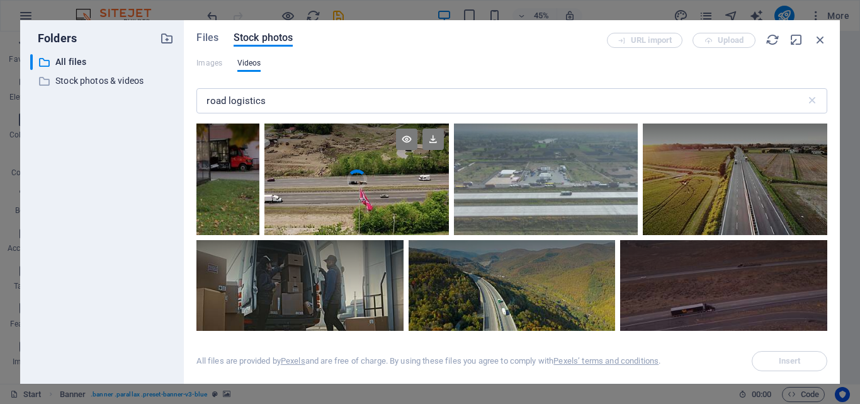
click at [384, 168] on div at bounding box center [357, 151] width 185 height 56
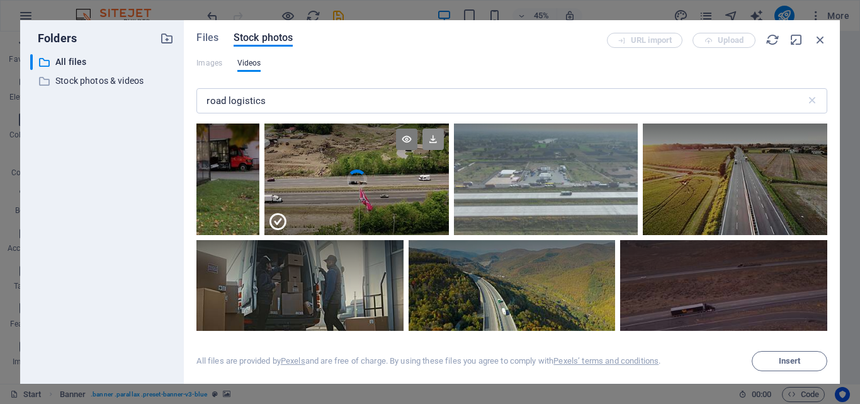
click at [432, 143] on icon at bounding box center [433, 138] width 21 height 21
click at [774, 366] on button "Insert" at bounding box center [790, 361] width 76 height 20
click at [782, 362] on span "Insert" at bounding box center [790, 361] width 22 height 8
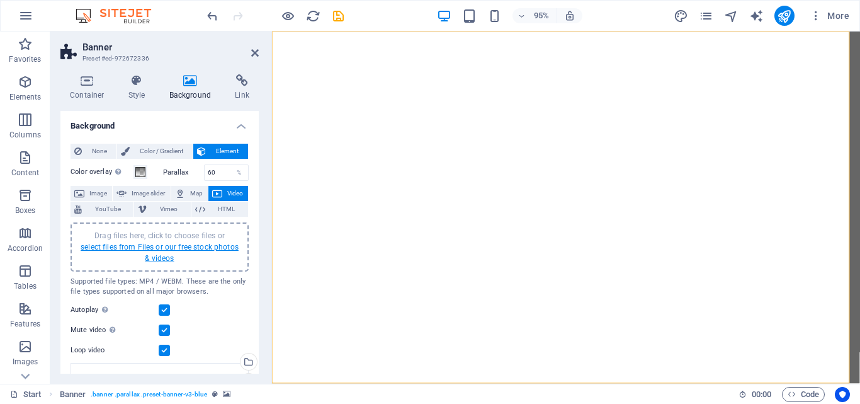
click at [169, 251] on link "select files from Files or our free stock photos & videos" at bounding box center [160, 252] width 158 height 20
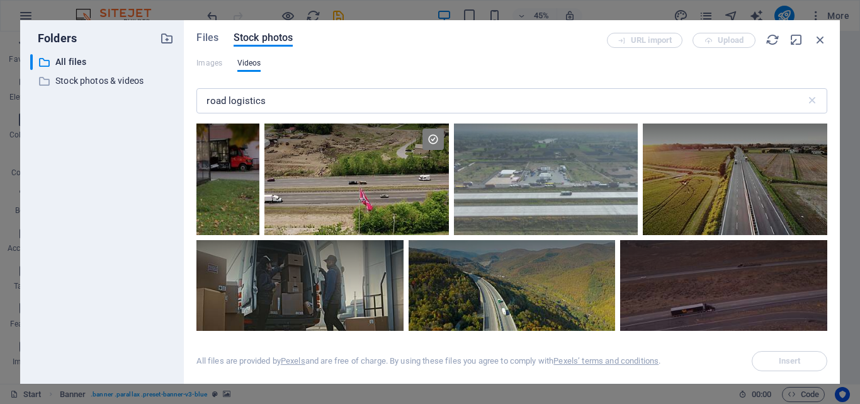
drag, startPoint x: 830, startPoint y: 133, endPoint x: 831, endPoint y: 161, distance: 28.4
click at [831, 161] on div "Files Stock photos URL import Upload Images Videos road logistics ​ All files a…" at bounding box center [512, 201] width 656 height 363
drag, startPoint x: 828, startPoint y: 129, endPoint x: 824, endPoint y: 149, distance: 20.4
click at [824, 149] on div "Files Stock photos URL import Upload Images Videos road logistics ​ All files a…" at bounding box center [512, 201] width 656 height 363
click at [318, 291] on div at bounding box center [300, 269] width 207 height 59
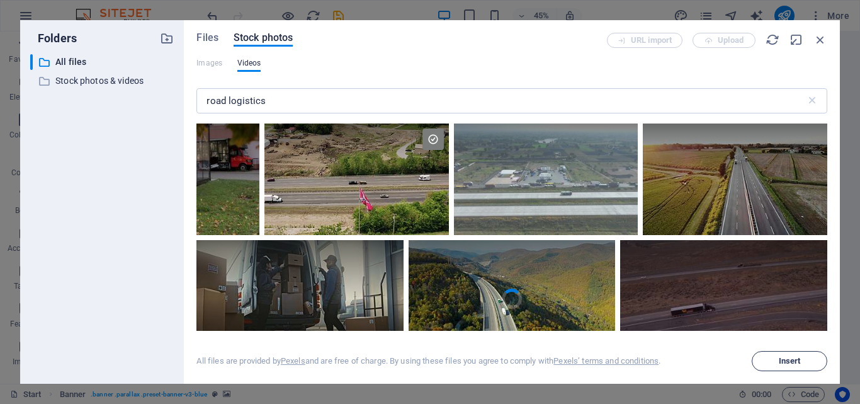
click at [795, 361] on span "Insert" at bounding box center [790, 361] width 22 height 8
click at [785, 358] on span "Insert" at bounding box center [790, 361] width 22 height 8
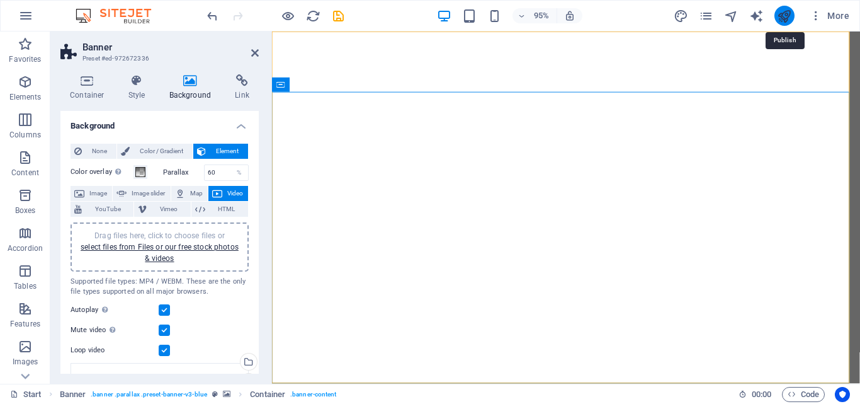
click at [785, 15] on icon "publish" at bounding box center [784, 16] width 14 height 14
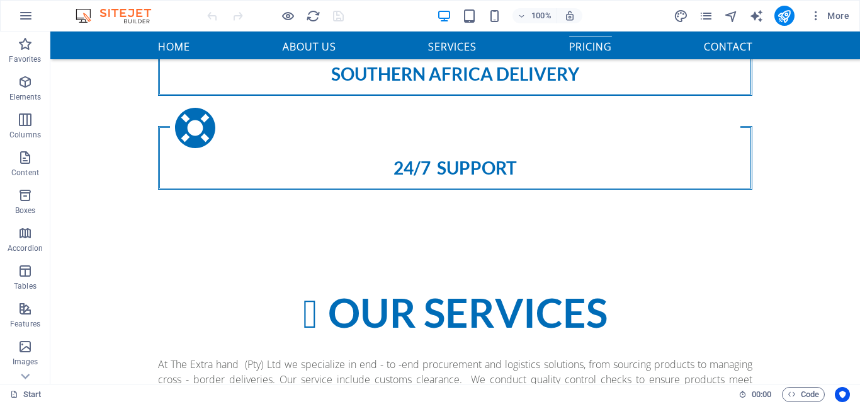
scroll to position [1177, 0]
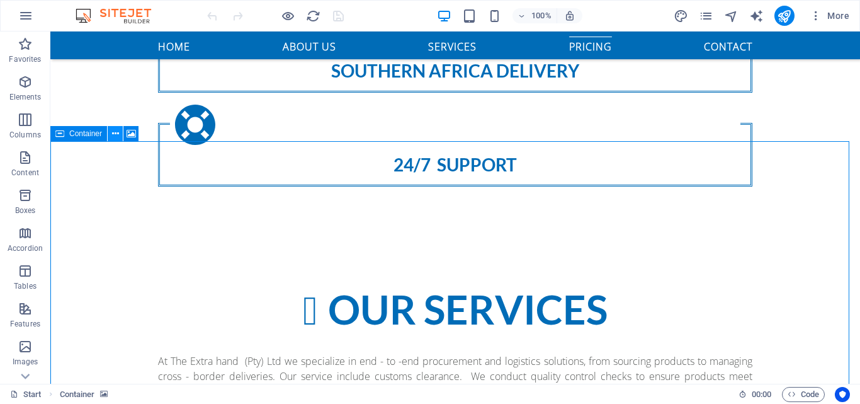
click at [114, 133] on icon at bounding box center [115, 133] width 7 height 13
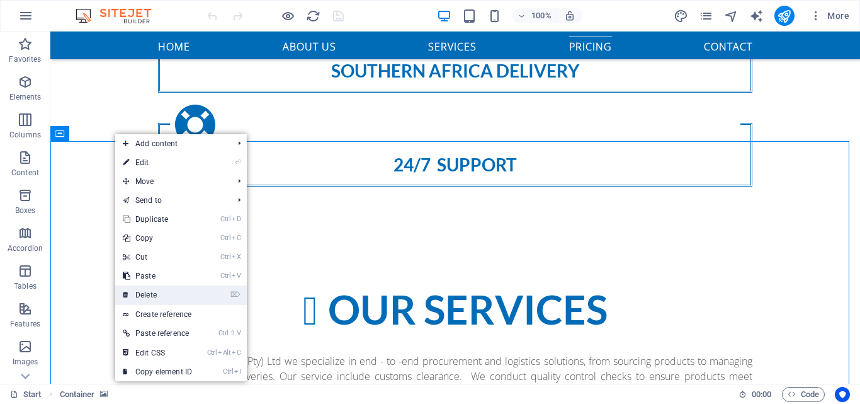
click at [141, 295] on link "⌦ Delete" at bounding box center [157, 294] width 84 height 19
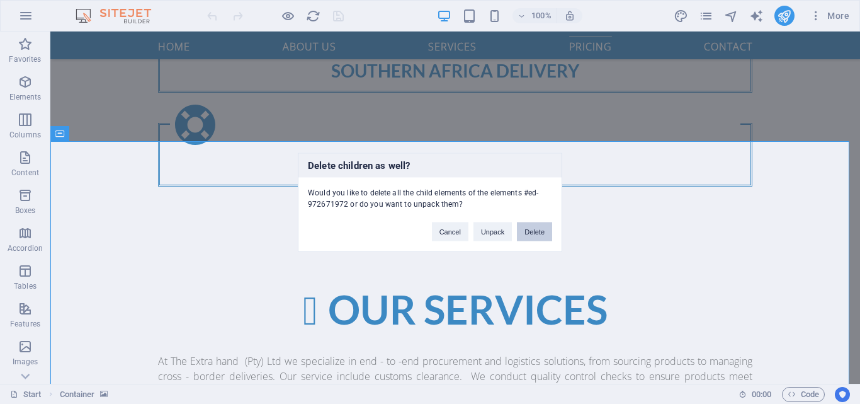
click at [533, 232] on button "Delete" at bounding box center [534, 231] width 35 height 19
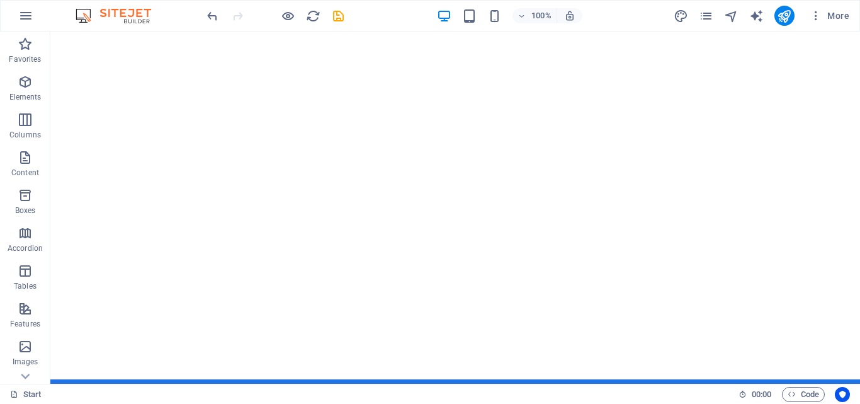
scroll to position [0, 0]
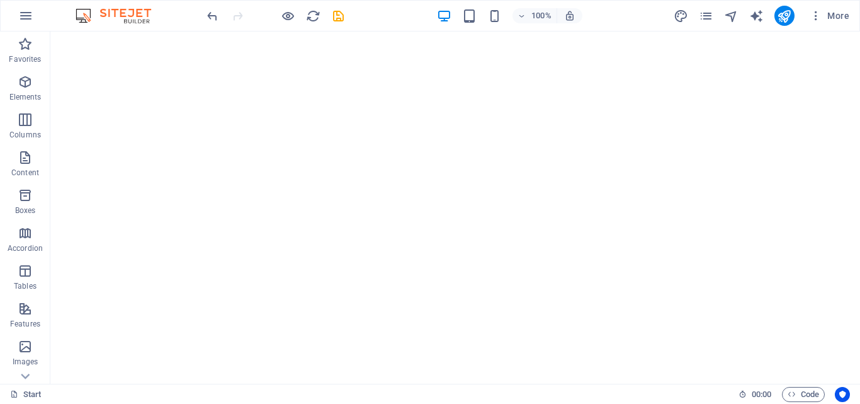
drag, startPoint x: 858, startPoint y: 91, endPoint x: 897, endPoint y: 41, distance: 63.3
click at [334, 14] on icon "save" at bounding box center [338, 16] width 14 height 14
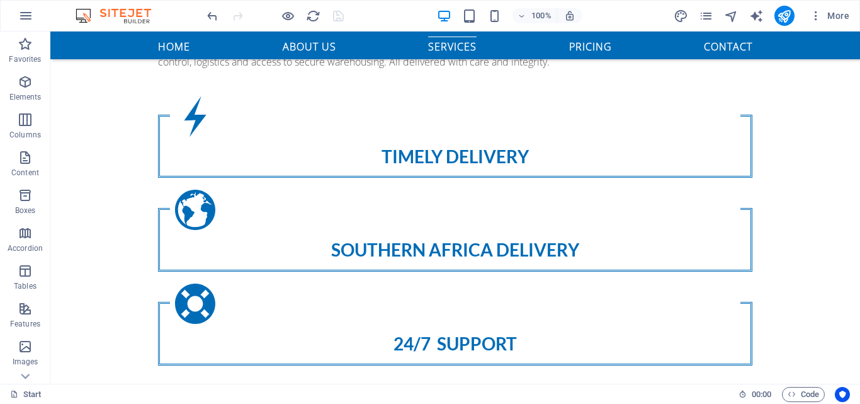
scroll to position [995, 0]
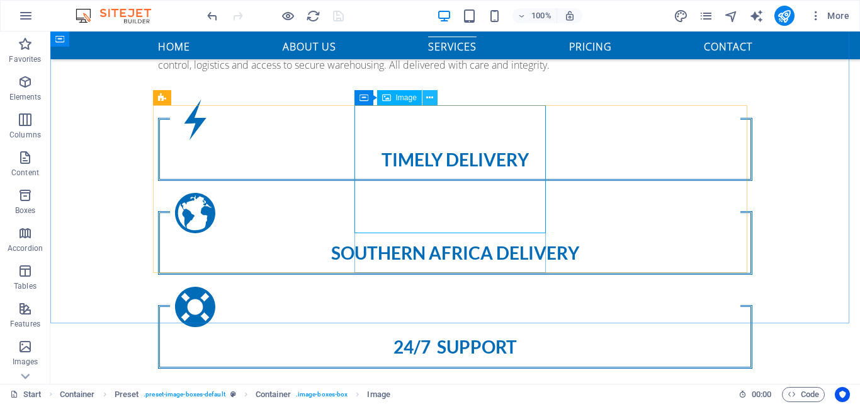
click at [429, 100] on icon at bounding box center [429, 97] width 7 height 13
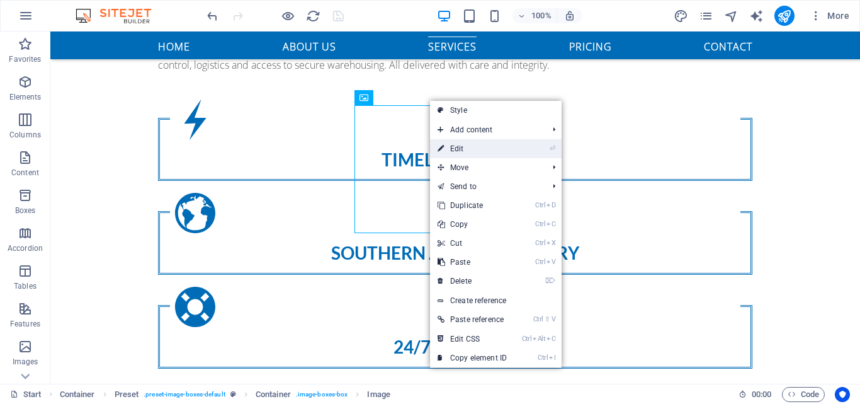
click at [447, 145] on link "⏎ Edit" at bounding box center [472, 148] width 84 height 19
select select "%"
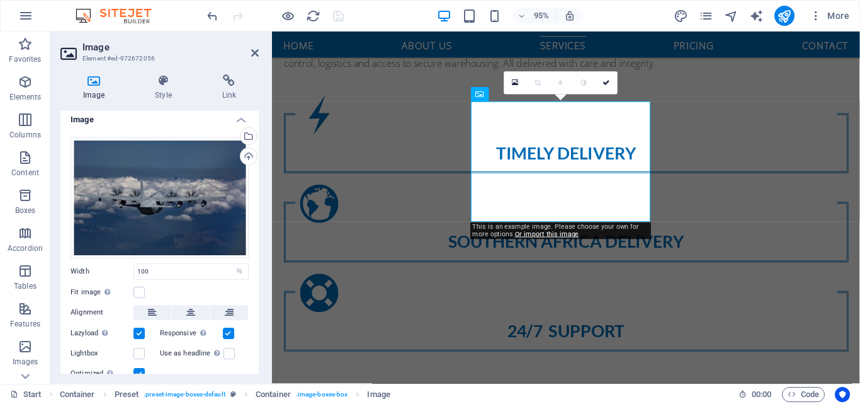
scroll to position [0, 0]
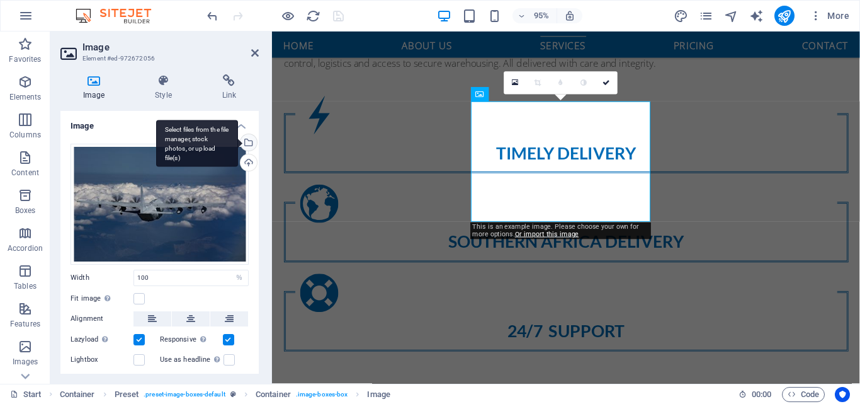
click at [238, 142] on div "Select files from the file manager, stock photos, or upload file(s)" at bounding box center [197, 143] width 82 height 47
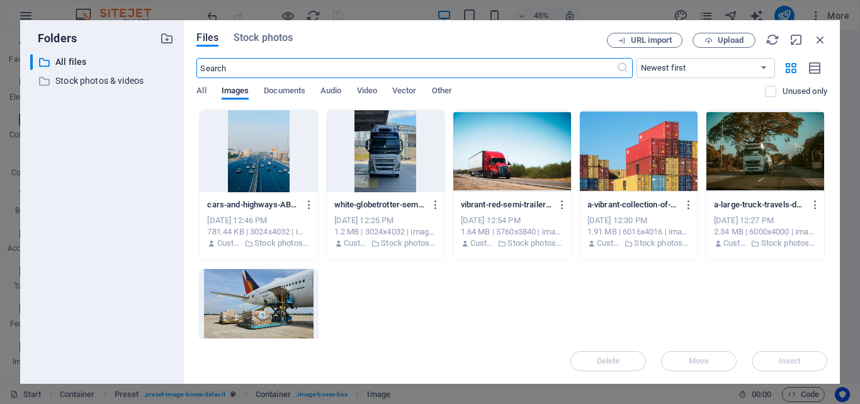
scroll to position [1106, 0]
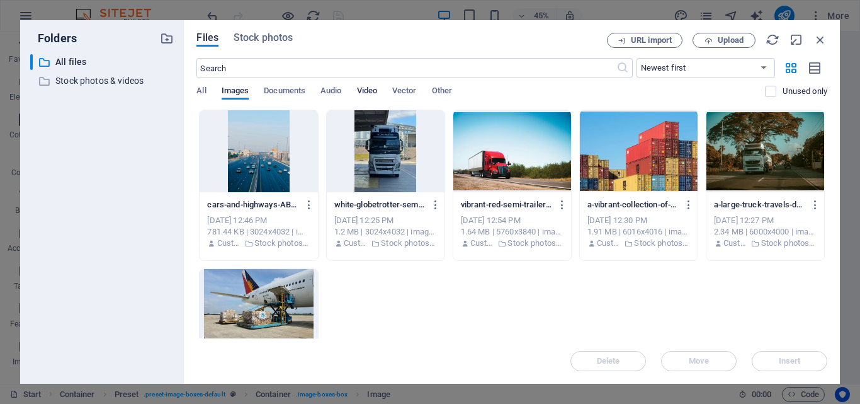
click at [365, 87] on span "Video" at bounding box center [367, 92] width 20 height 18
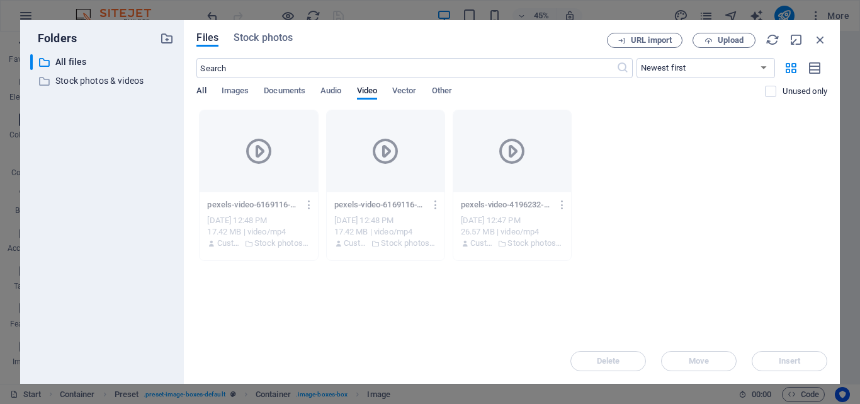
click at [202, 91] on span "All" at bounding box center [201, 92] width 9 height 18
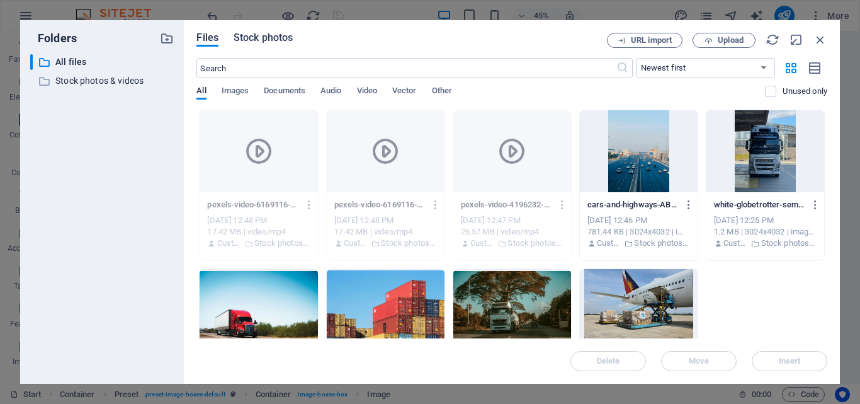
click at [254, 35] on span "Stock photos" at bounding box center [263, 37] width 59 height 15
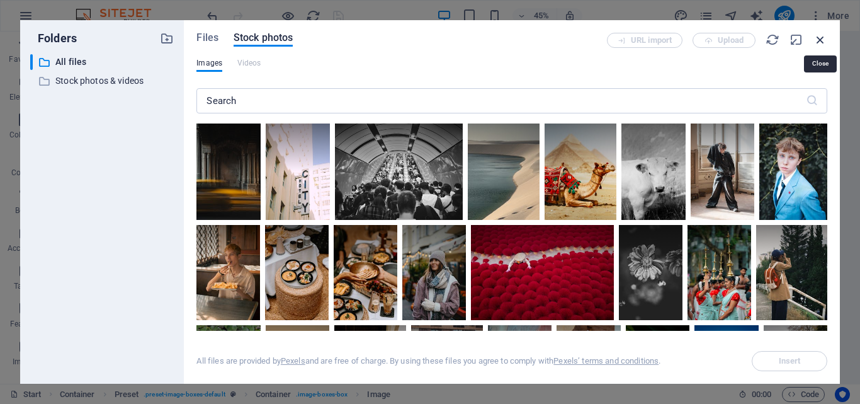
click at [826, 42] on icon "button" at bounding box center [821, 40] width 14 height 14
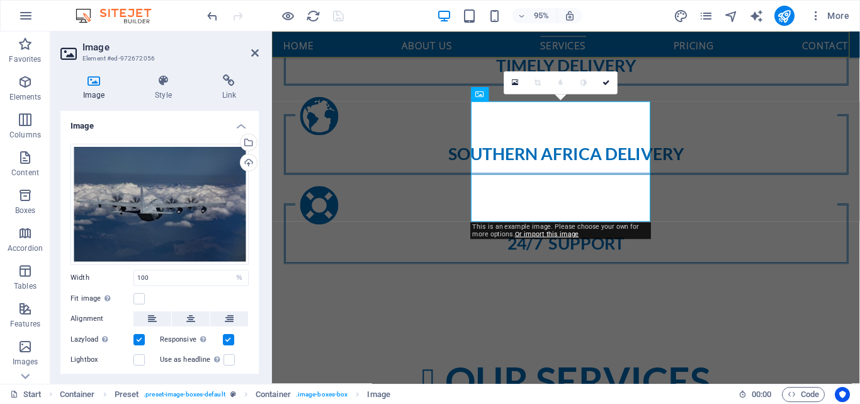
scroll to position [1013, 0]
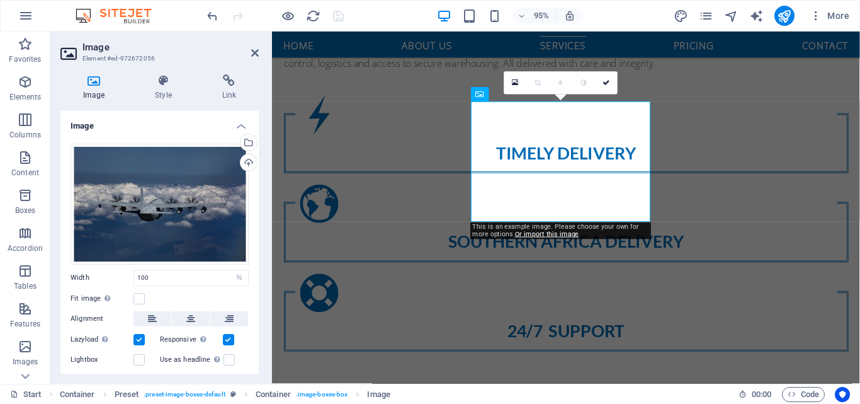
click at [84, 124] on h4 "Image" at bounding box center [159, 122] width 198 height 23
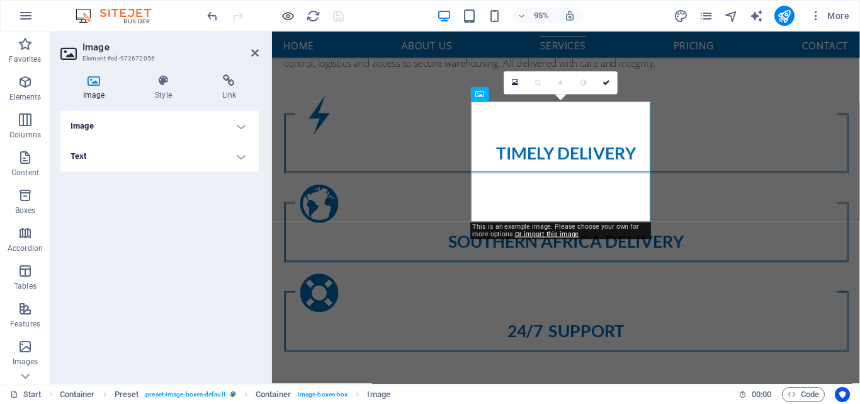
click at [84, 124] on h4 "Image" at bounding box center [159, 126] width 198 height 30
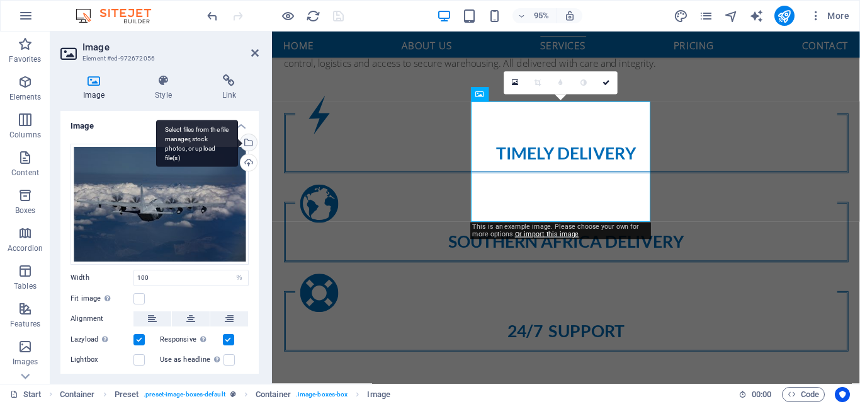
click at [247, 145] on div "Select files from the file manager, stock photos, or upload file(s)" at bounding box center [247, 143] width 19 height 19
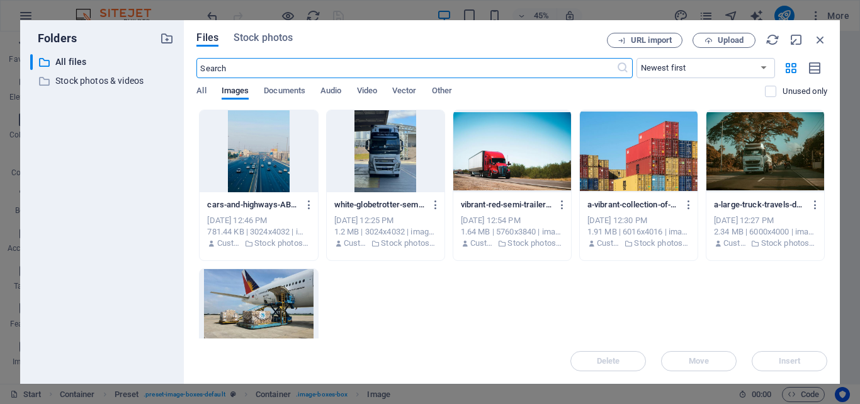
scroll to position [1106, 0]
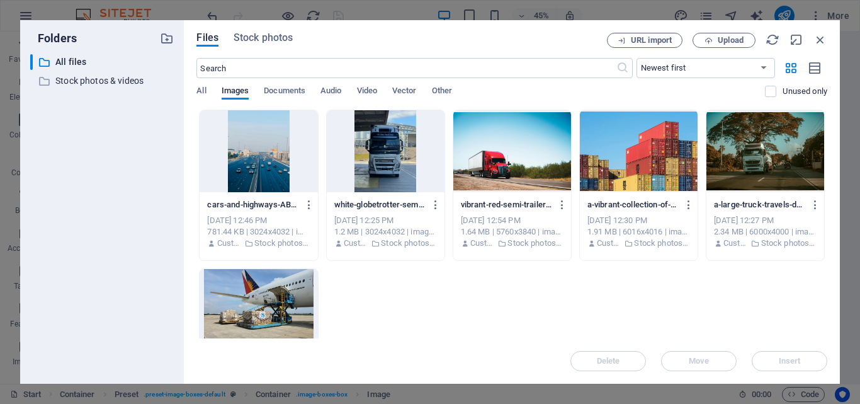
click at [302, 282] on div at bounding box center [259, 310] width 118 height 82
click at [778, 358] on span "Insert" at bounding box center [790, 361] width 66 height 8
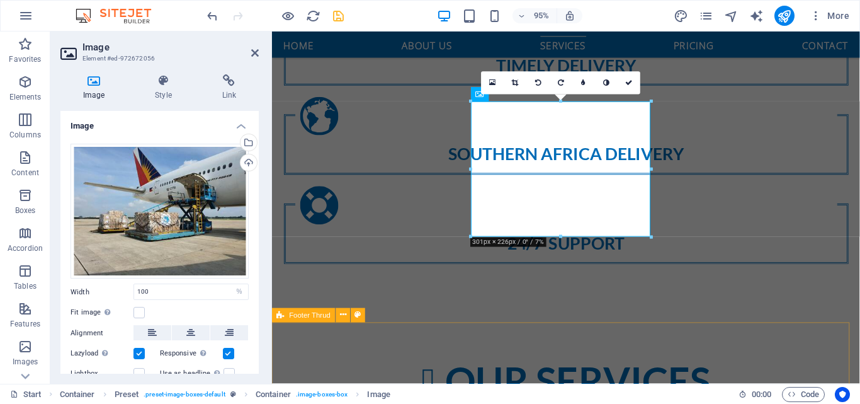
scroll to position [1013, 0]
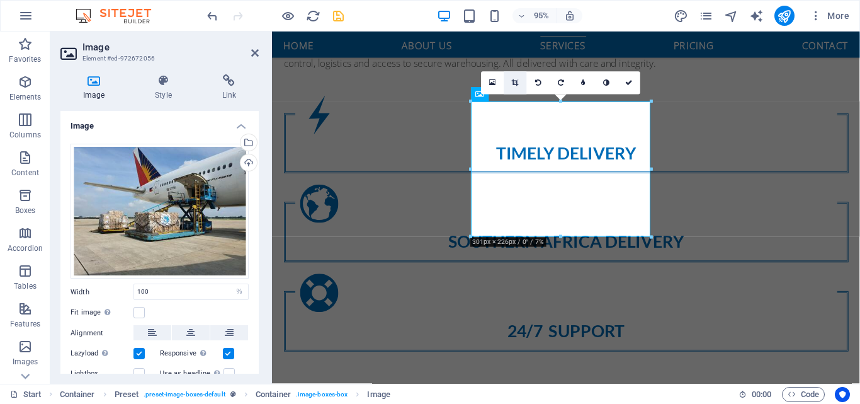
click at [513, 83] on icon at bounding box center [516, 82] width 7 height 7
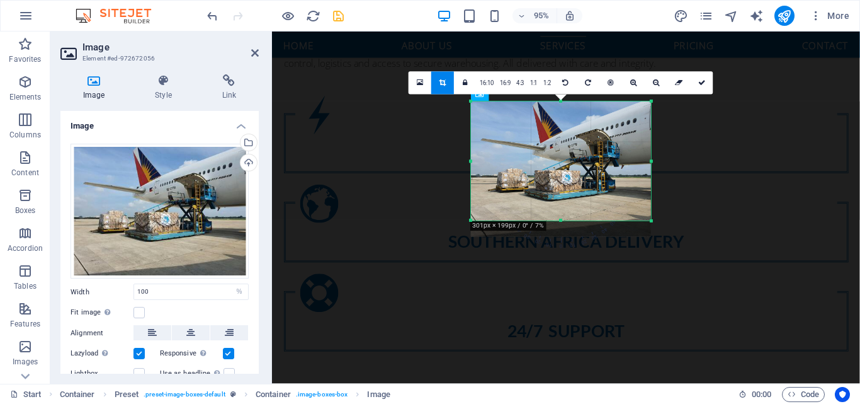
drag, startPoint x: 562, startPoint y: 239, endPoint x: 561, endPoint y: 222, distance: 17.1
click at [561, 222] on div at bounding box center [561, 221] width 180 height 4
click at [703, 83] on icon at bounding box center [703, 82] width 8 height 7
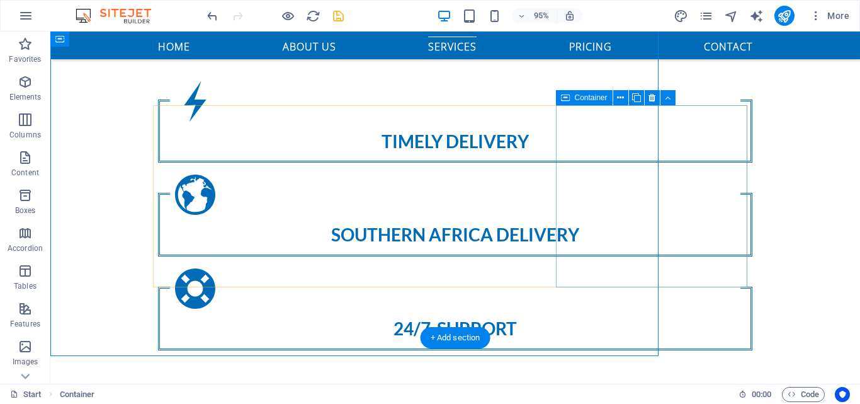
scroll to position [995, 0]
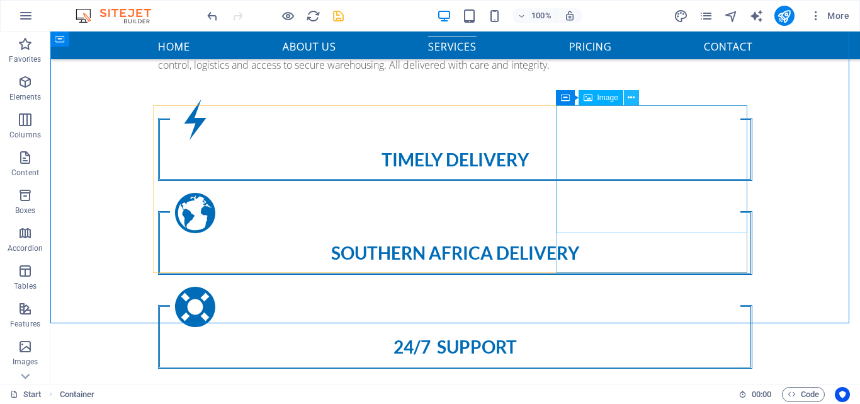
click at [630, 100] on icon at bounding box center [631, 97] width 7 height 13
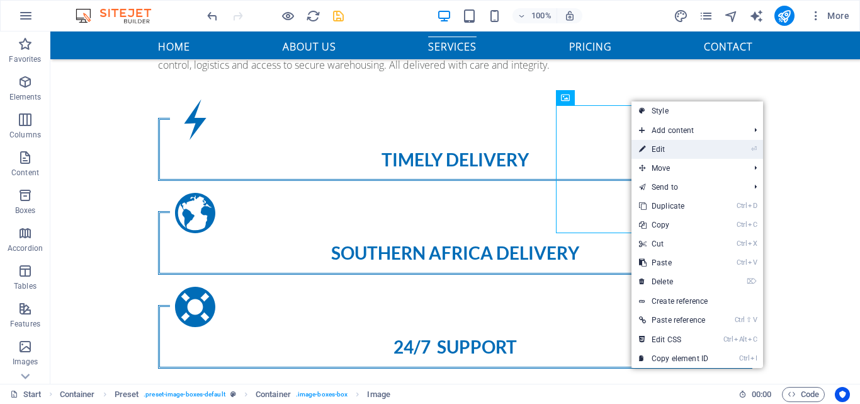
click at [651, 150] on link "⏎ Edit" at bounding box center [674, 149] width 84 height 19
select select "%"
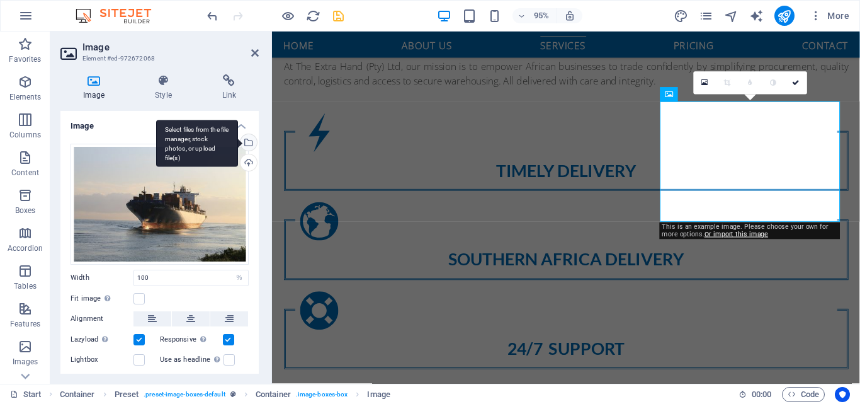
scroll to position [1013, 0]
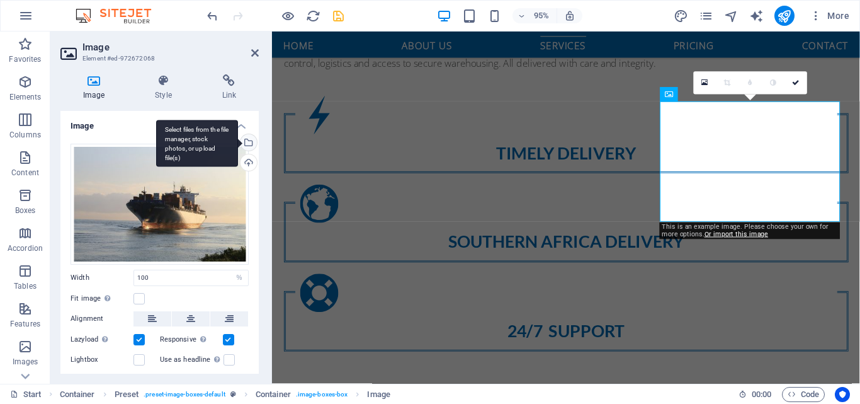
click at [238, 140] on div "Select files from the file manager, stock photos, or upload file(s)" at bounding box center [197, 143] width 82 height 47
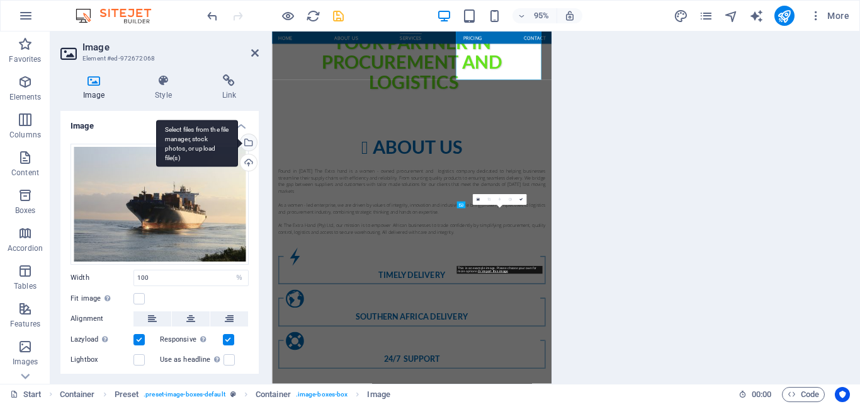
scroll to position [1106, 0]
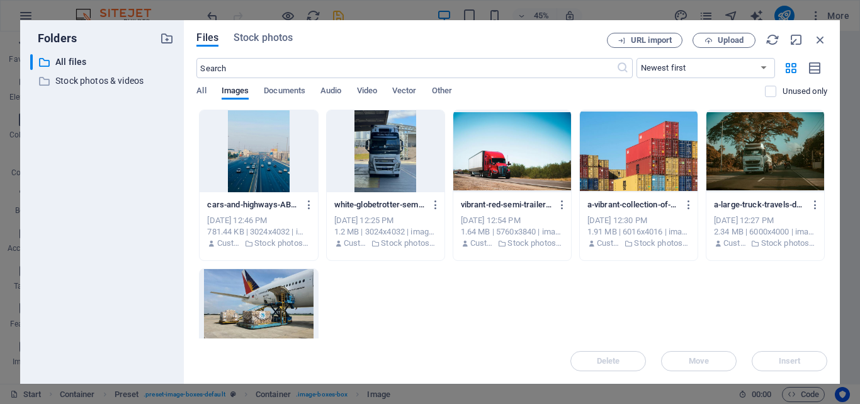
click at [617, 139] on div at bounding box center [639, 151] width 118 height 82
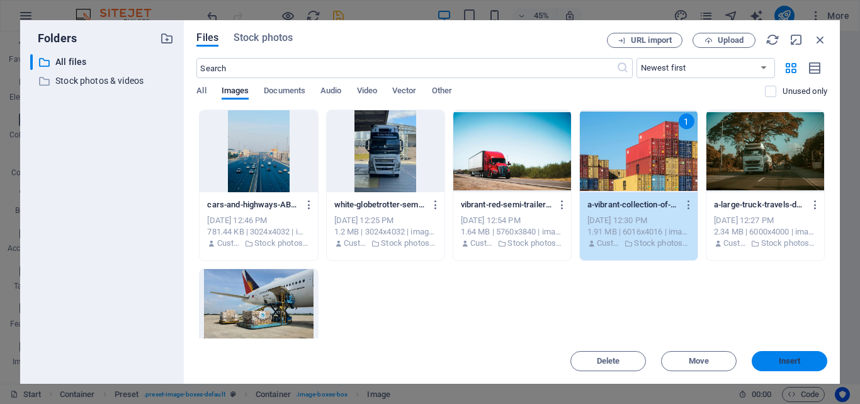
click at [788, 360] on span "Insert" at bounding box center [790, 361] width 22 height 8
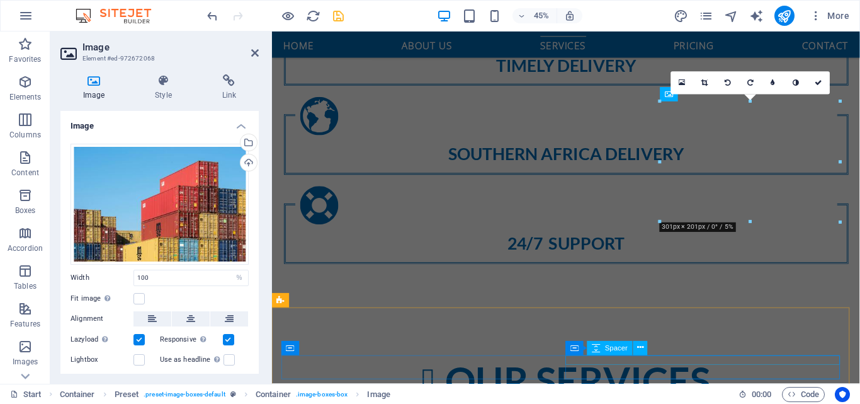
scroll to position [1013, 0]
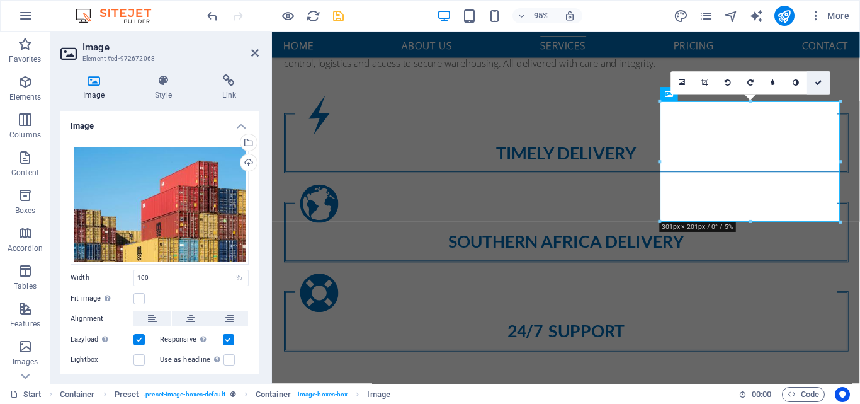
click at [818, 81] on icon at bounding box center [819, 82] width 8 height 7
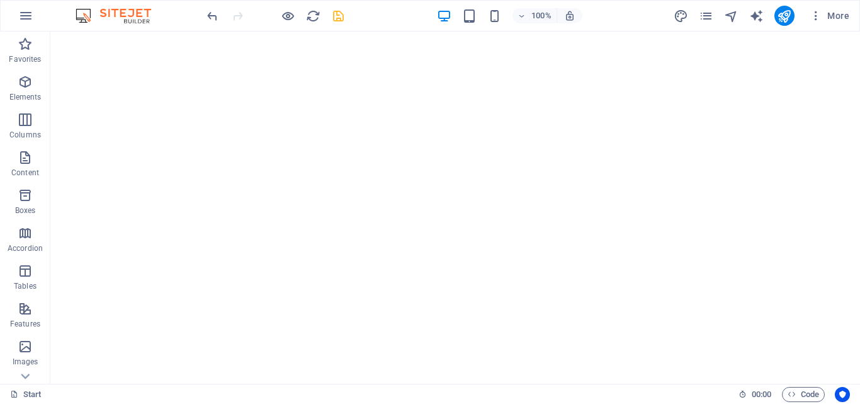
scroll to position [0, 0]
drag, startPoint x: 856, startPoint y: 285, endPoint x: 893, endPoint y: 40, distance: 247.1
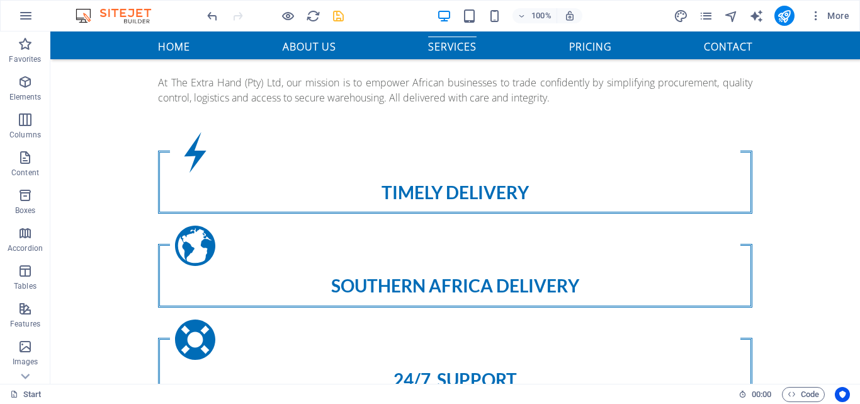
scroll to position [1107, 0]
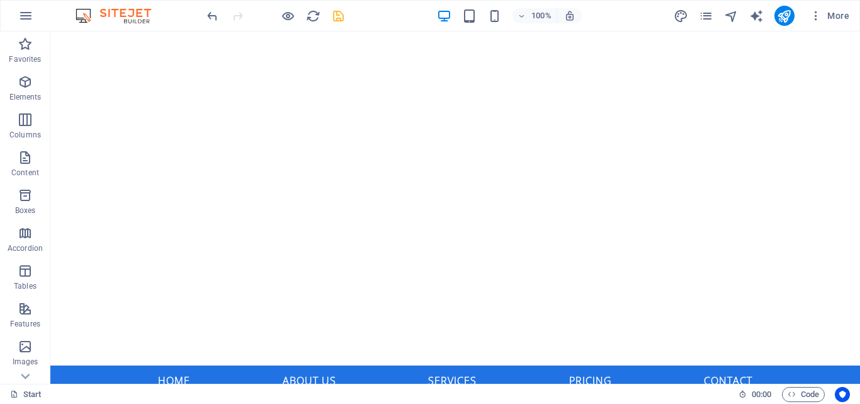
scroll to position [0, 0]
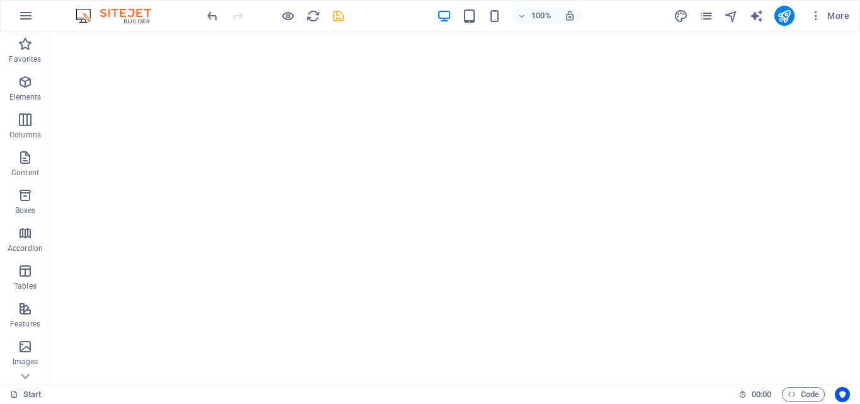
drag, startPoint x: 857, startPoint y: 309, endPoint x: 908, endPoint y: 59, distance: 255.2
click at [787, 14] on icon "publish" at bounding box center [784, 16] width 14 height 14
